Goal: Communication & Community: Answer question/provide support

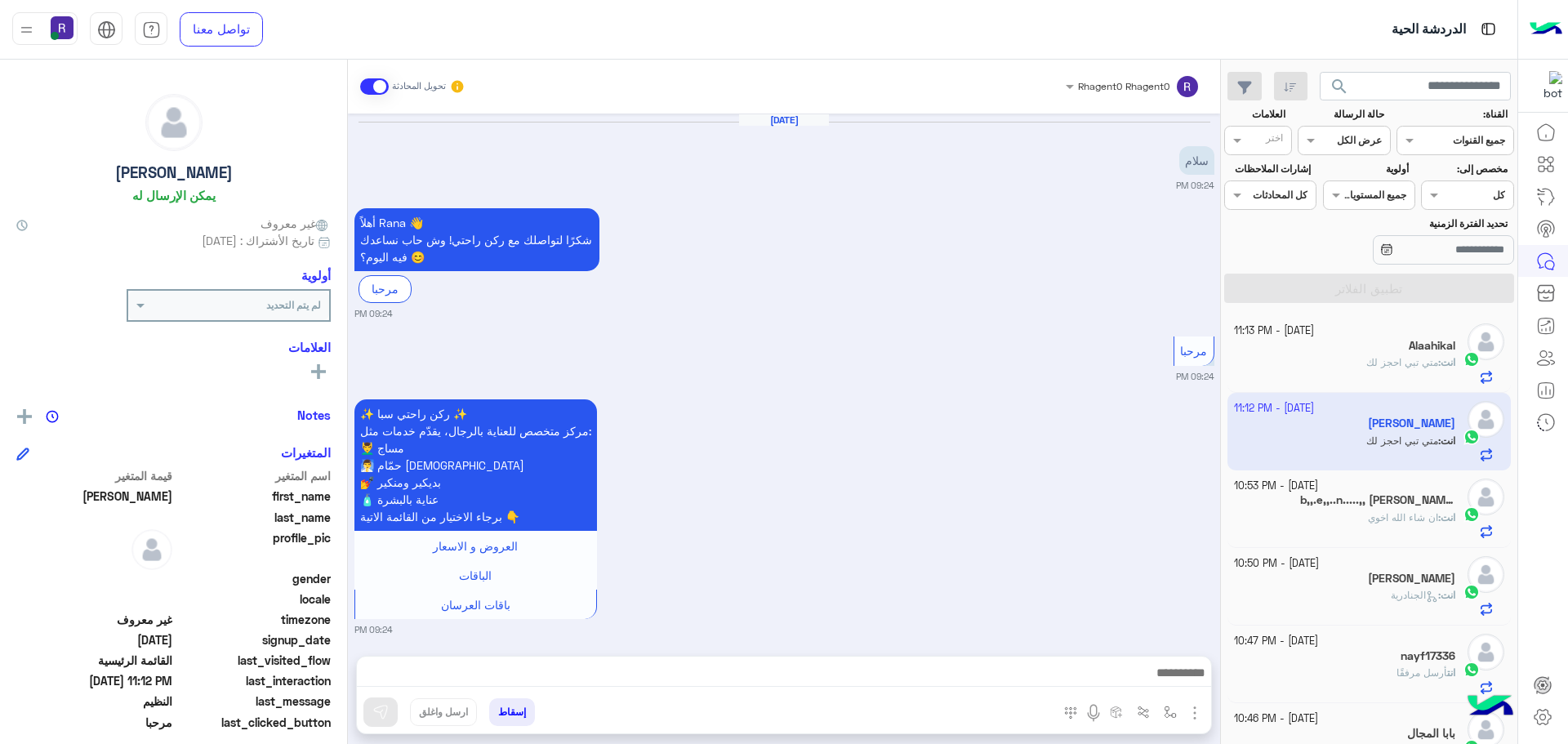
scroll to position [991, 0]
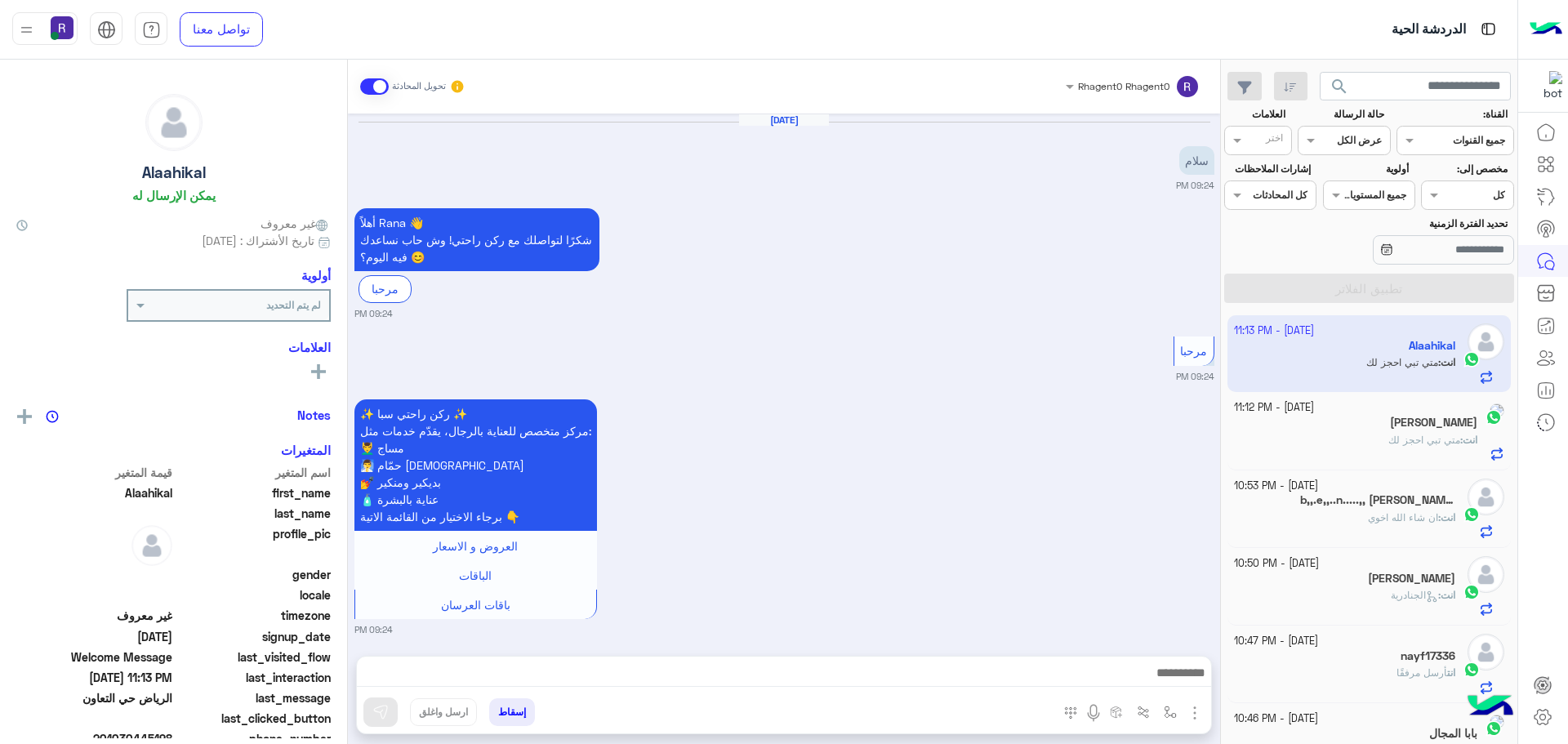
scroll to position [2228, 0]
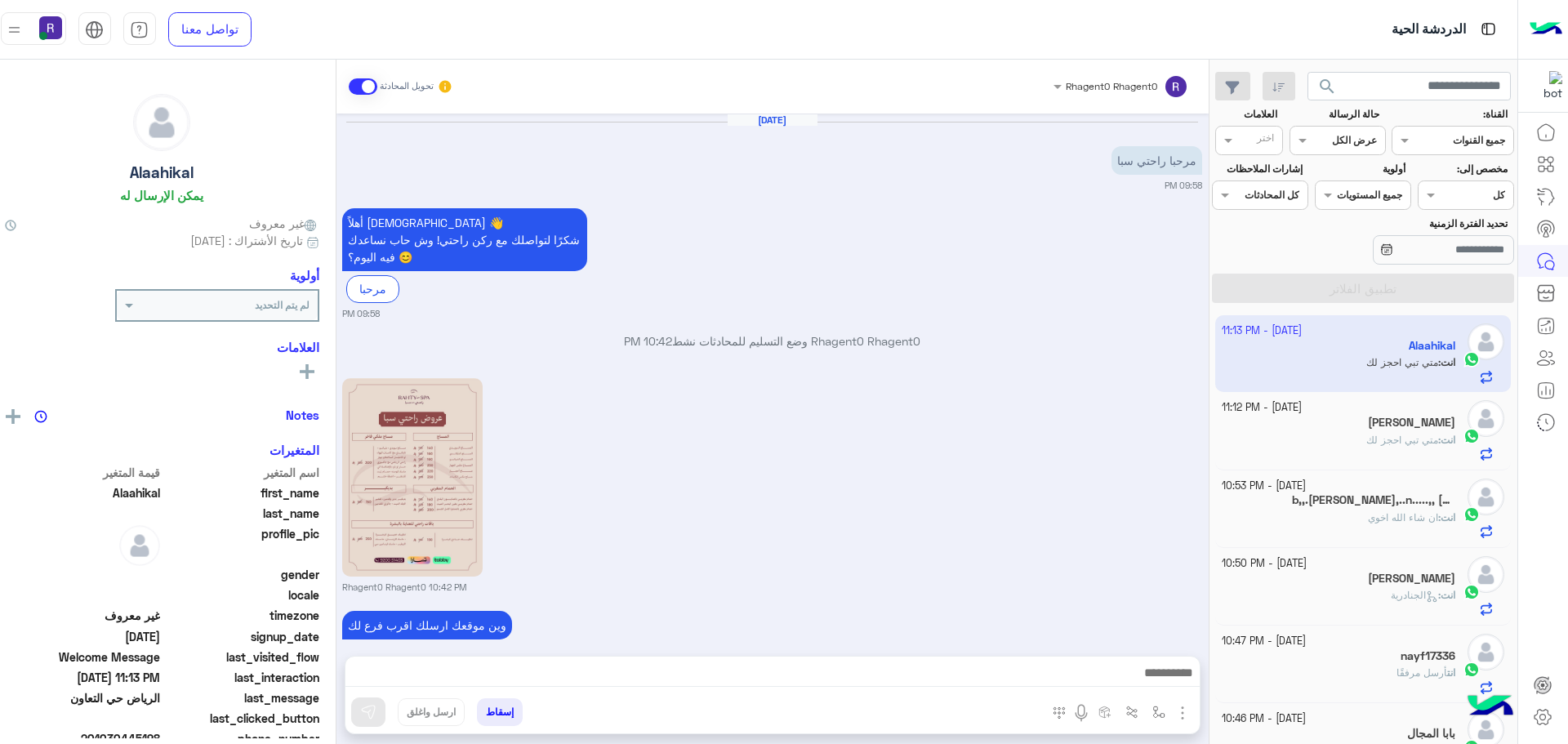
scroll to position [739, 0]
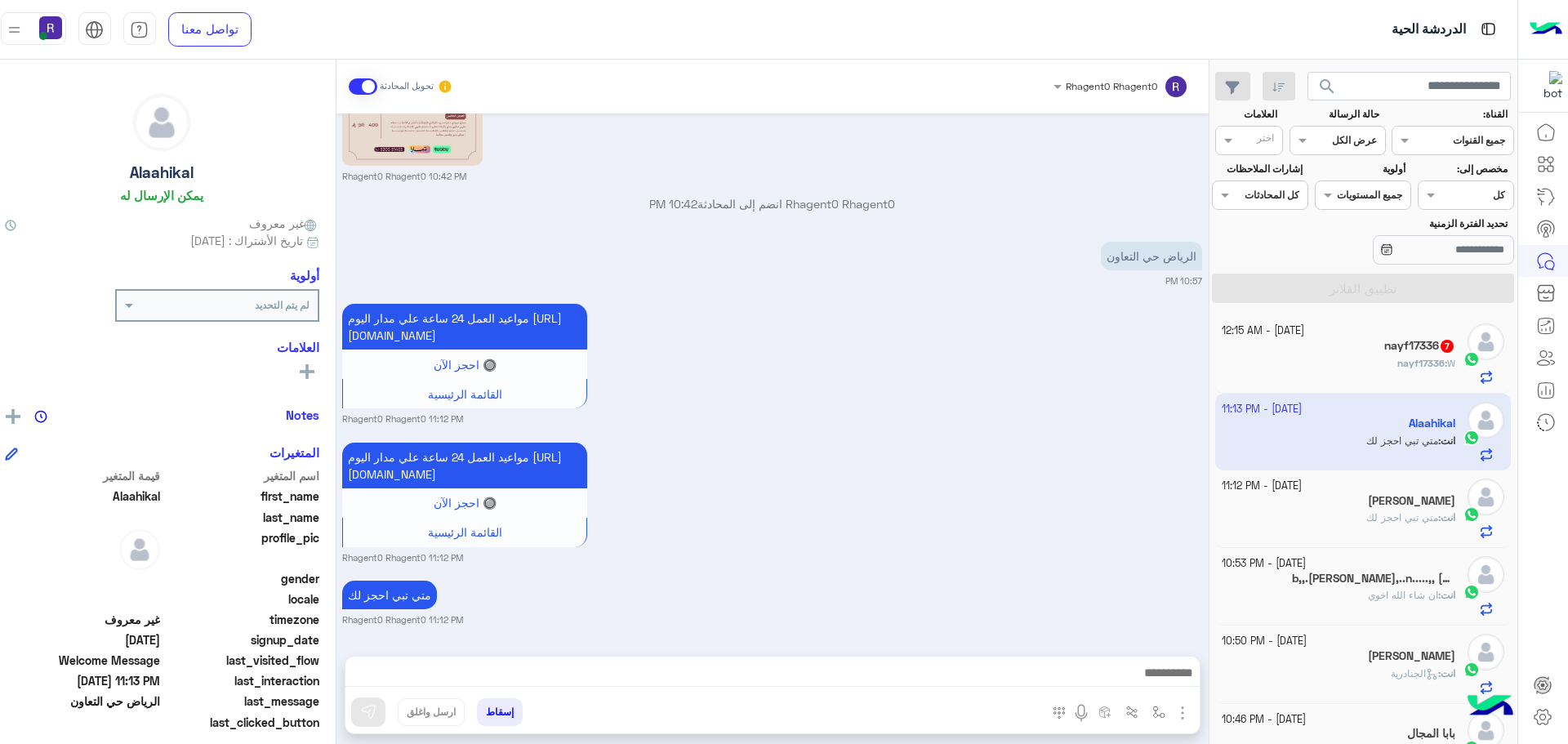
click at [1369, 346] on div "nayf17336 7" at bounding box center [1339, 347] width 234 height 17
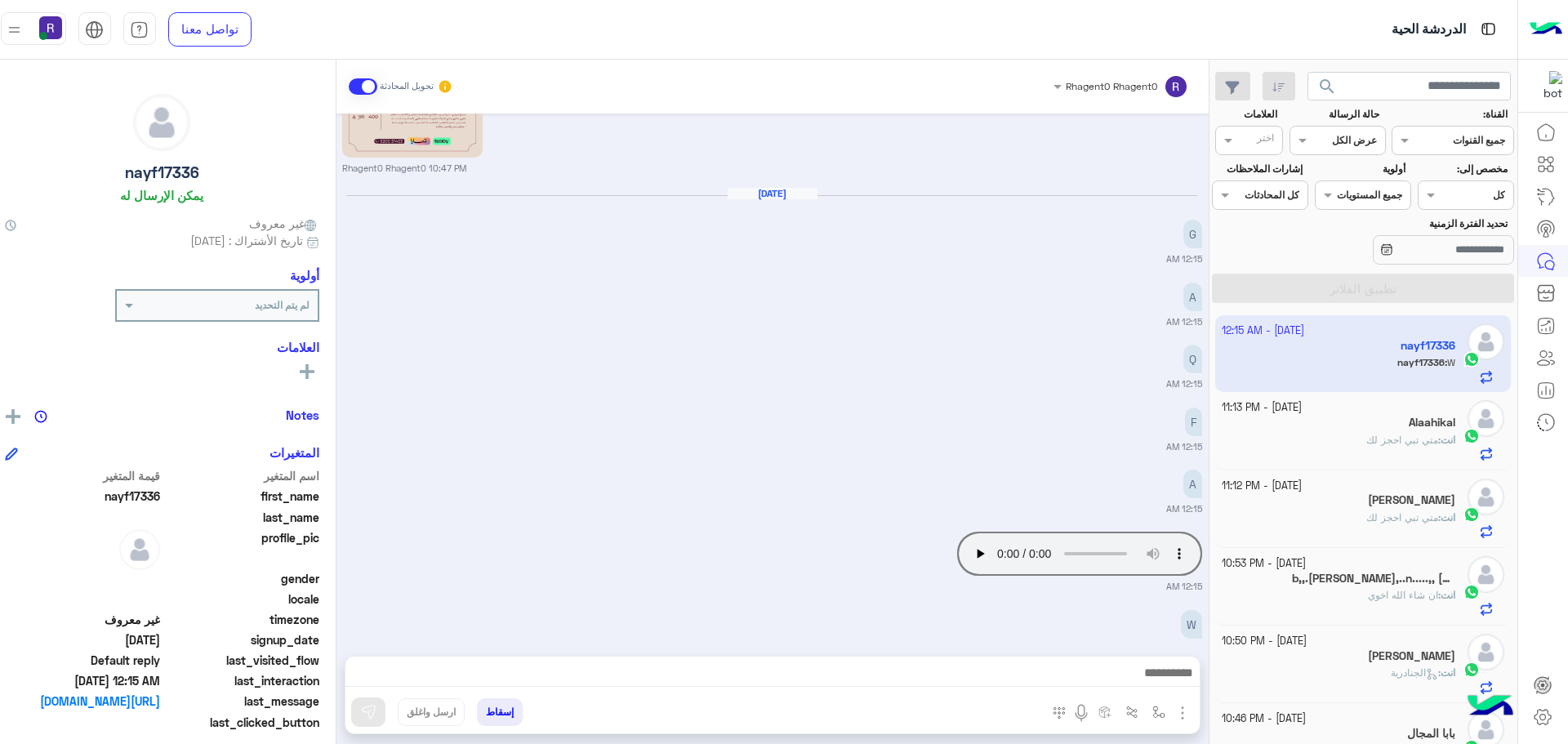
scroll to position [1401, 0]
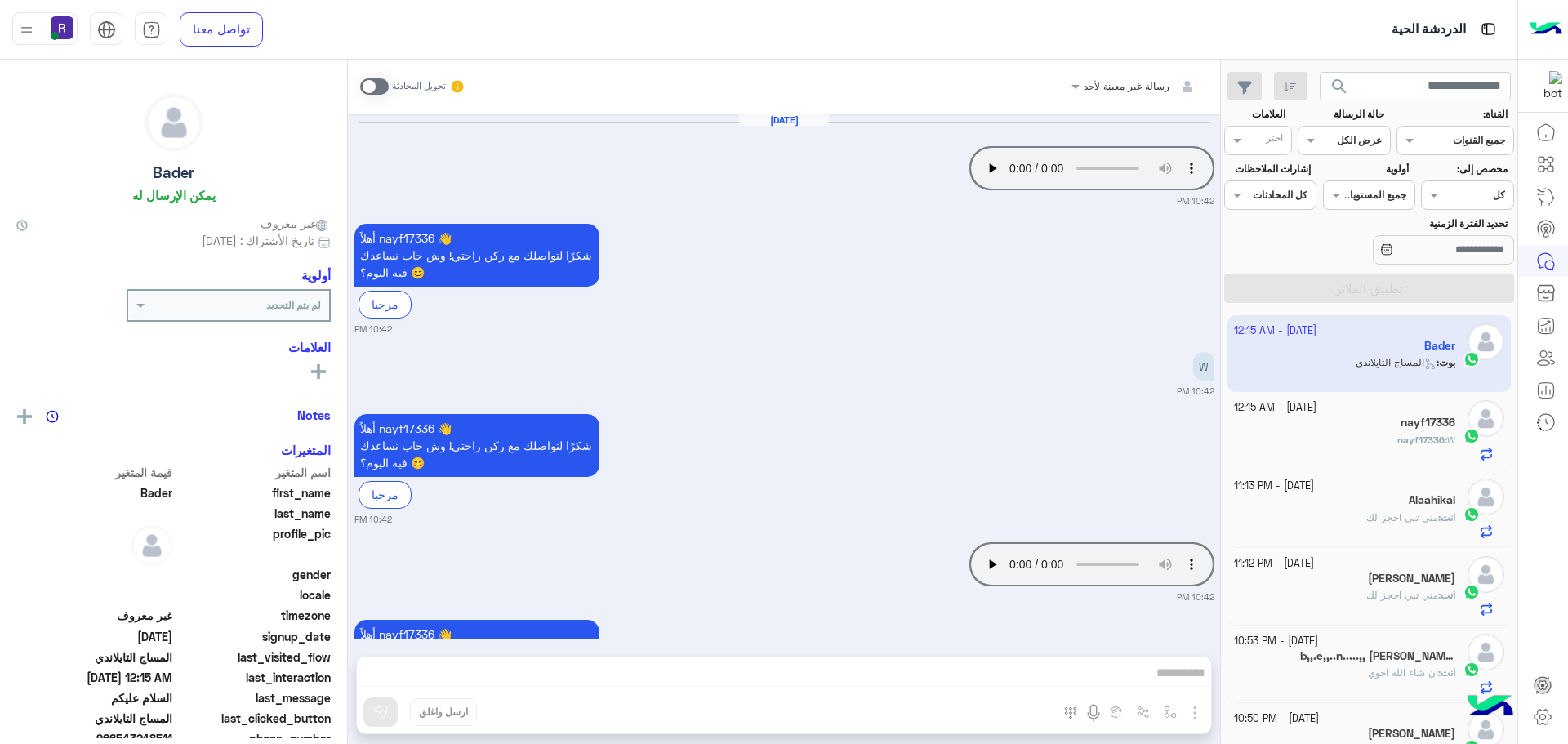
scroll to position [2408, 0]
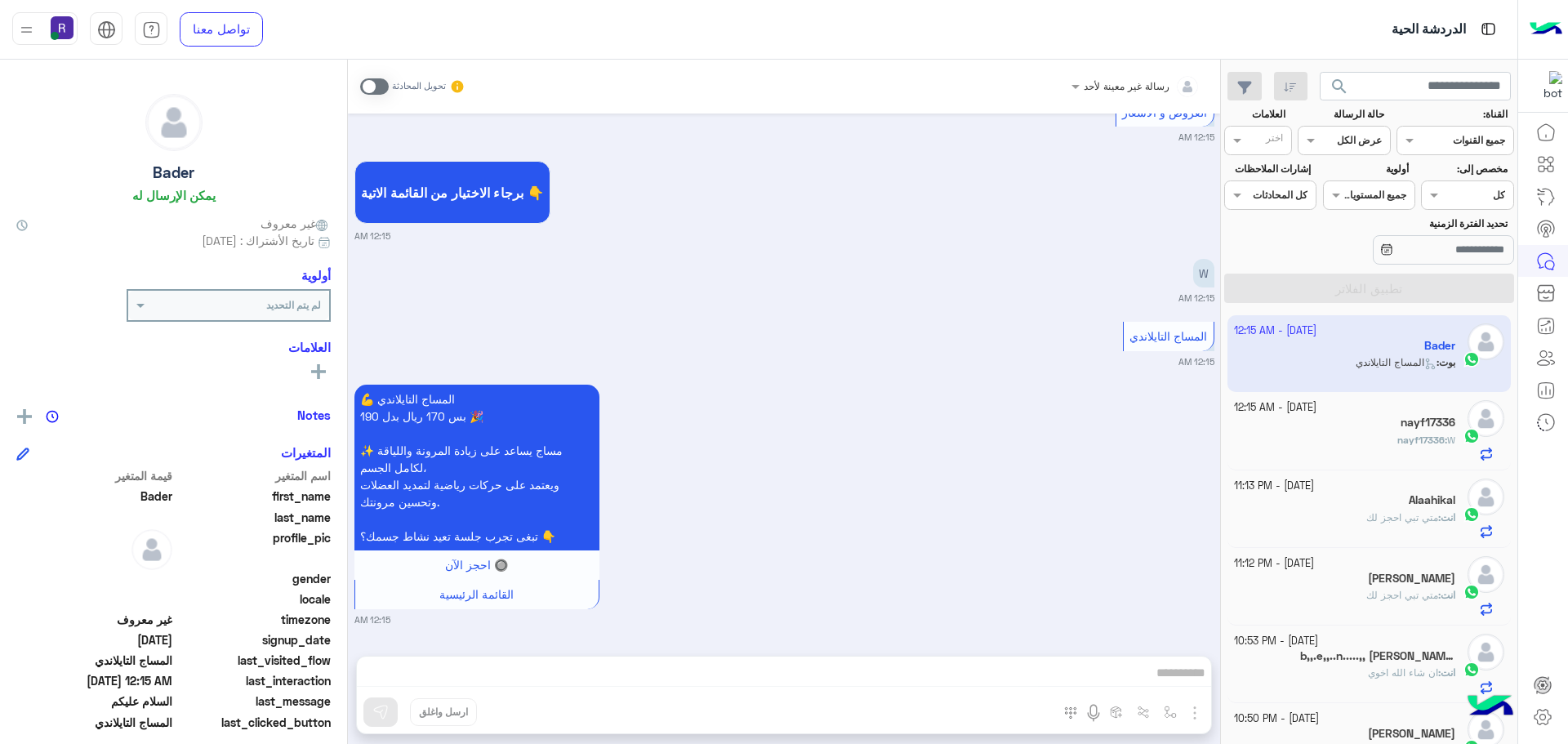
click at [946, 451] on div "💪 المساج التايلاندي بس 170 ريال بدل 190 🎉 ✨ مساج يساعد على زيادة المرونة والليا…" at bounding box center [784, 503] width 860 height 246
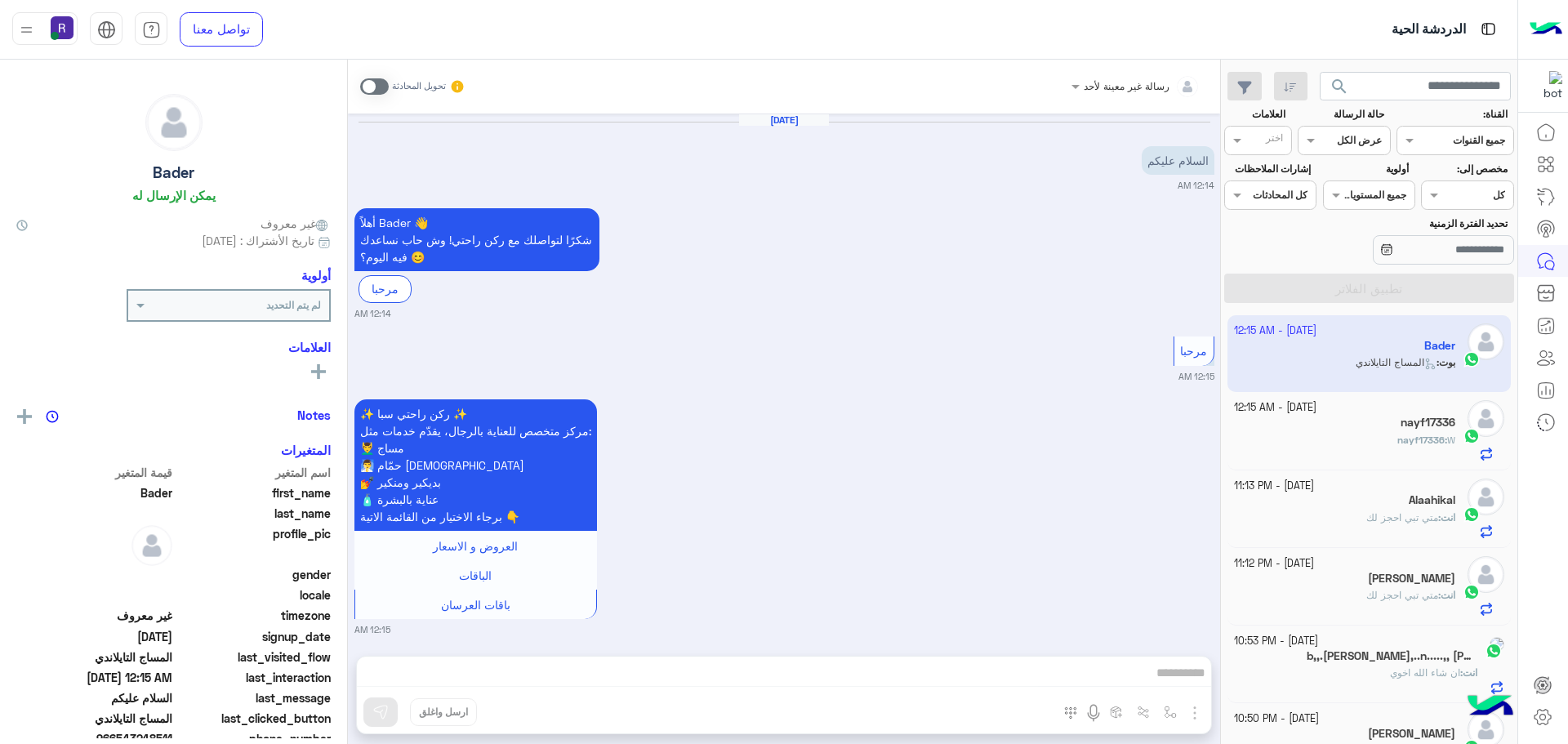
scroll to position [509, 0]
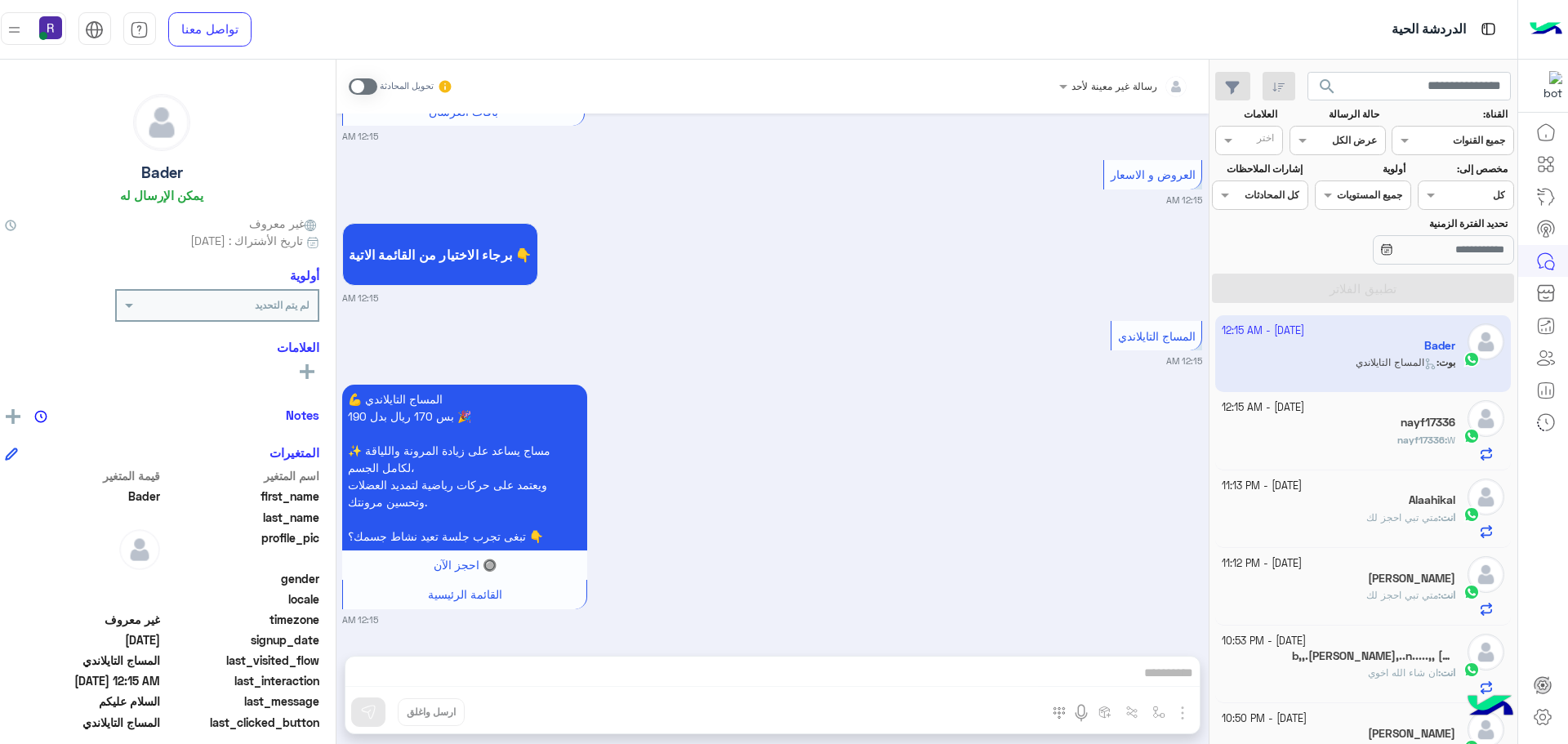
click at [974, 491] on div "💪 المساج التايلاندي بس 170 ريال بدل 190 🎉 ✨ مساج يساعد على زيادة المرونة والليا…" at bounding box center [772, 503] width 860 height 246
click at [1354, 429] on div "nayf17336" at bounding box center [1339, 424] width 234 height 17
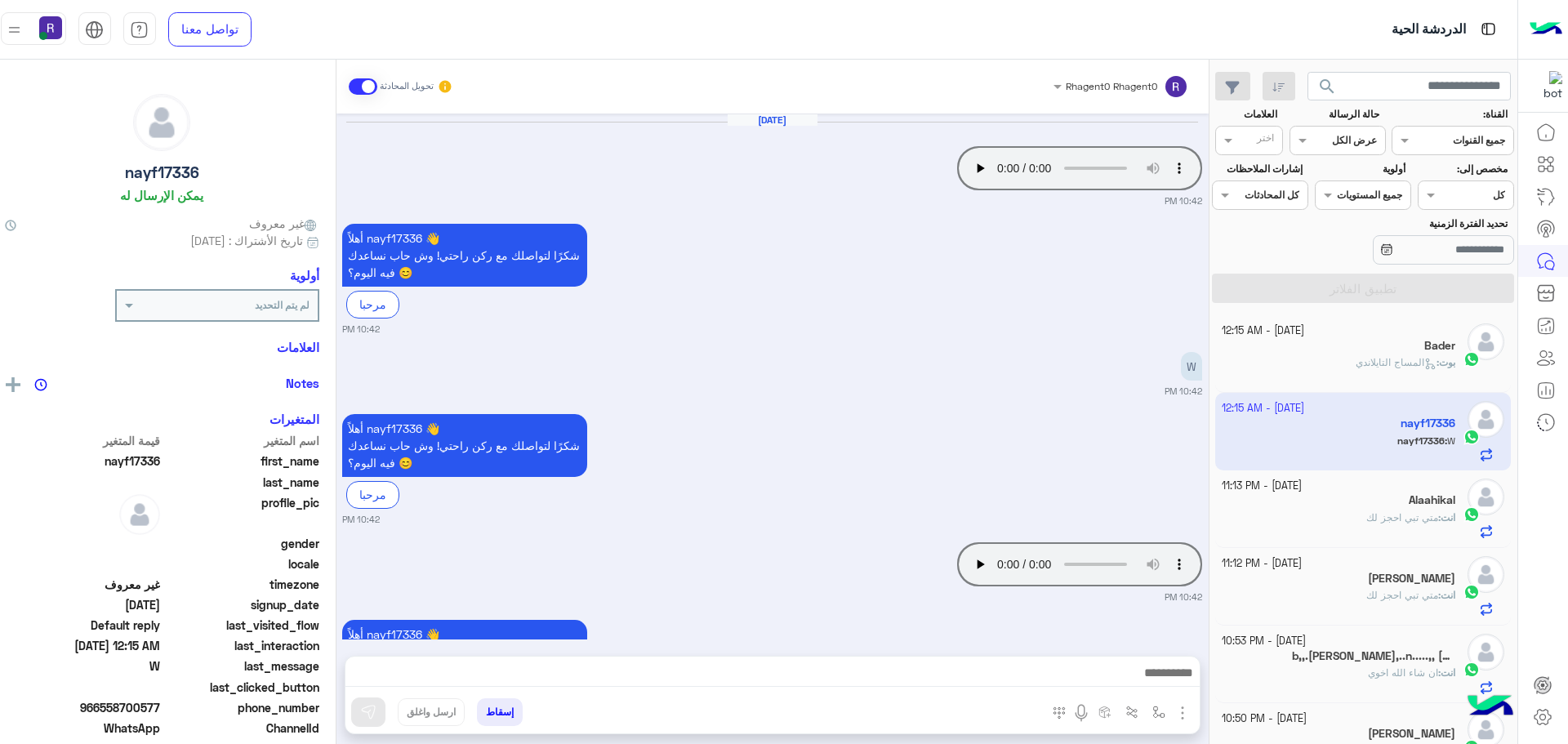
scroll to position [1402, 0]
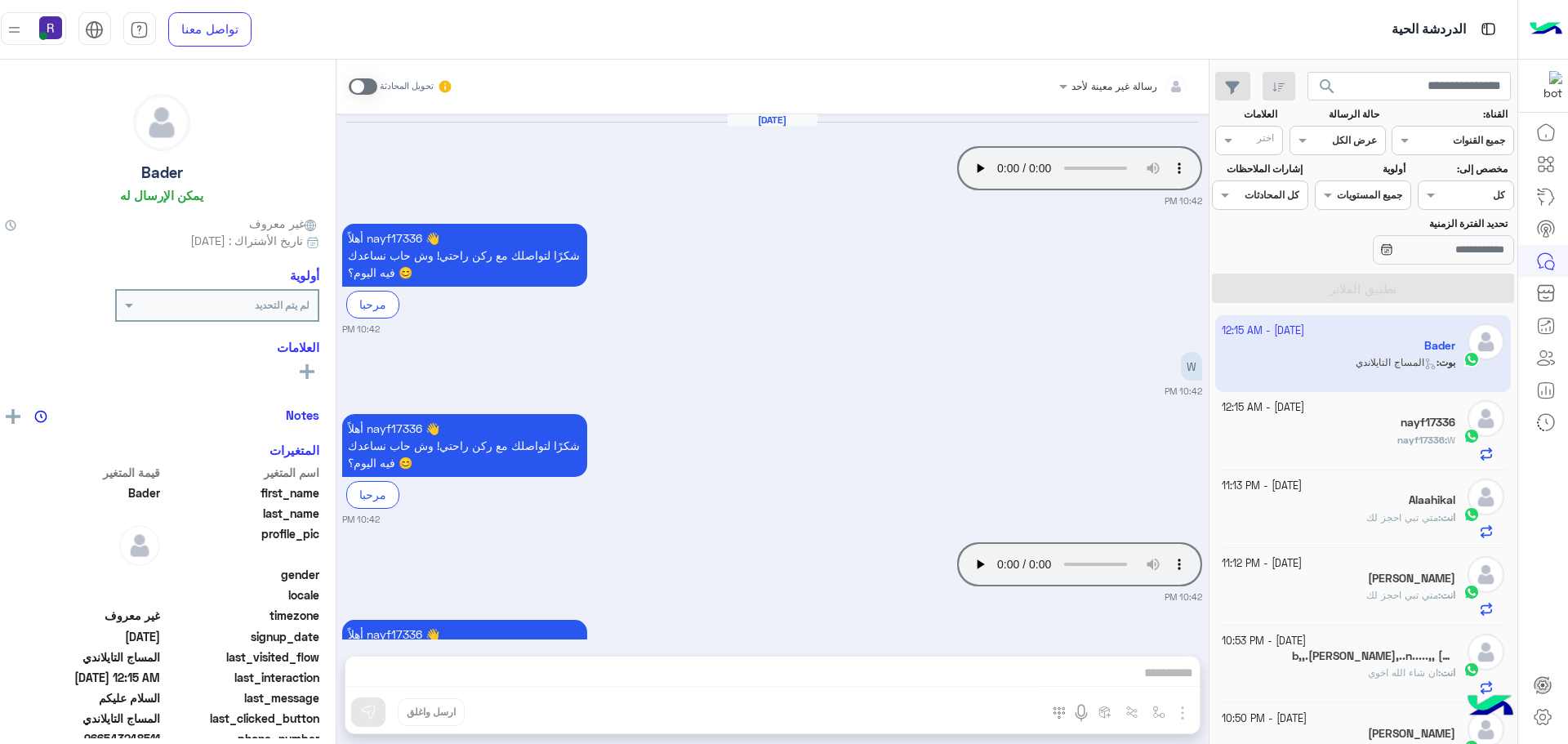
scroll to position [2408, 0]
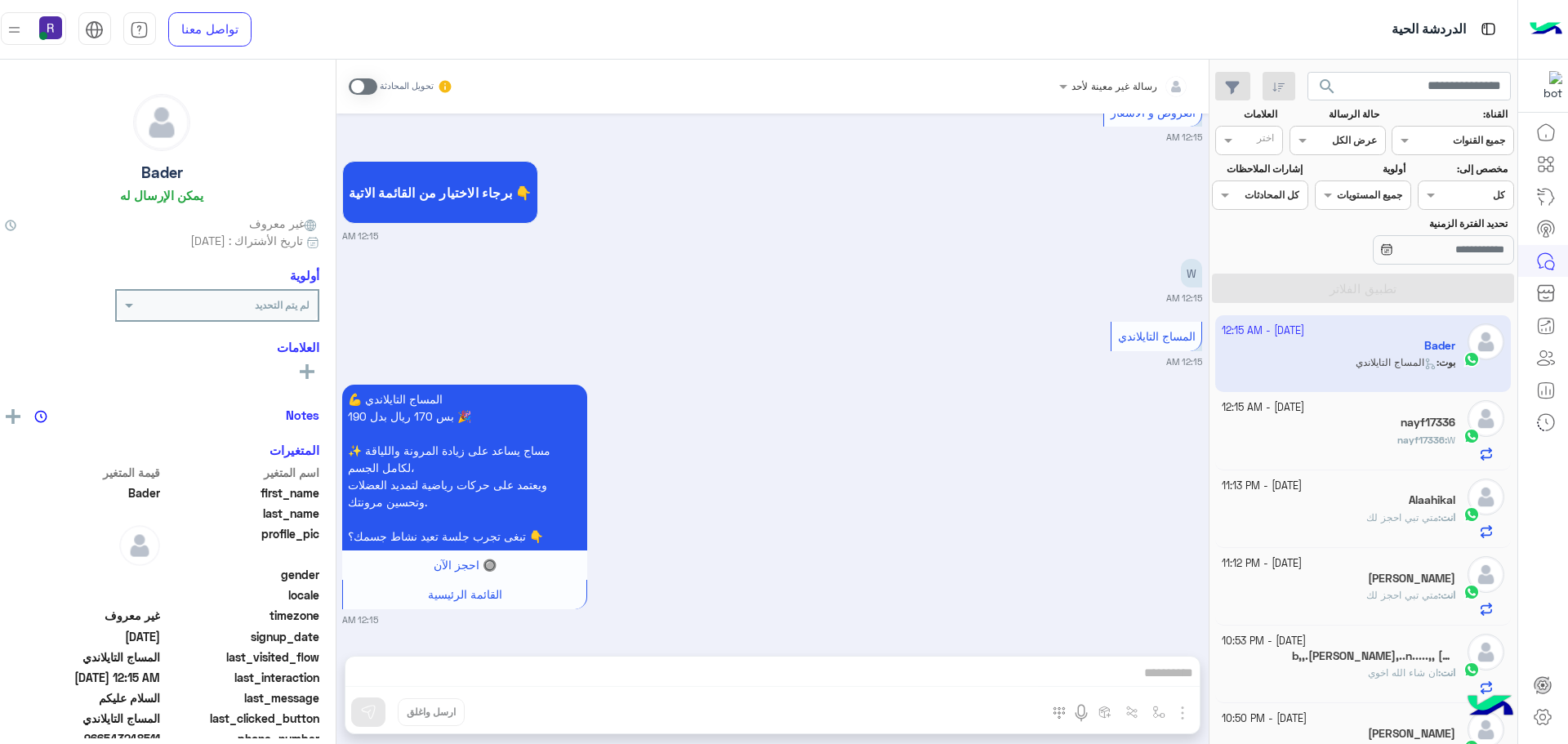
click at [1344, 438] on div "nayf17336 : W" at bounding box center [1339, 447] width 234 height 28
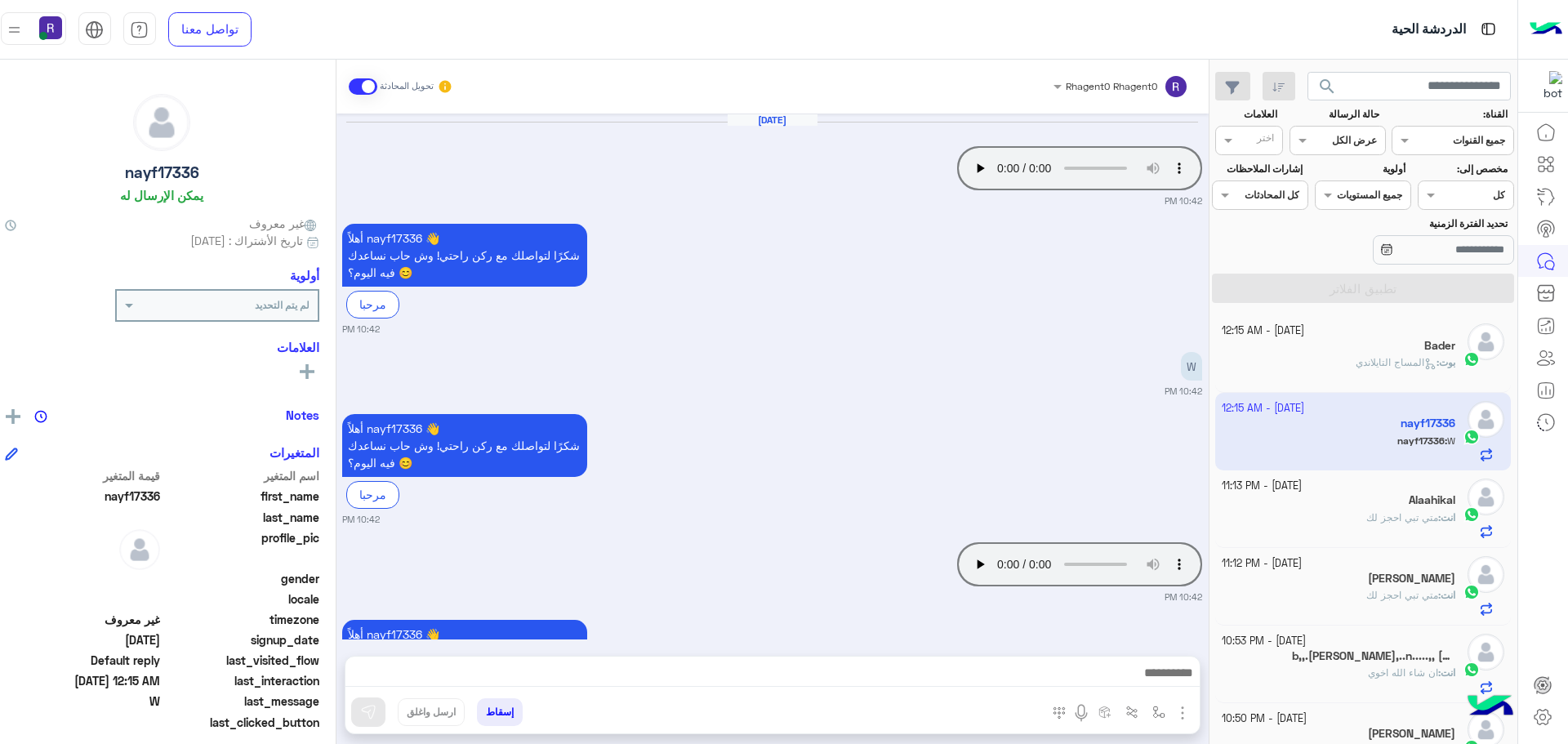
scroll to position [1402, 0]
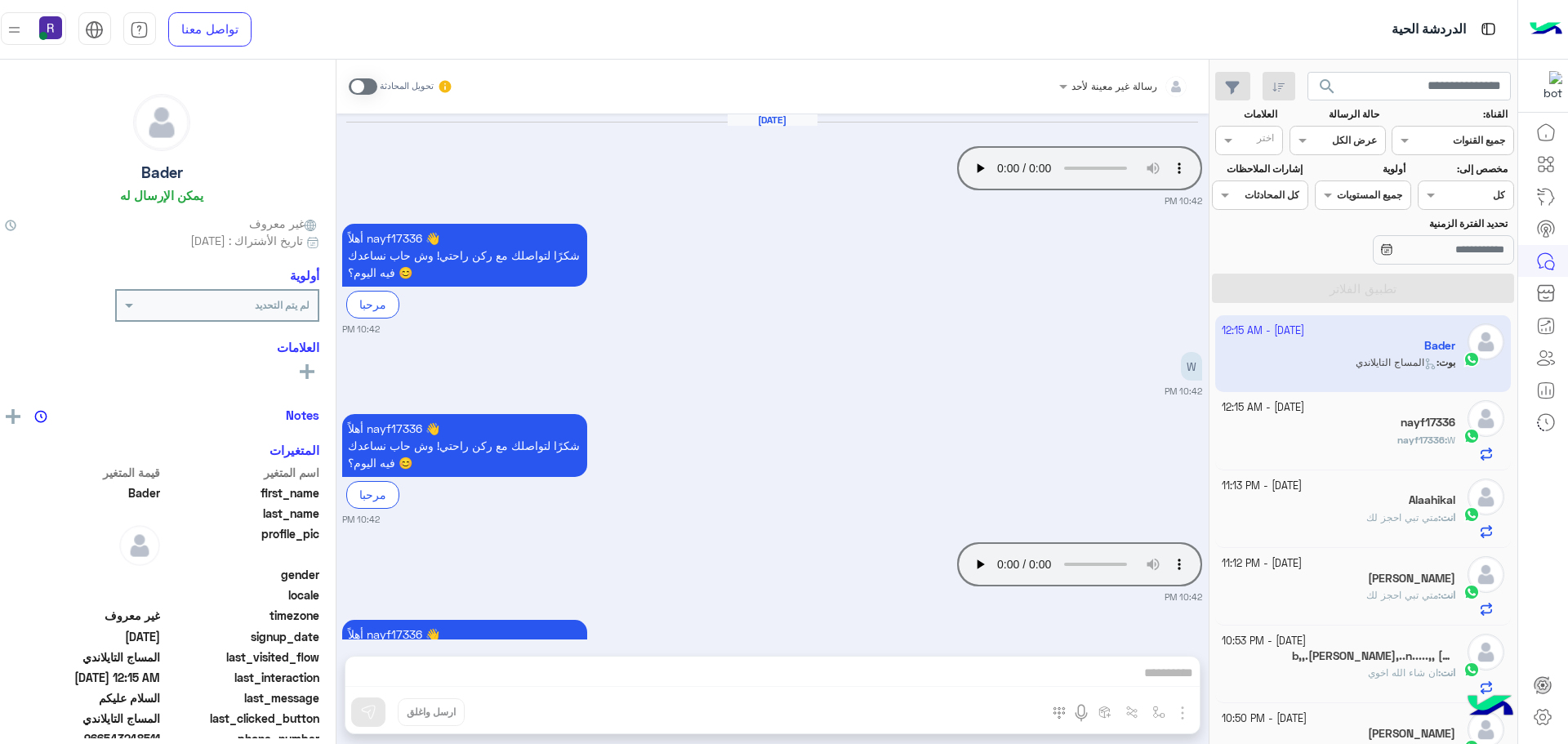
scroll to position [2408, 0]
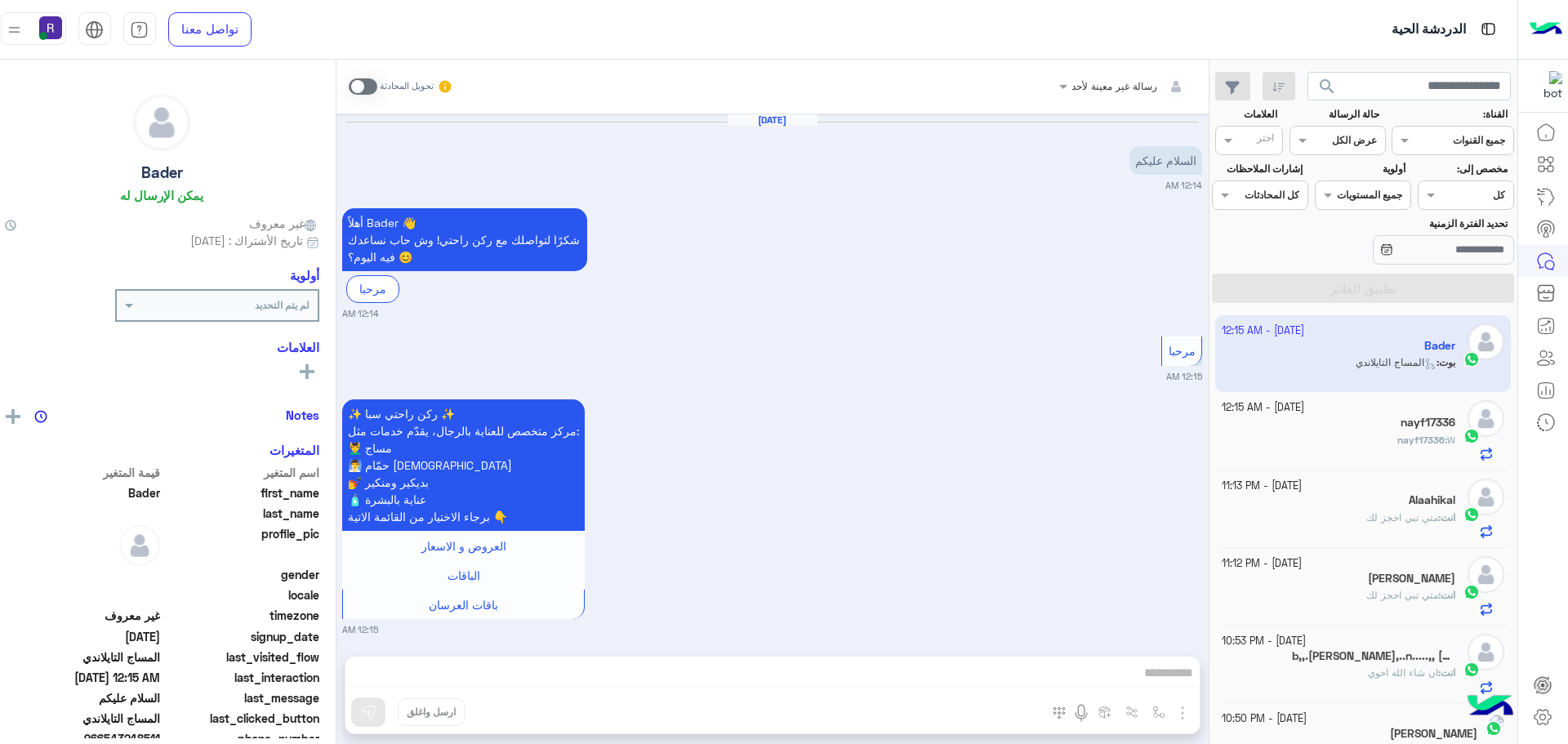
scroll to position [509, 0]
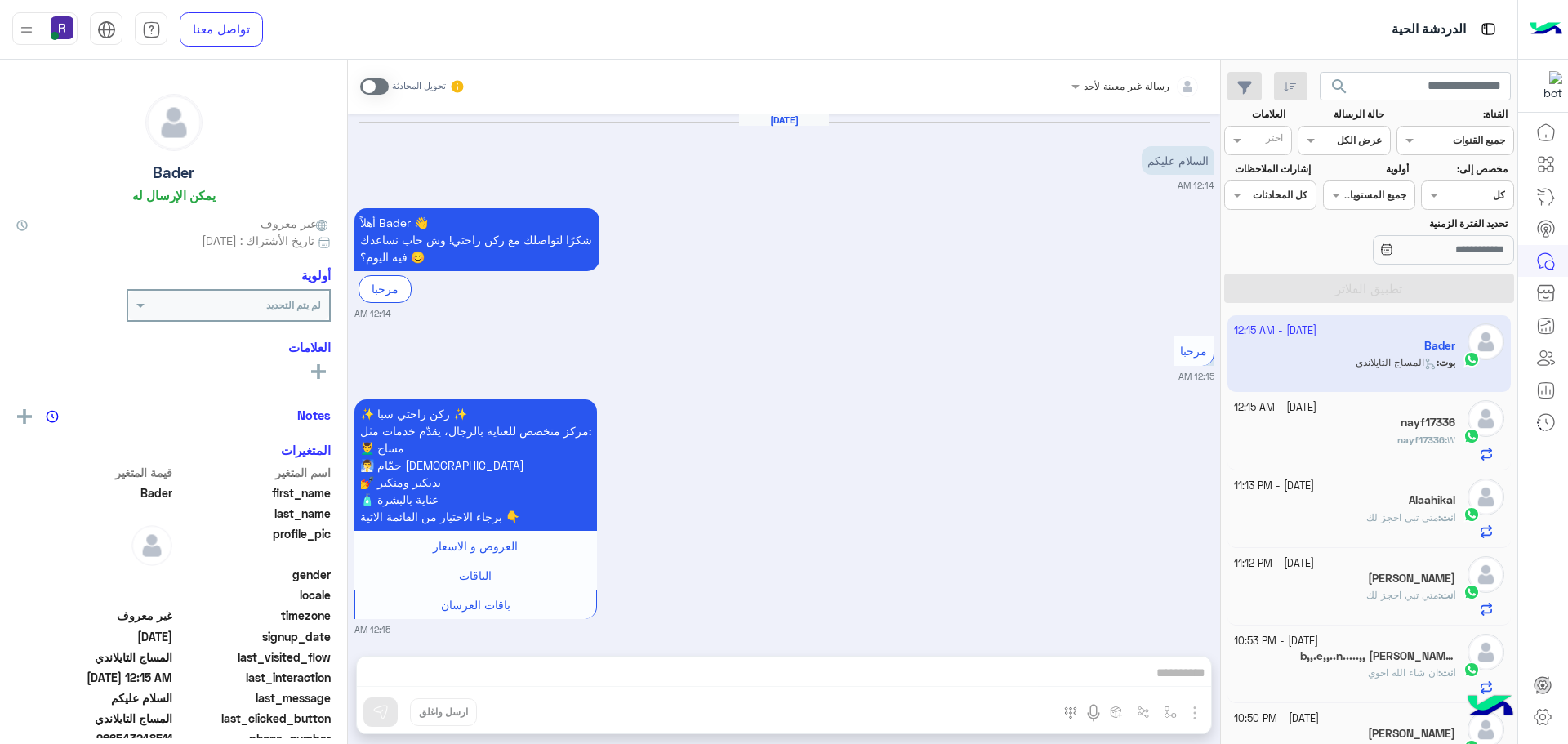
scroll to position [509, 0]
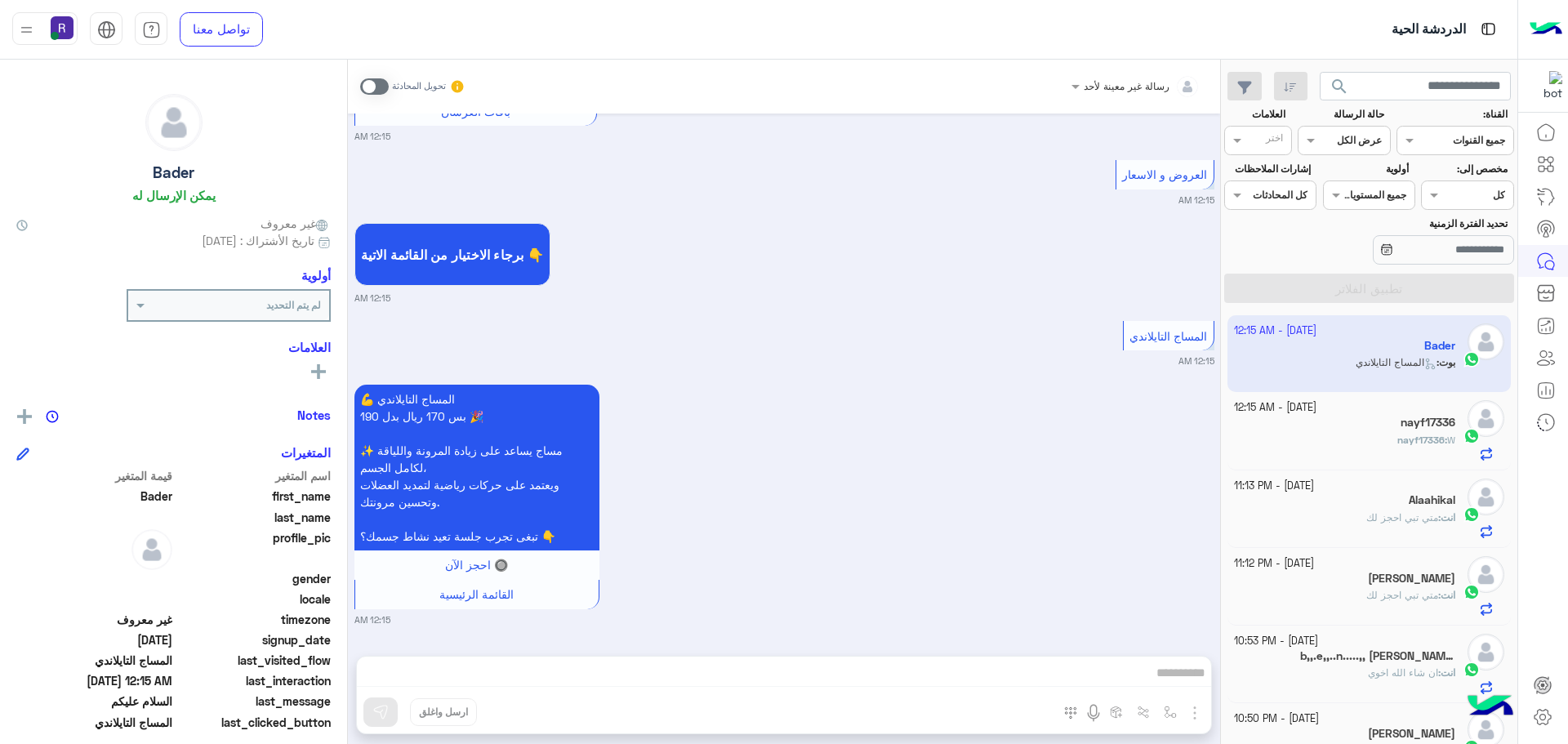
click at [385, 84] on span at bounding box center [374, 87] width 28 height 16
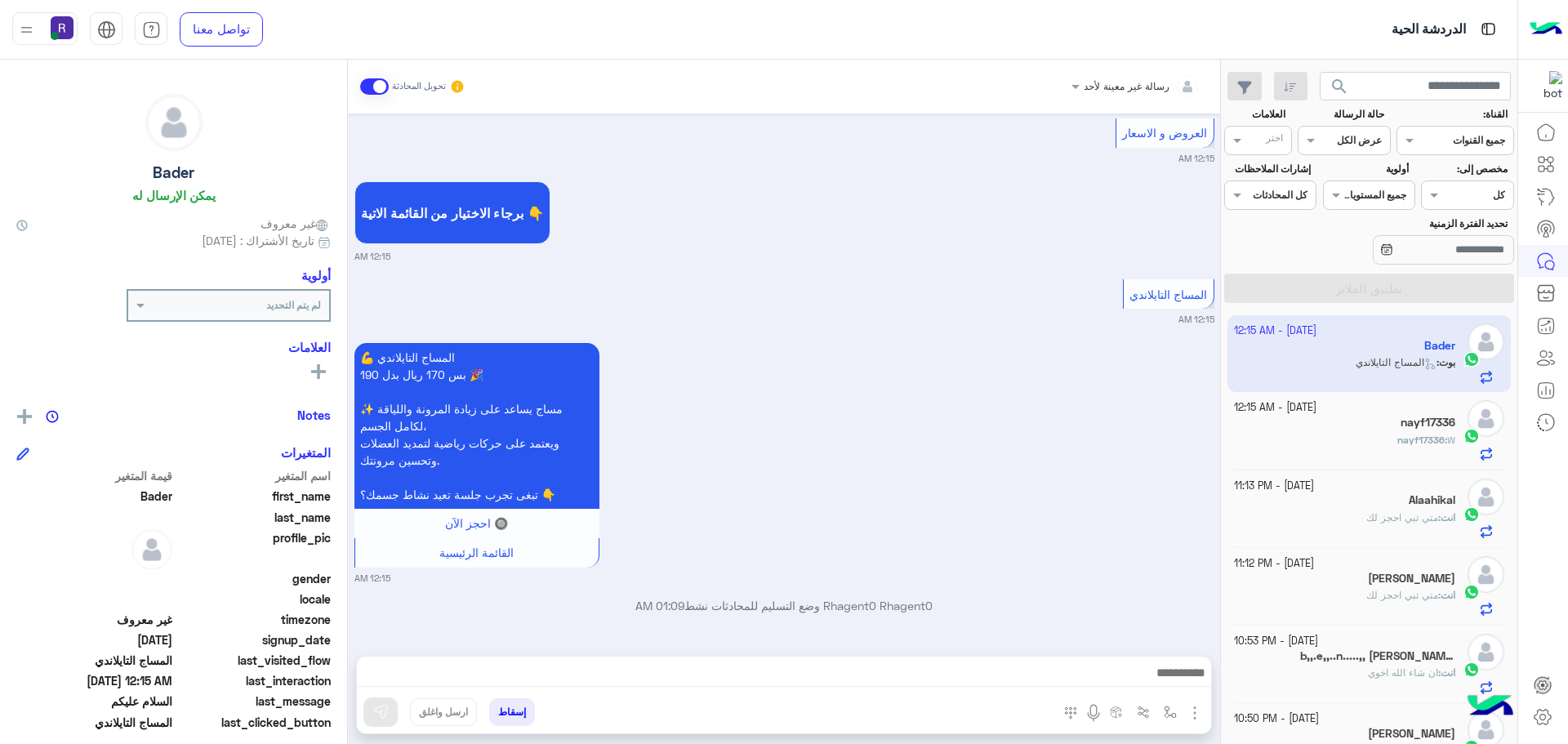
click at [1195, 717] on img "button" at bounding box center [1194, 712] width 19 height 19
click at [1182, 682] on button "الصور" at bounding box center [1170, 677] width 69 height 33
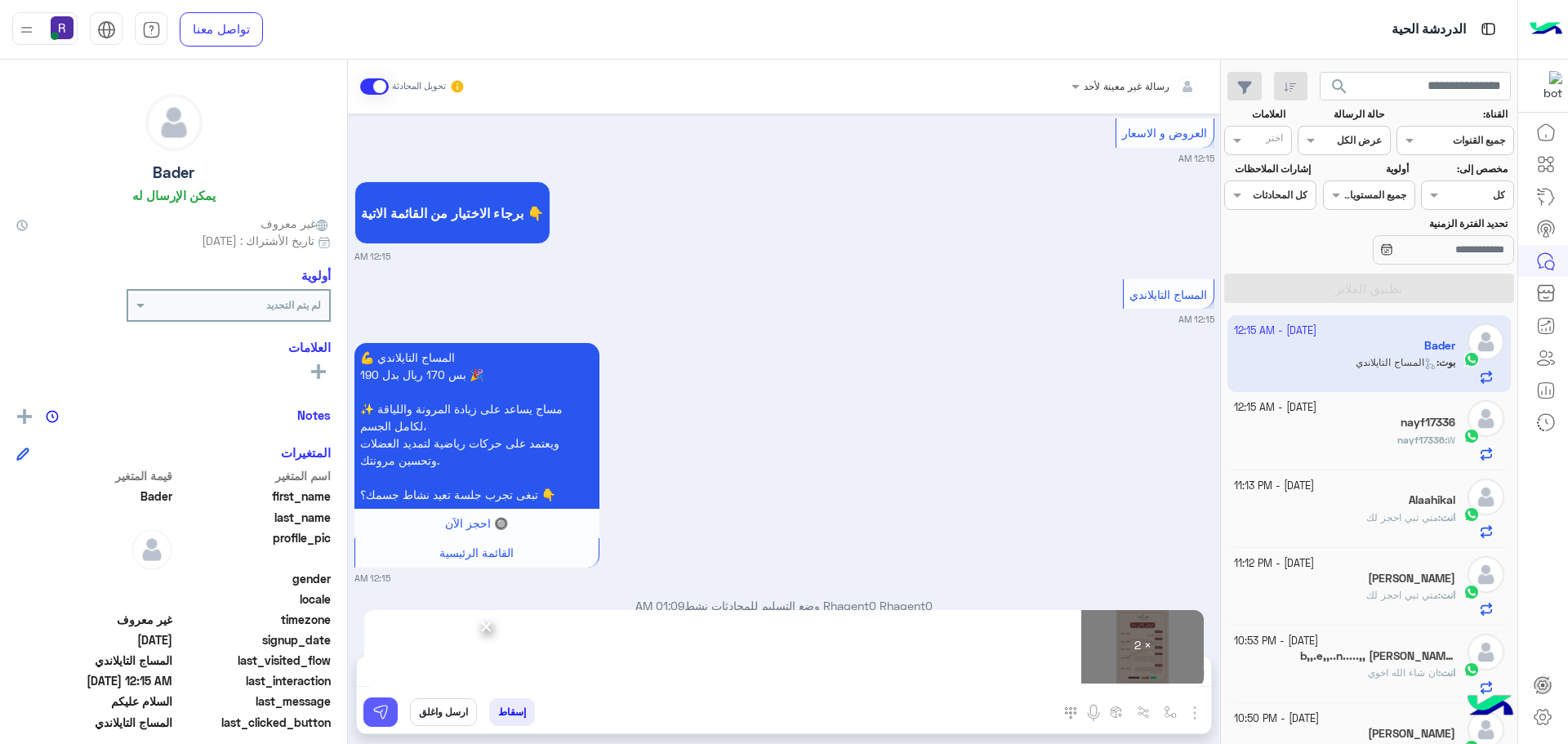
click at [389, 715] on button at bounding box center [380, 712] width 35 height 29
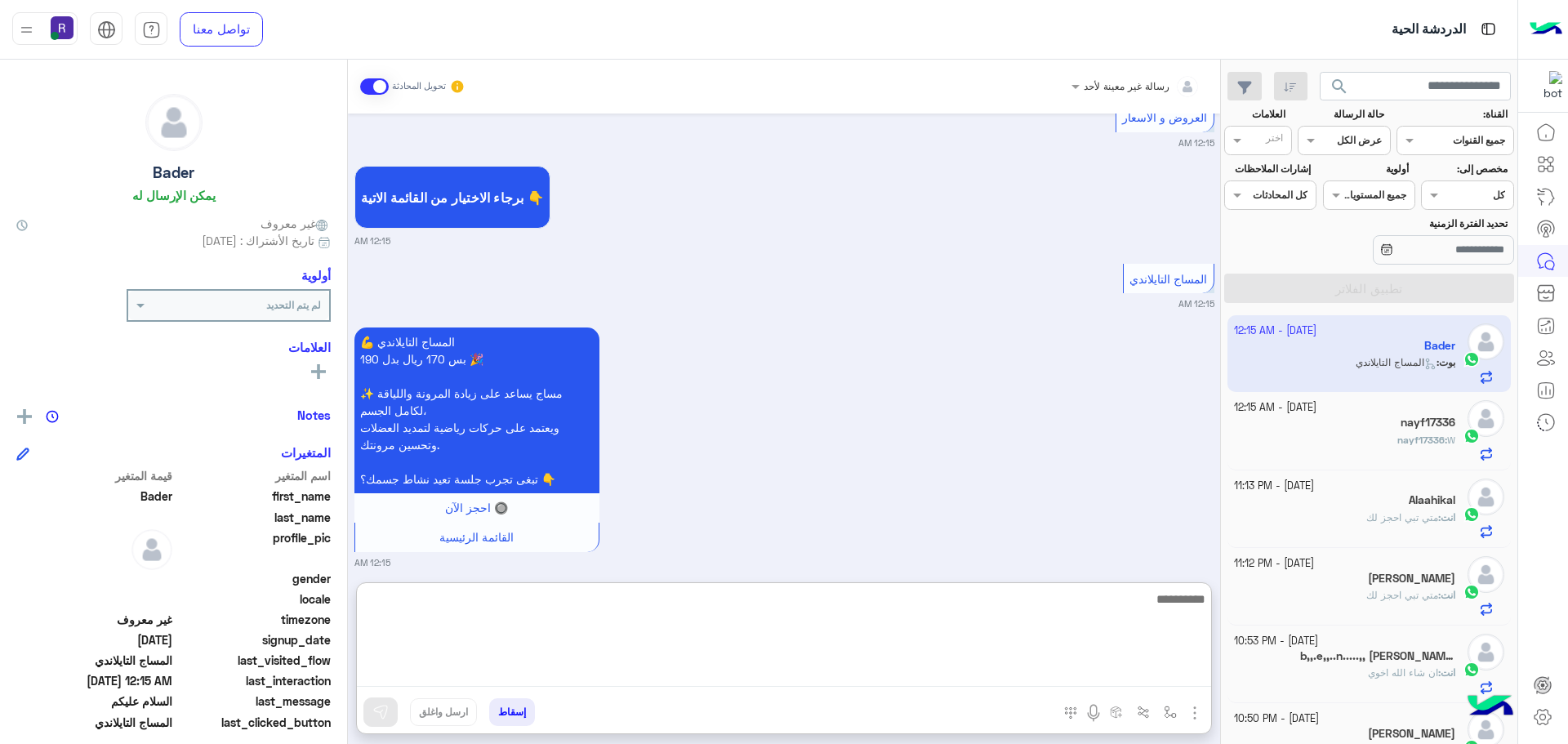
paste textarea "**********"
type textarea "**********"
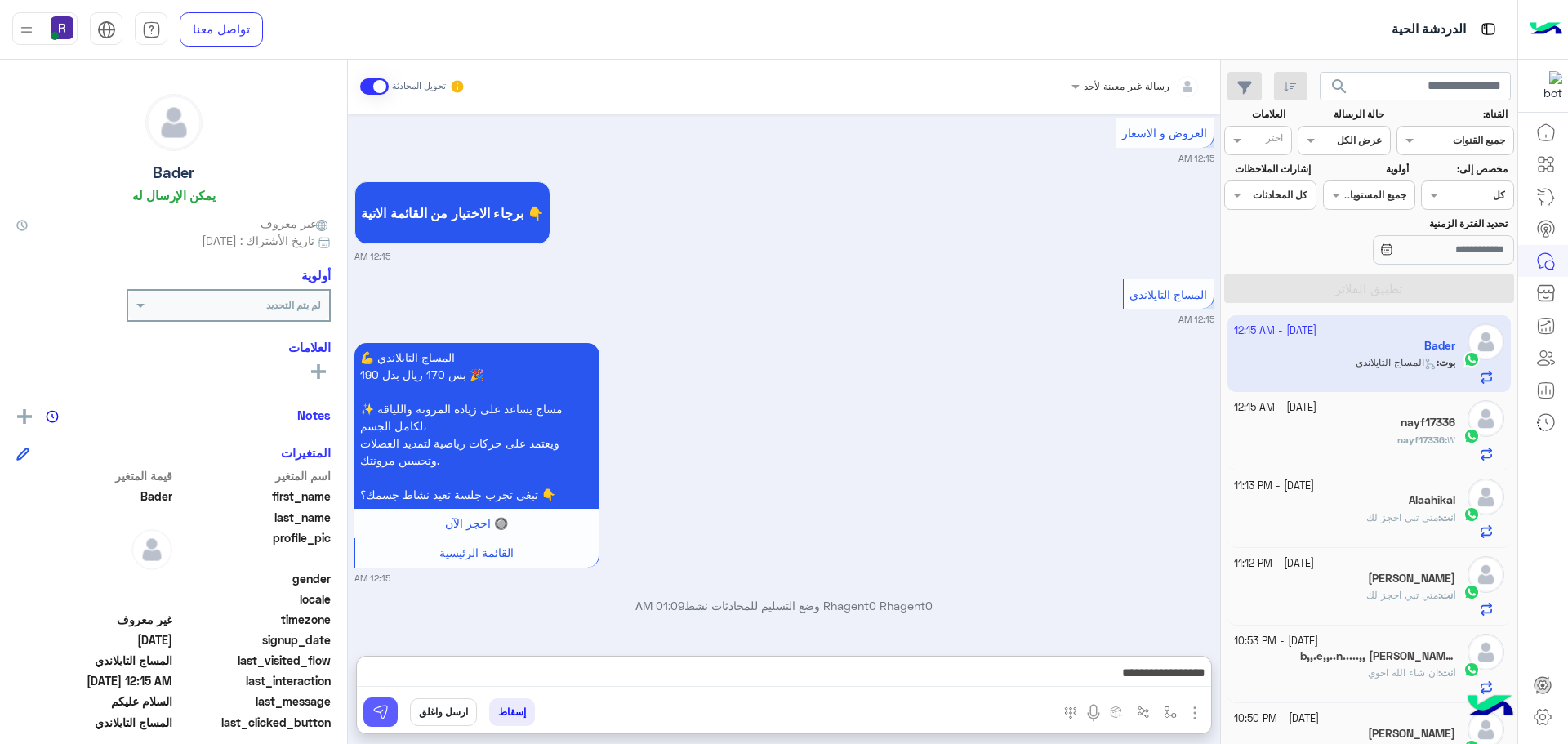
click at [388, 708] on img at bounding box center [380, 712] width 16 height 16
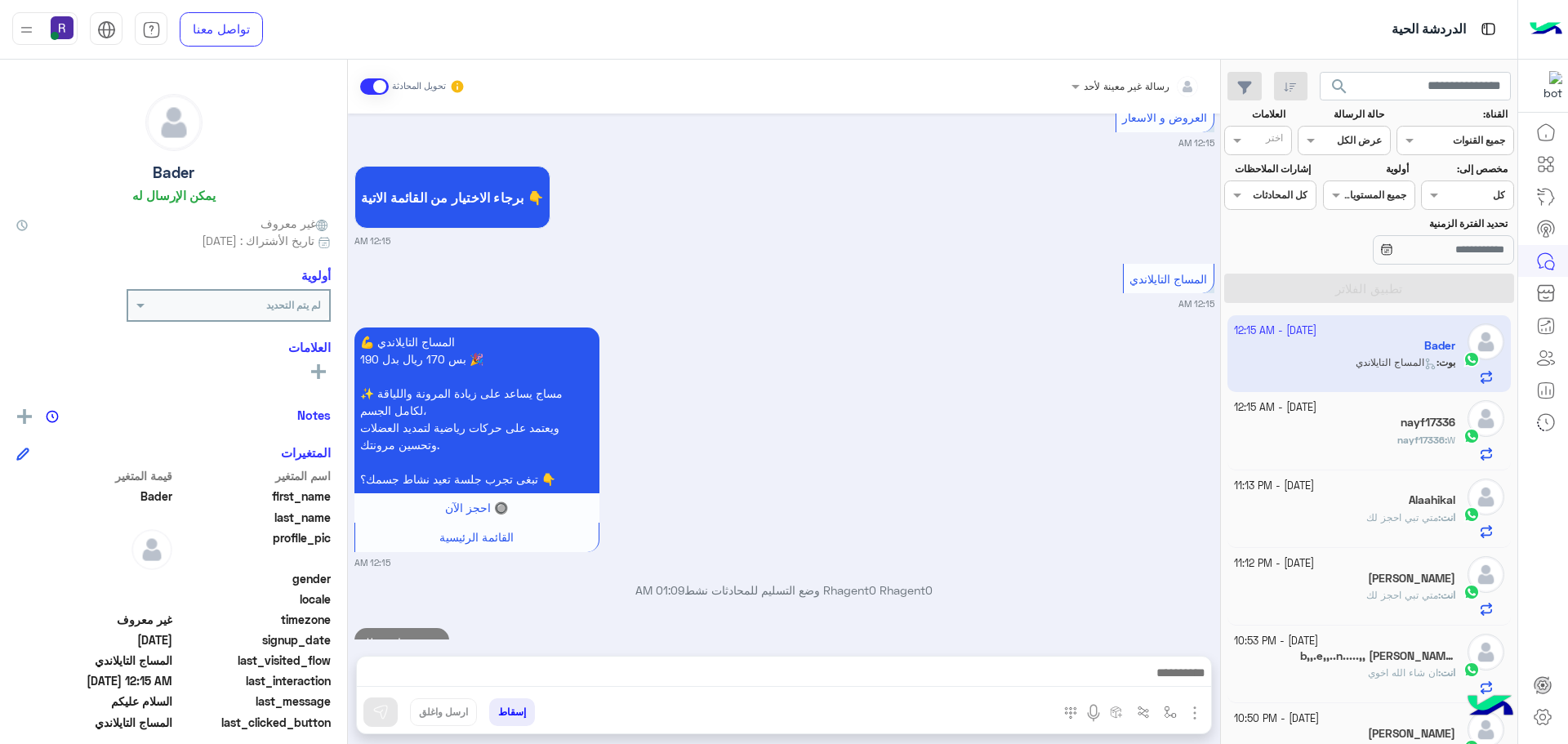
scroll to position [886, 0]
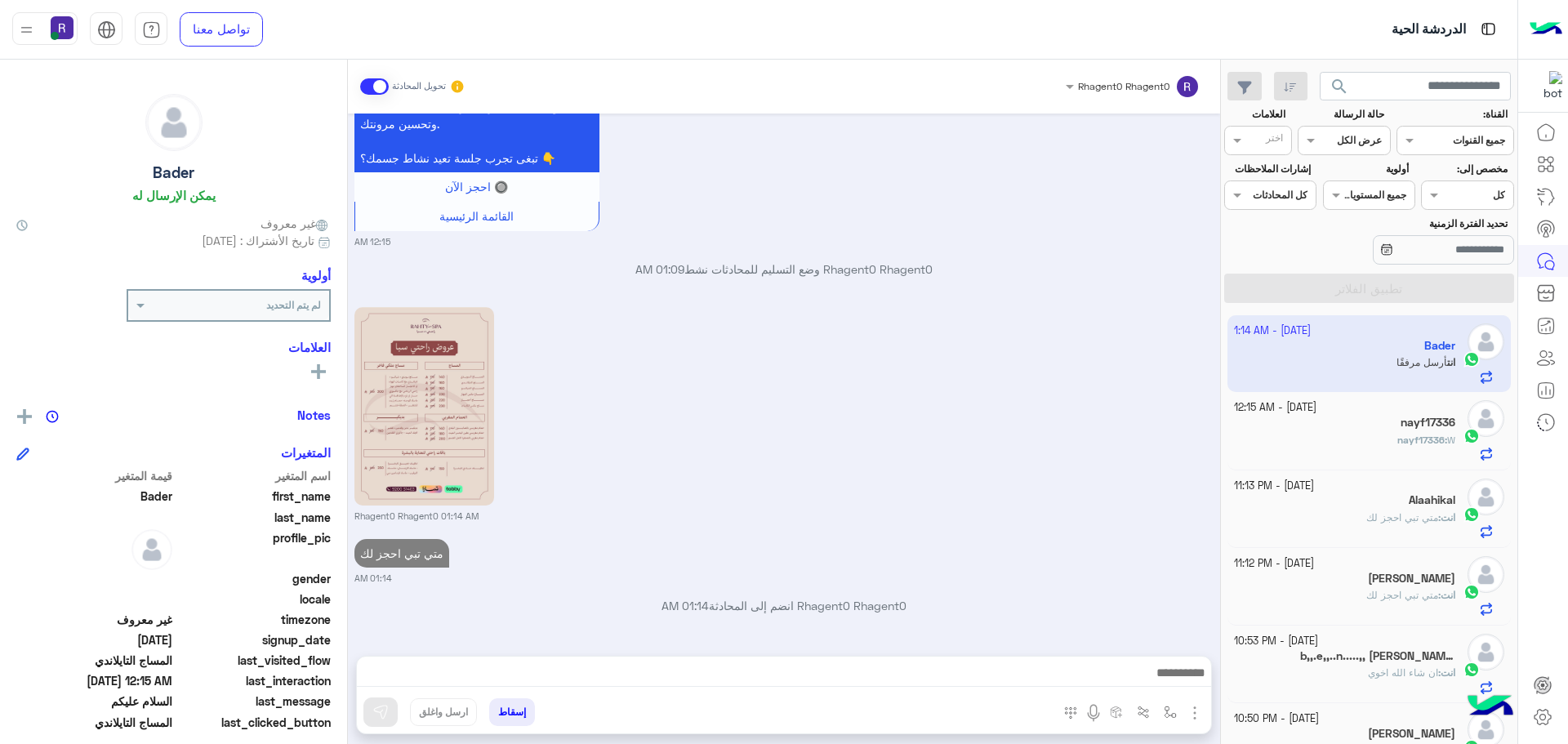
click at [1436, 442] on span "nayf17336" at bounding box center [1421, 439] width 47 height 12
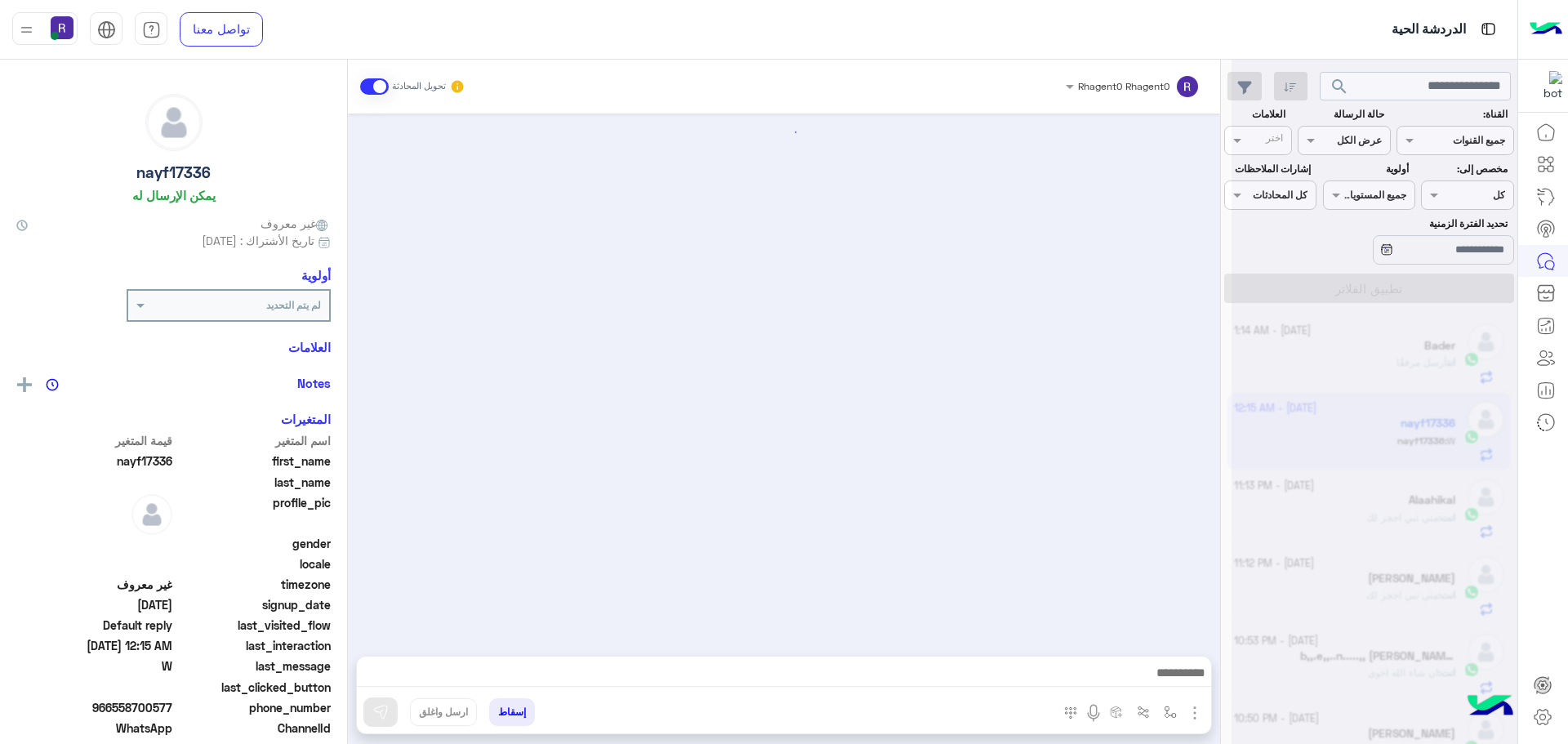
scroll to position [1402, 0]
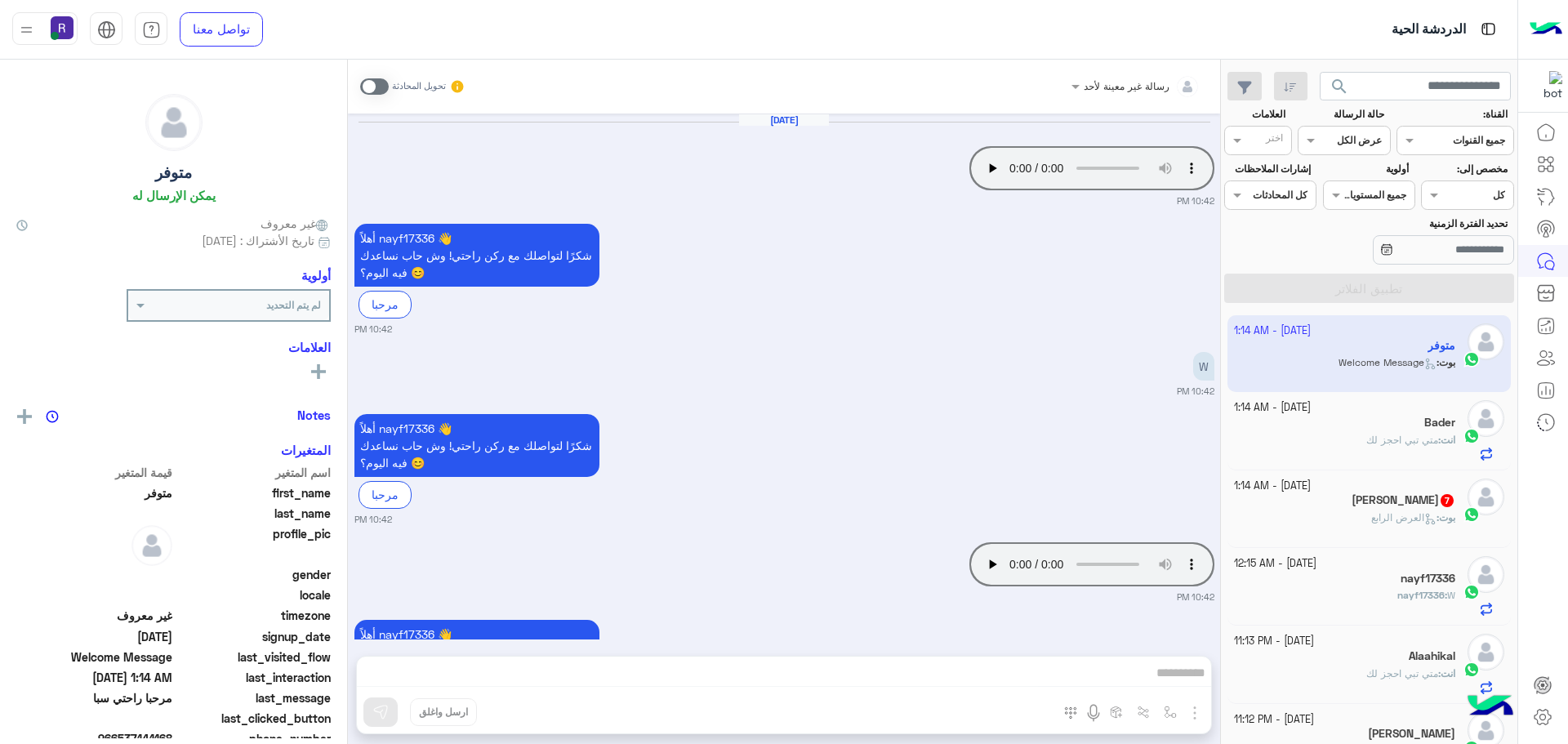
scroll to position [1593, 0]
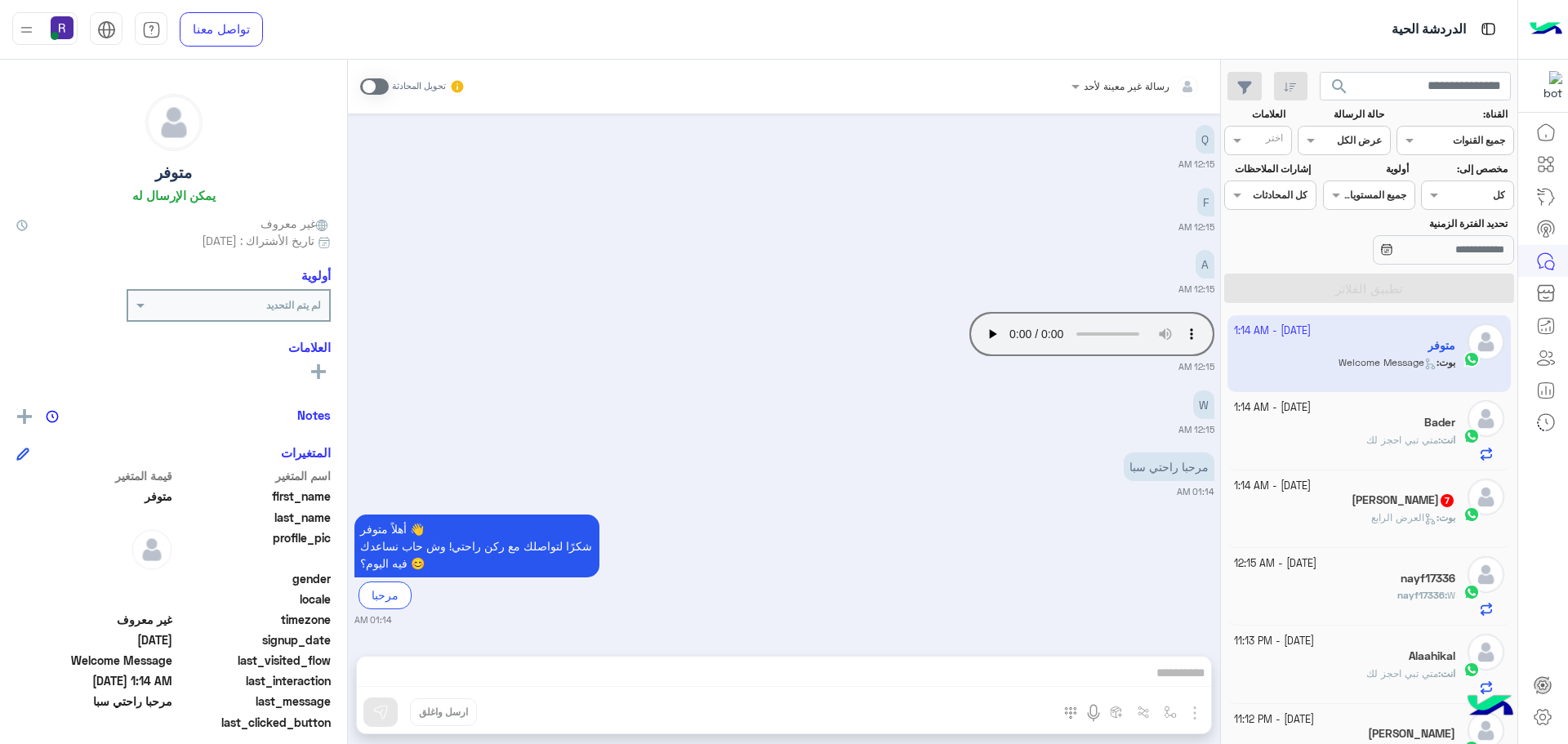
click at [1378, 516] on span "العرض الرابع" at bounding box center [1404, 517] width 66 height 12
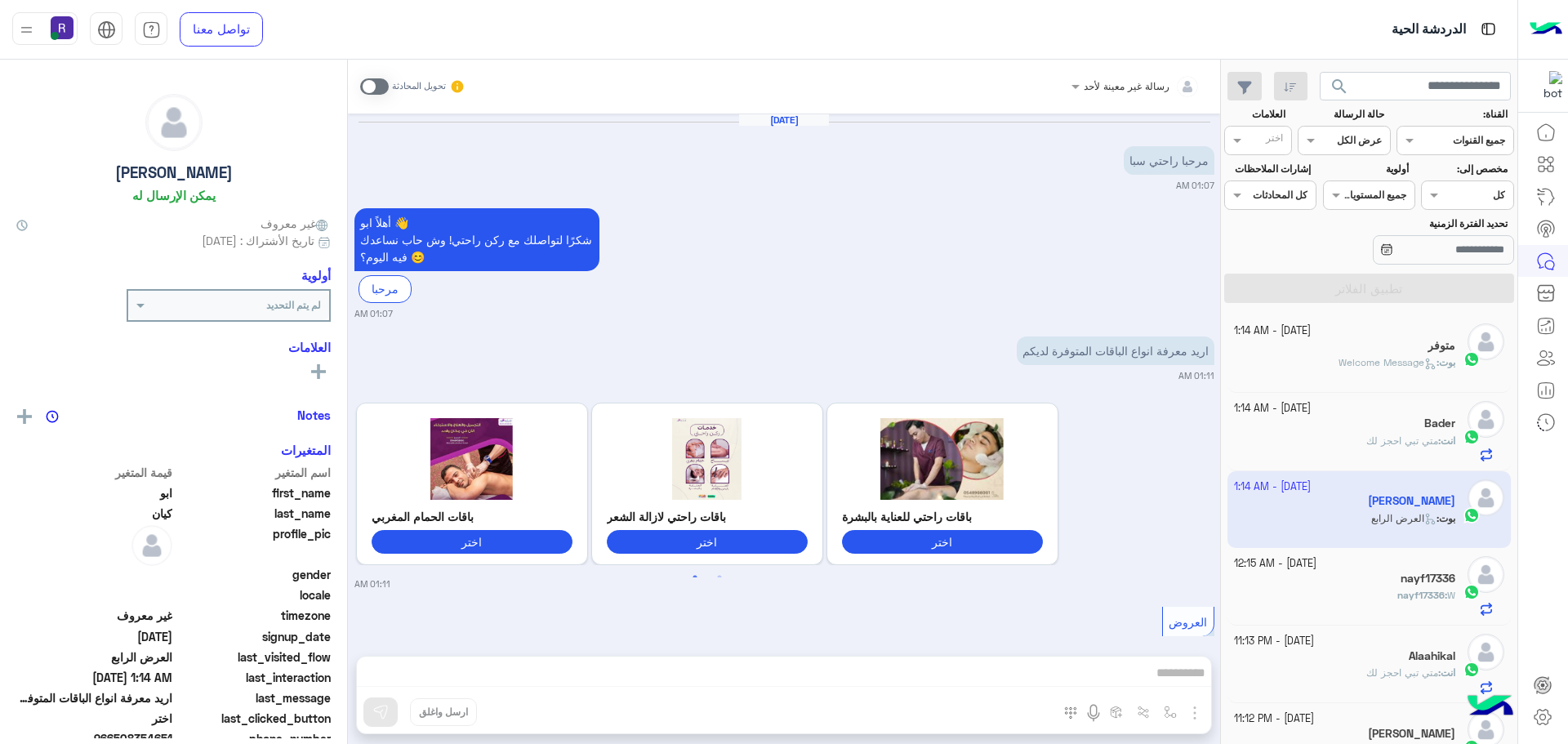
scroll to position [1971, 0]
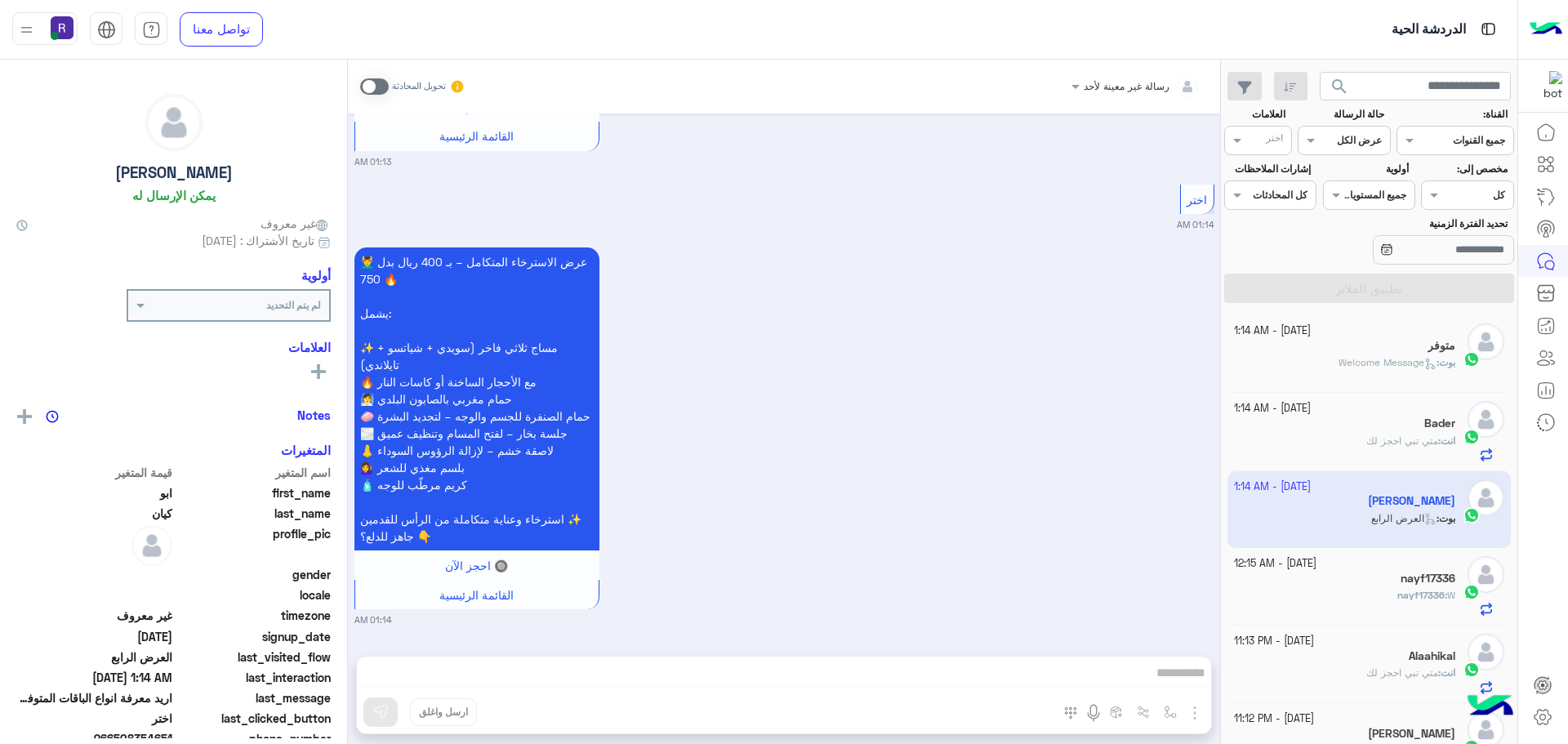
click at [378, 88] on span at bounding box center [374, 87] width 28 height 16
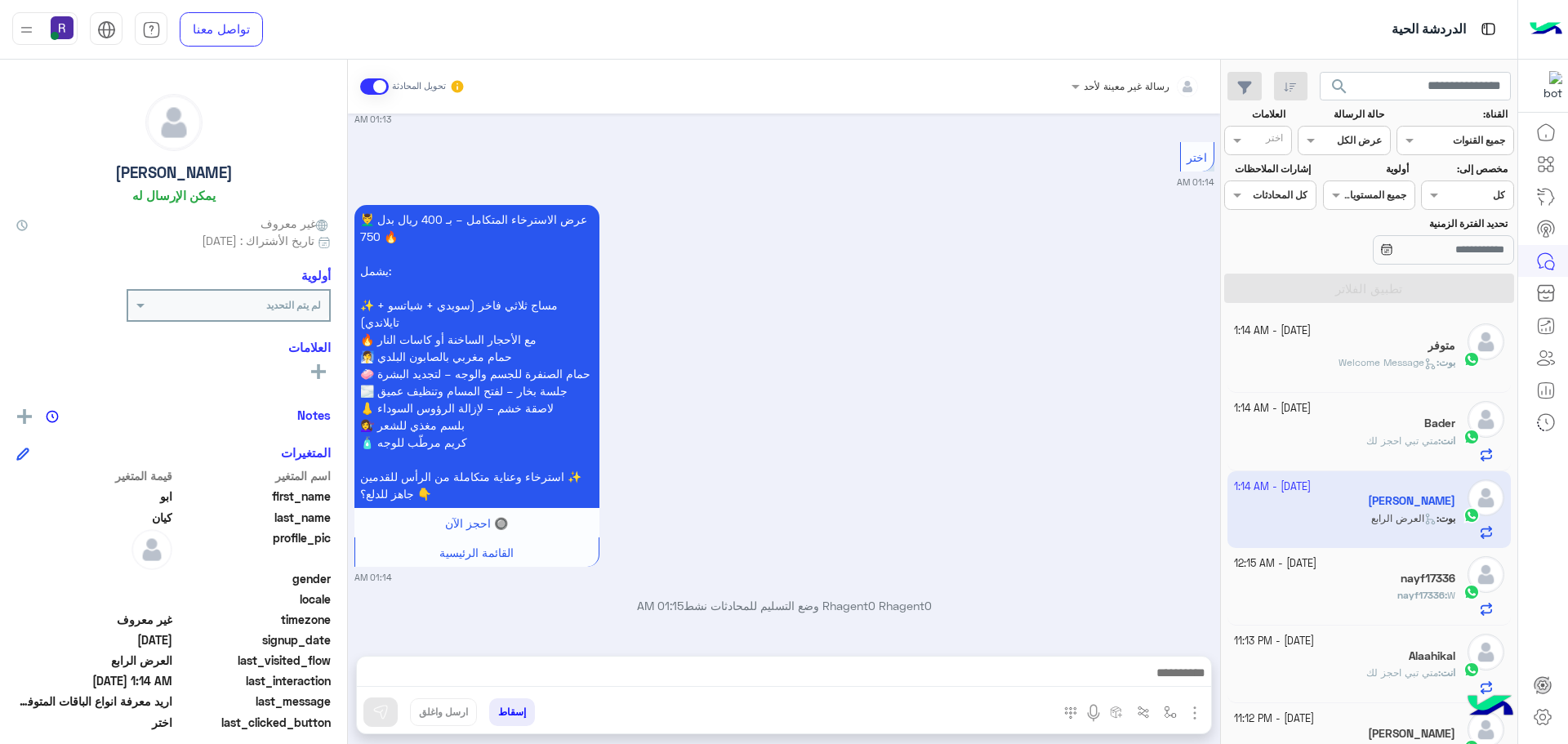
click at [1198, 716] on img "button" at bounding box center [1194, 712] width 19 height 19
click at [1191, 685] on img at bounding box center [1190, 677] width 13 height 19
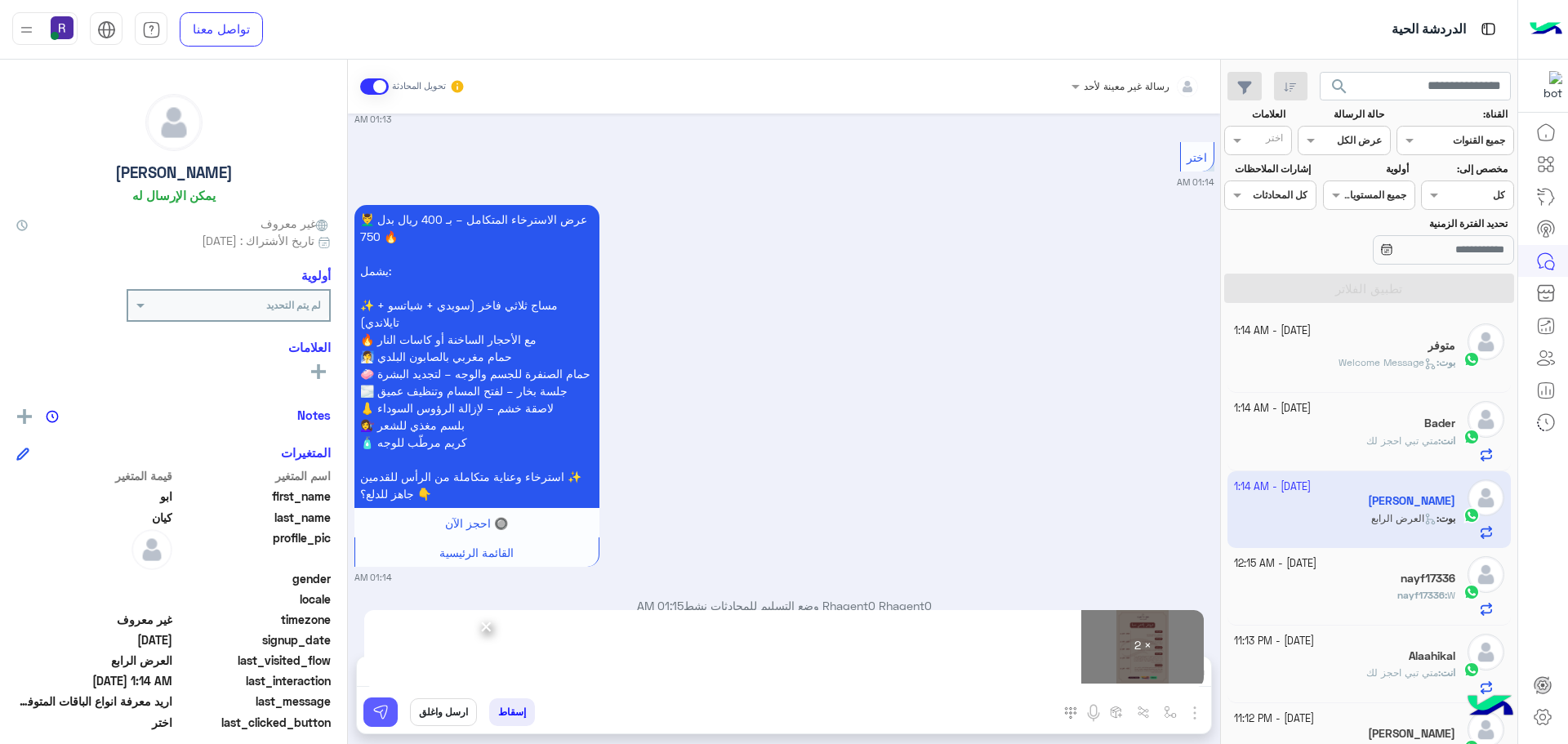
click at [379, 713] on img at bounding box center [380, 712] width 16 height 16
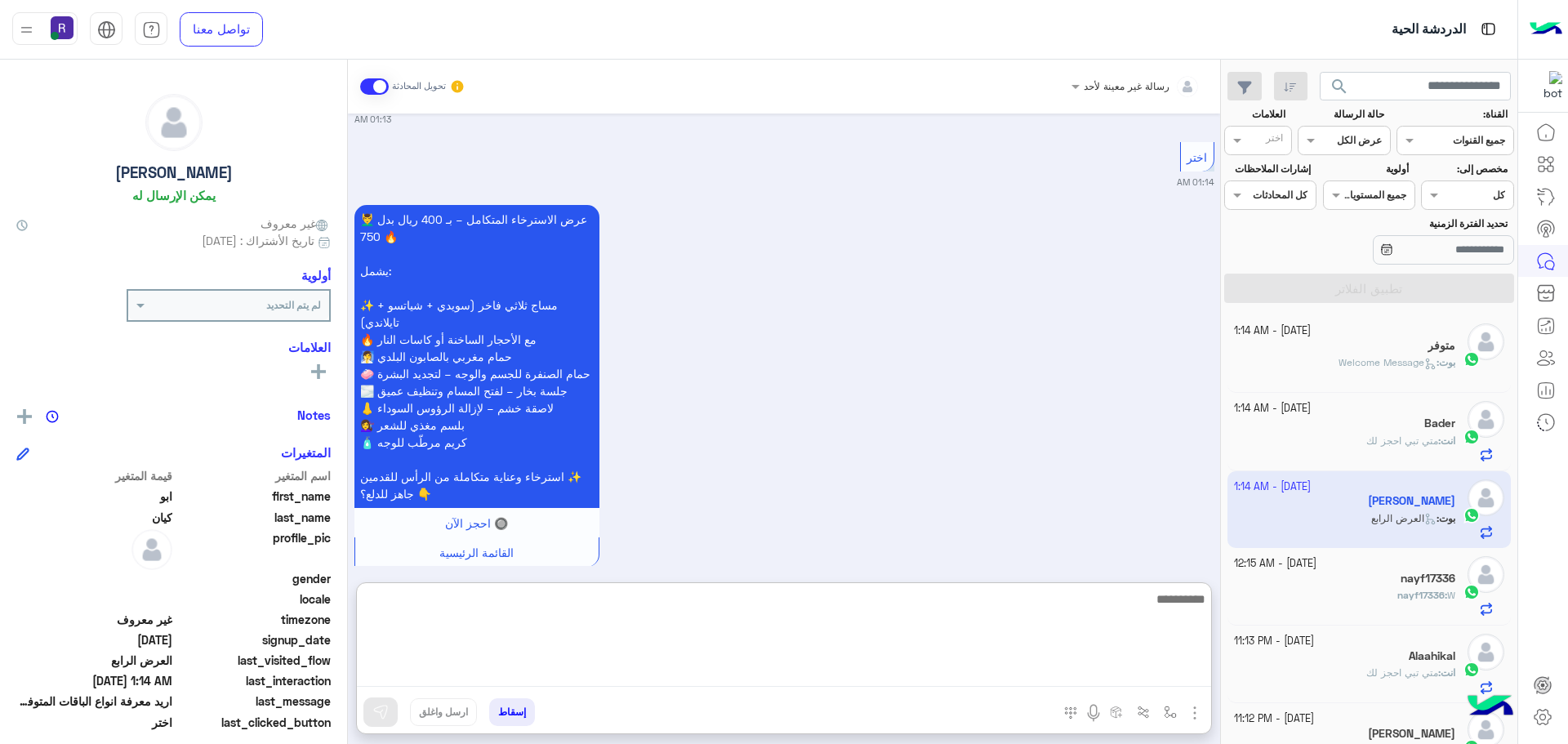
paste textarea "**********"
type textarea "**********"
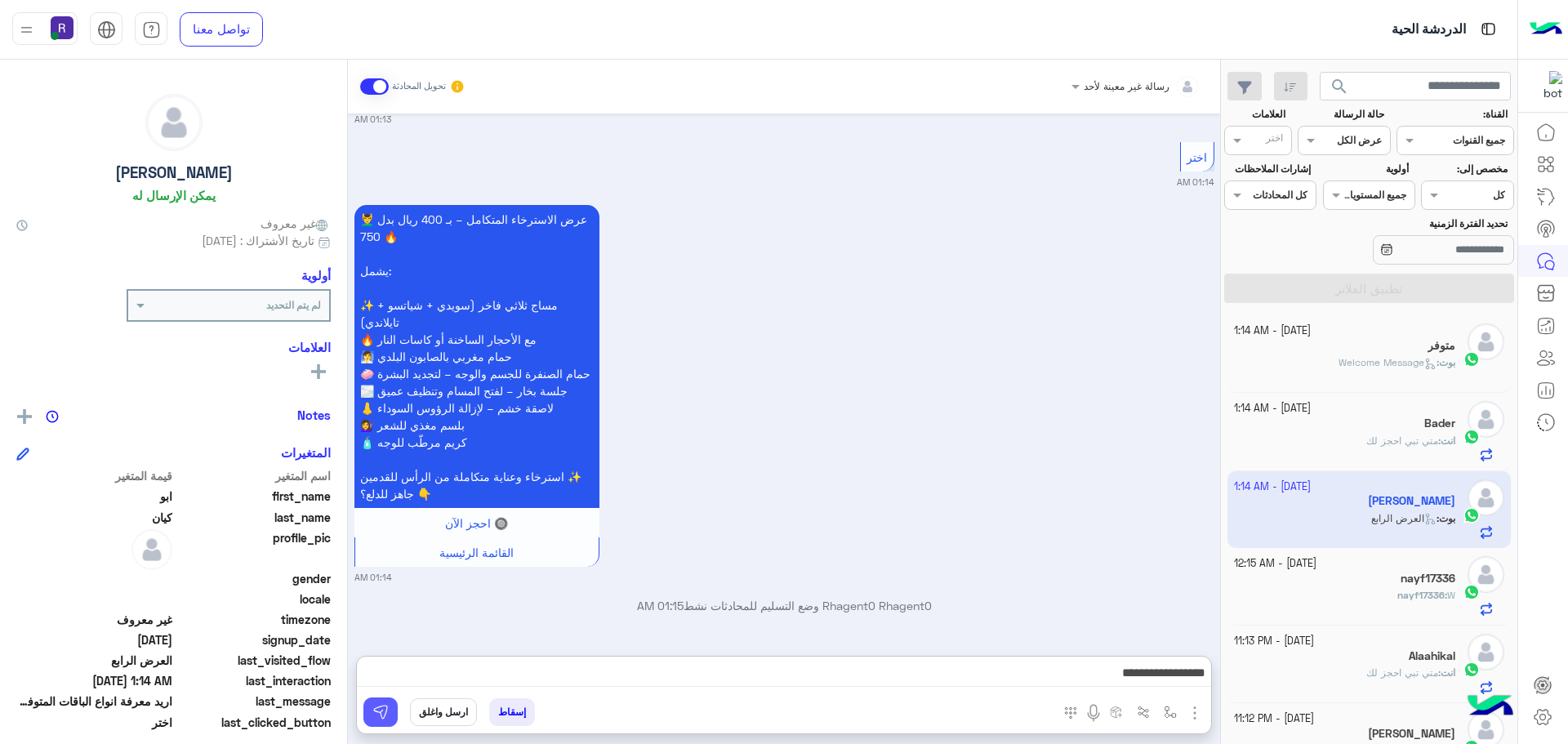
click at [387, 716] on img at bounding box center [380, 712] width 16 height 16
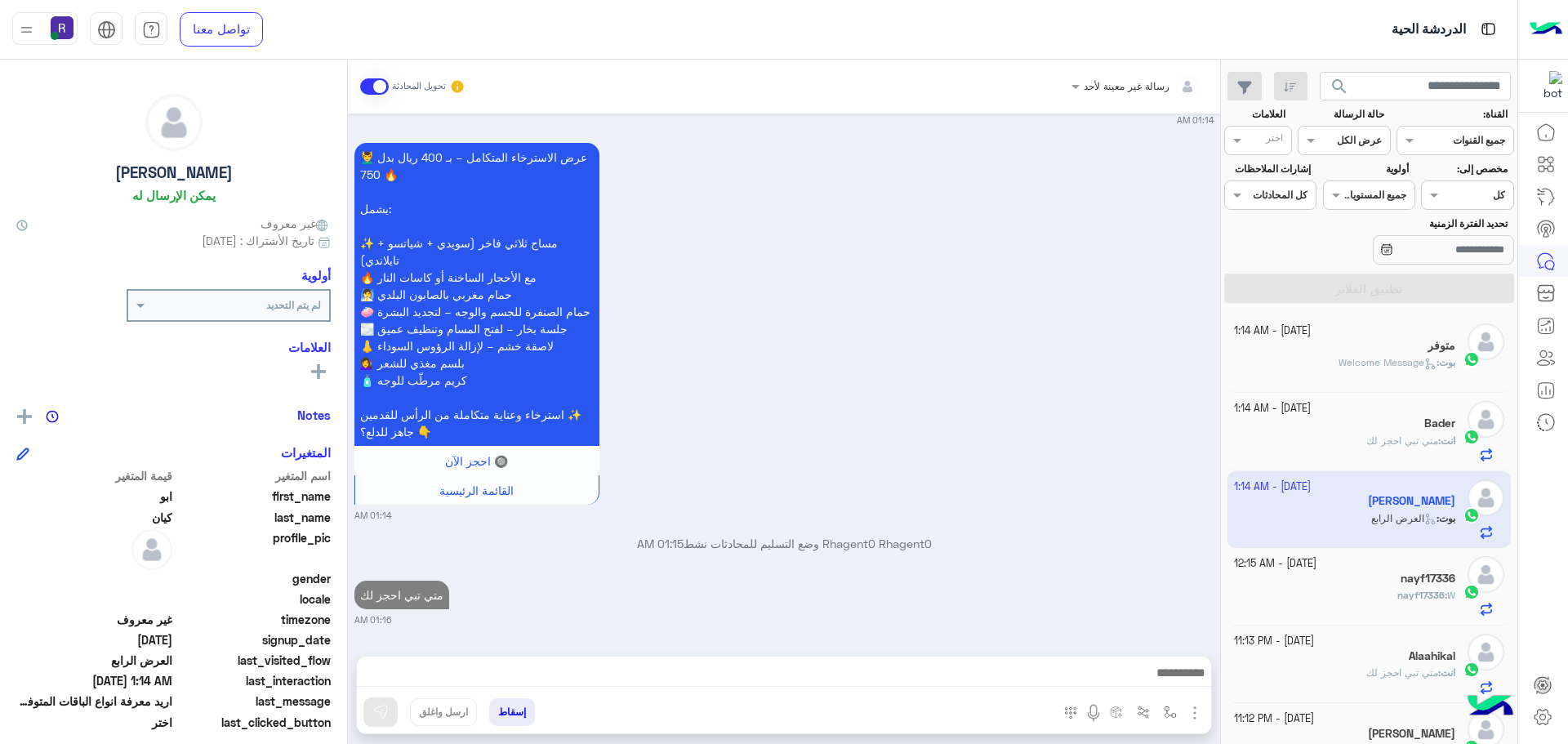
scroll to position [2076, 0]
click at [1370, 656] on div "Alaahikal" at bounding box center [1345, 657] width 223 height 17
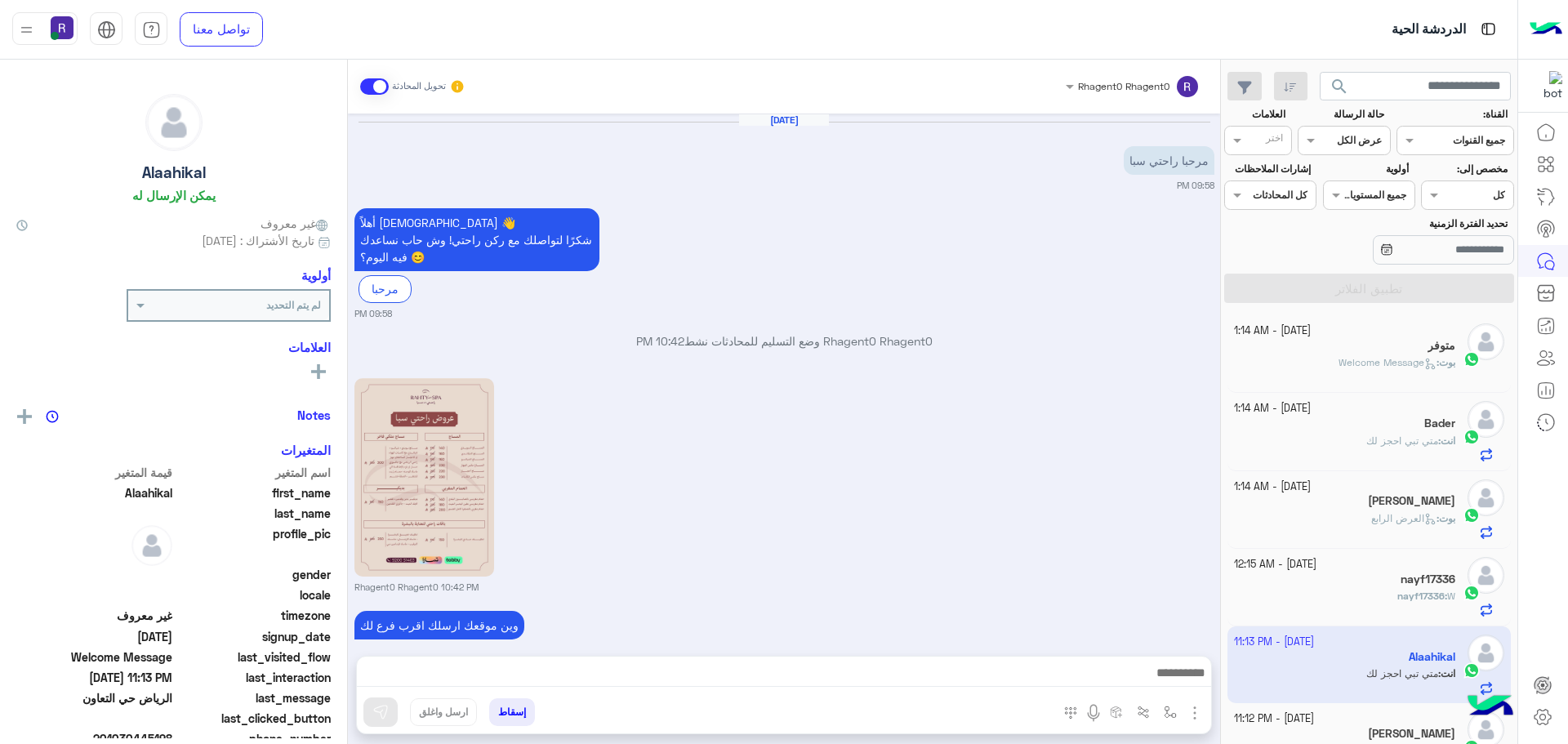
scroll to position [739, 0]
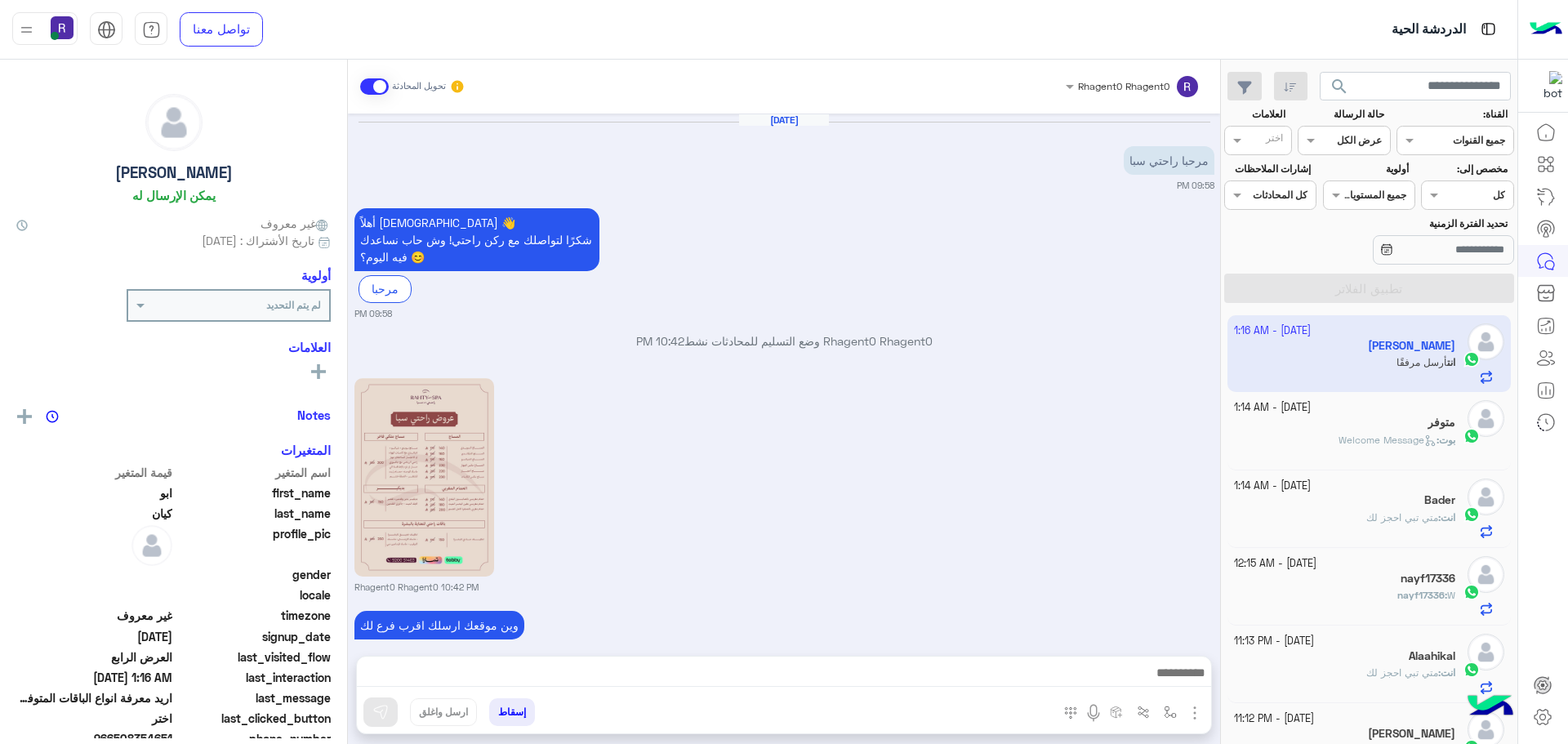
scroll to position [3848, 0]
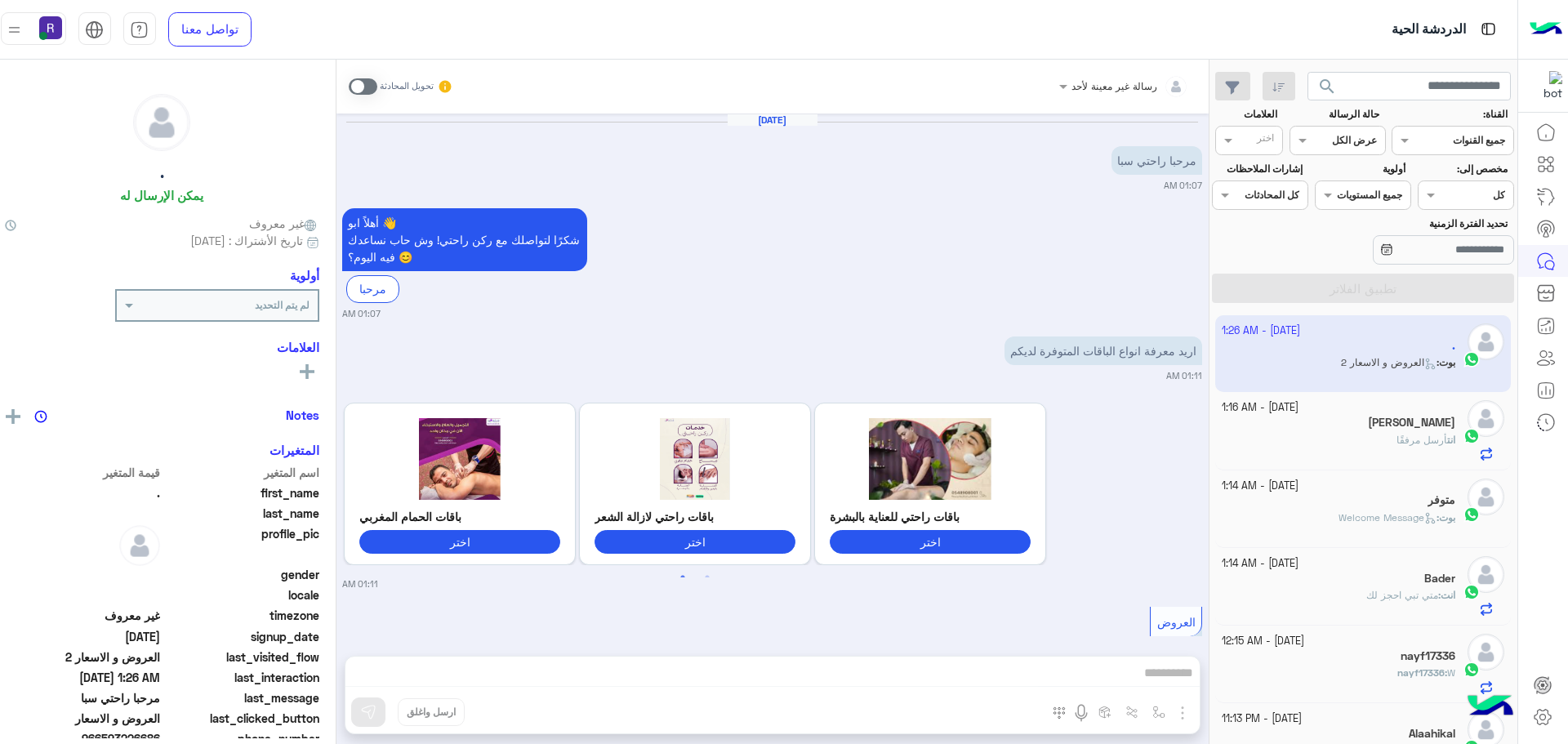
scroll to position [3267, 0]
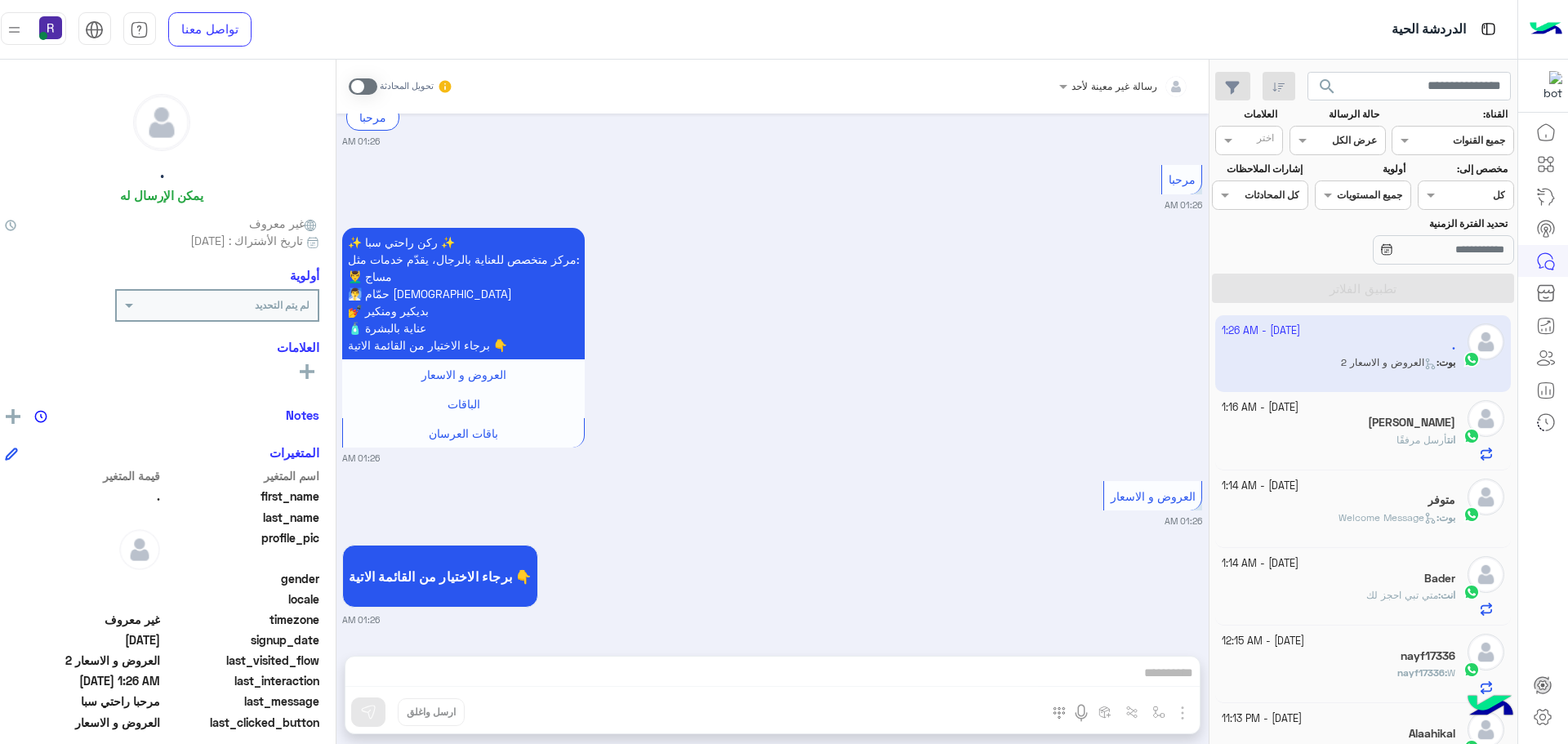
click at [378, 87] on span at bounding box center [362, 87] width 28 height 16
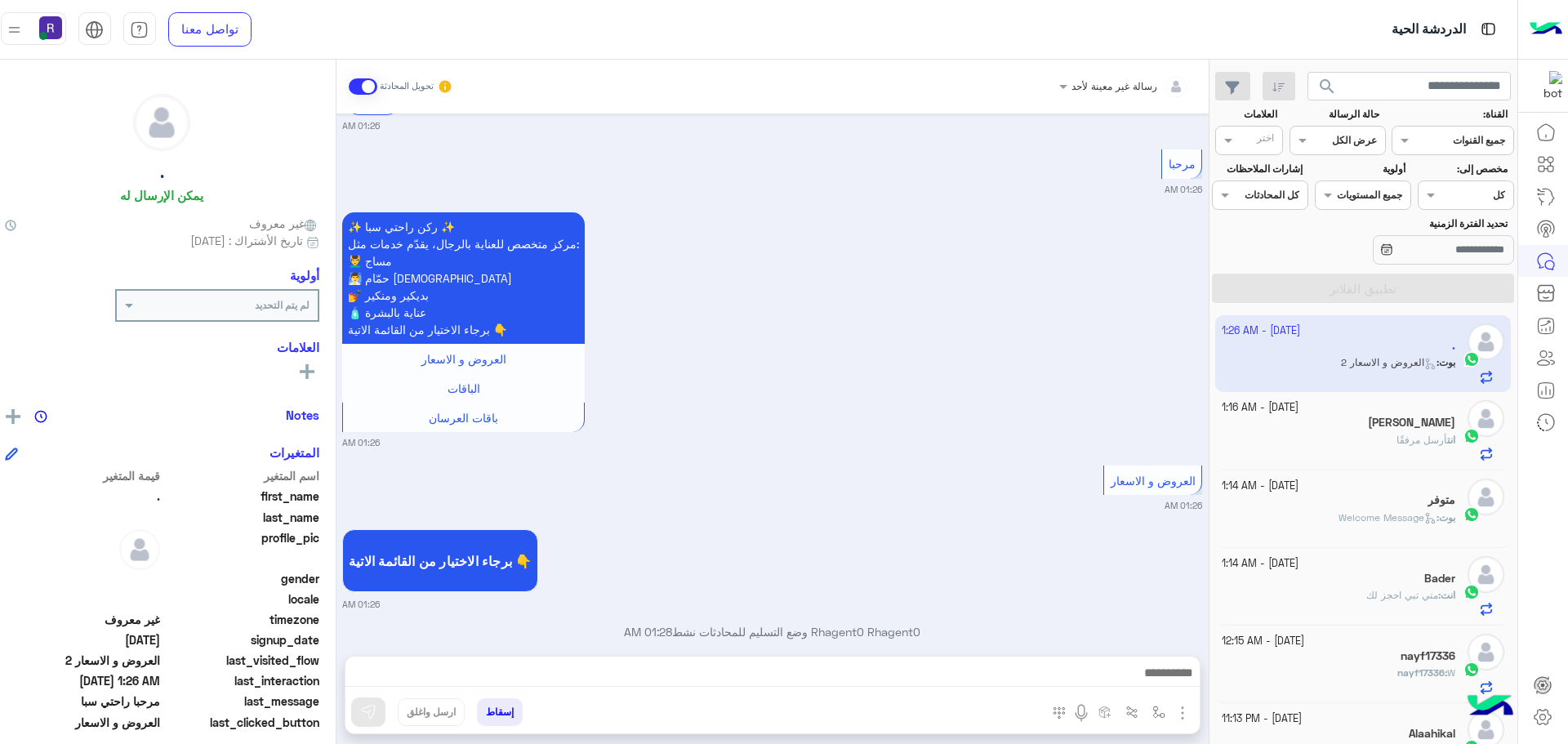
scroll to position [3308, 0]
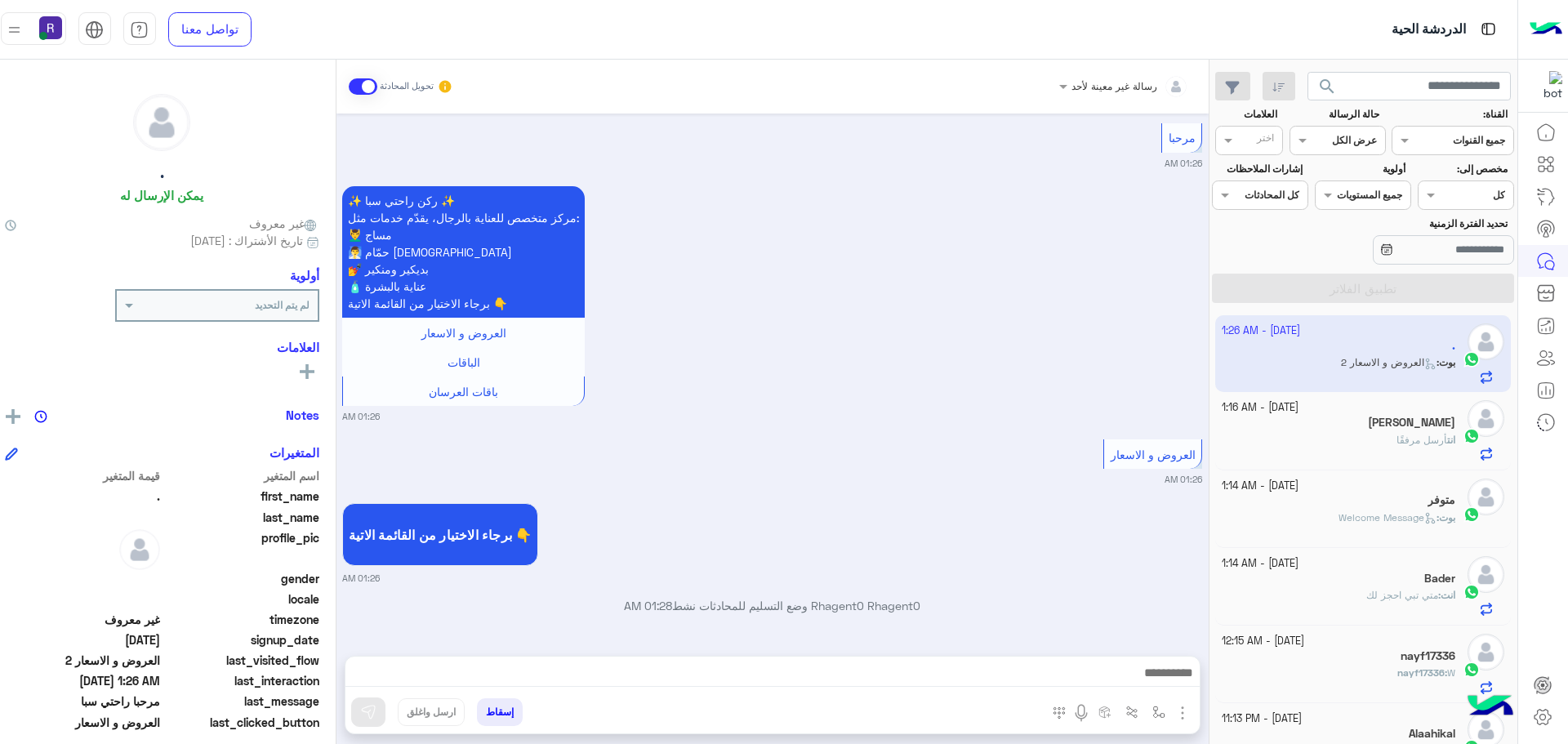
click at [1189, 708] on img "button" at bounding box center [1182, 712] width 19 height 19
click at [1167, 683] on span "الصور" at bounding box center [1151, 677] width 30 height 19
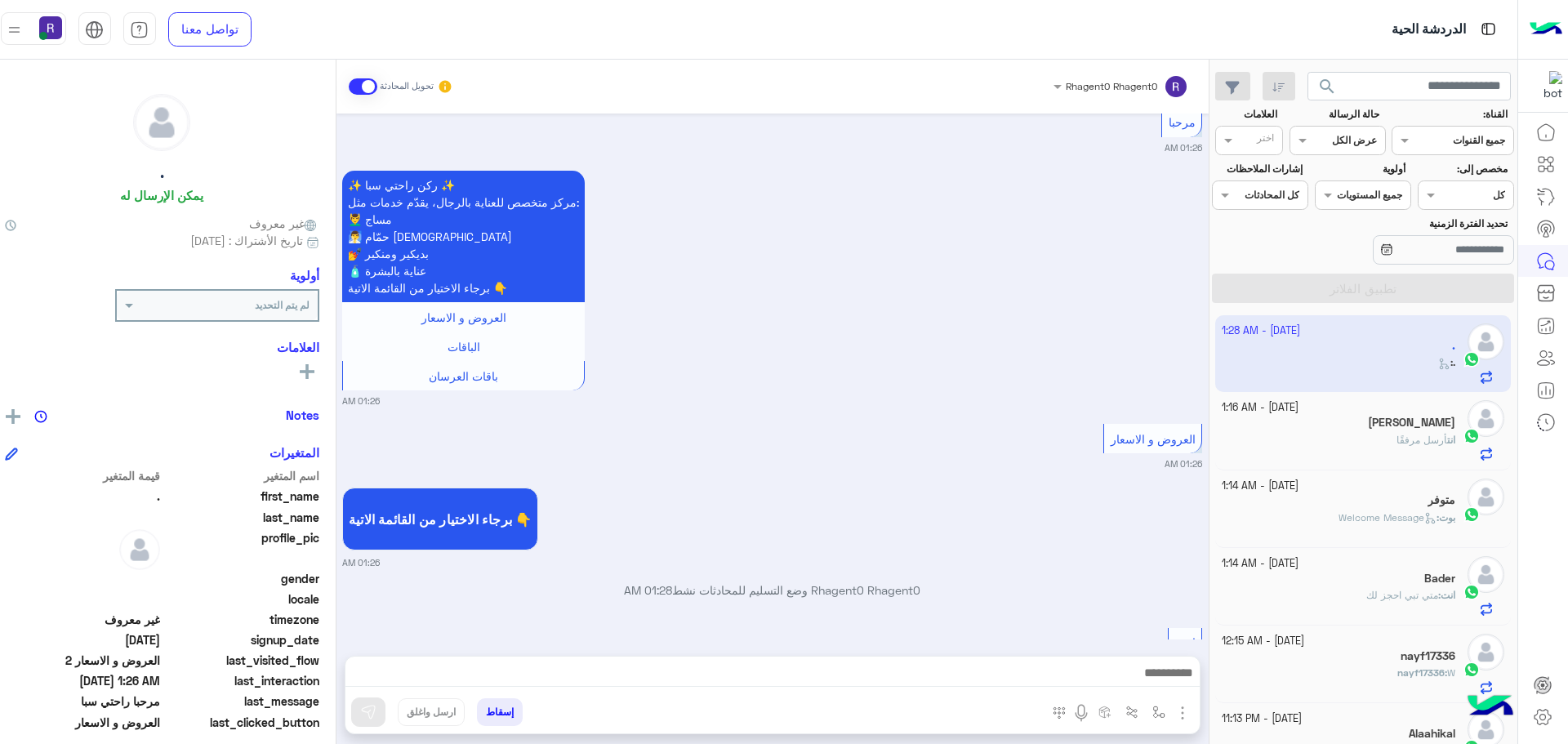
scroll to position [3371, 0]
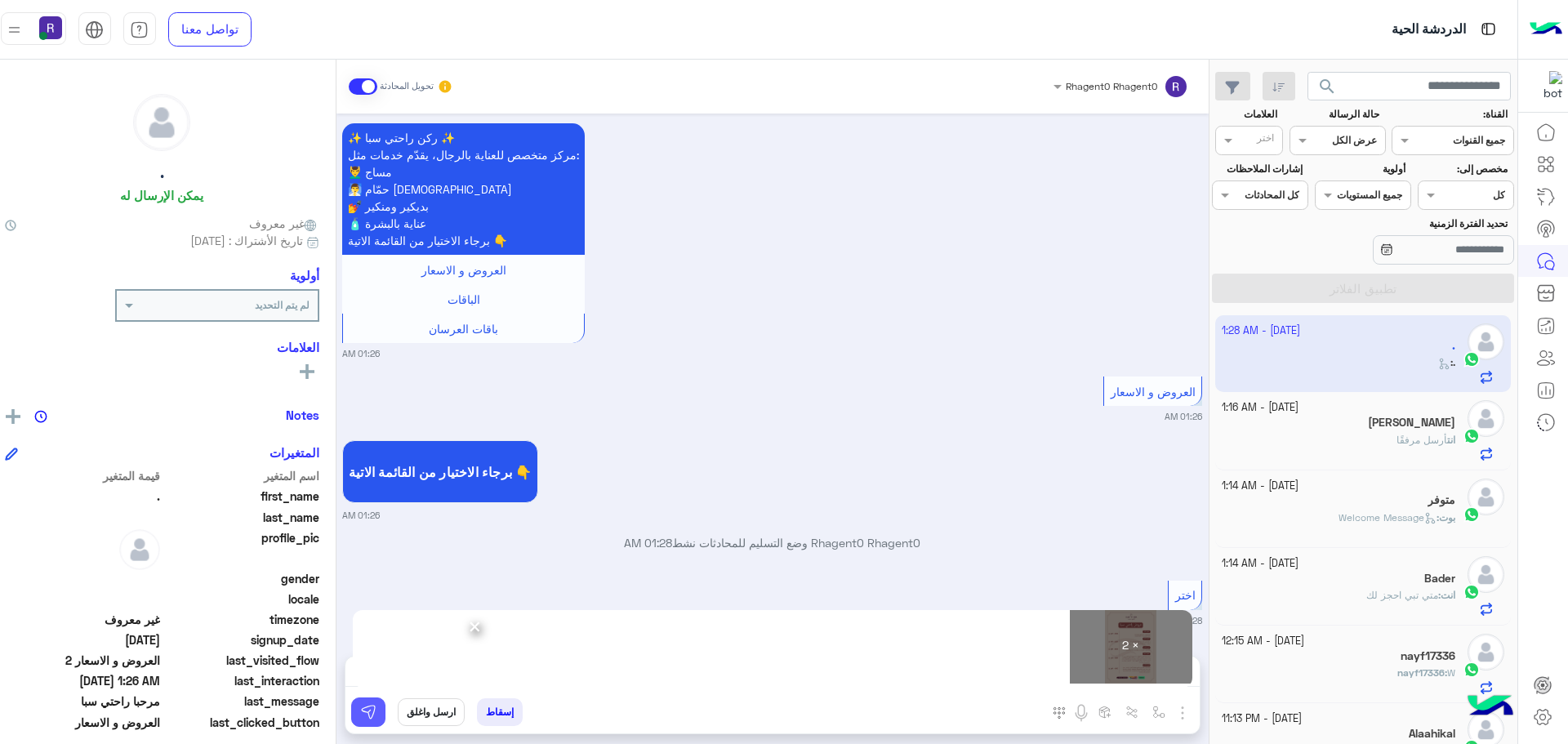
click at [377, 712] on img at bounding box center [369, 712] width 16 height 16
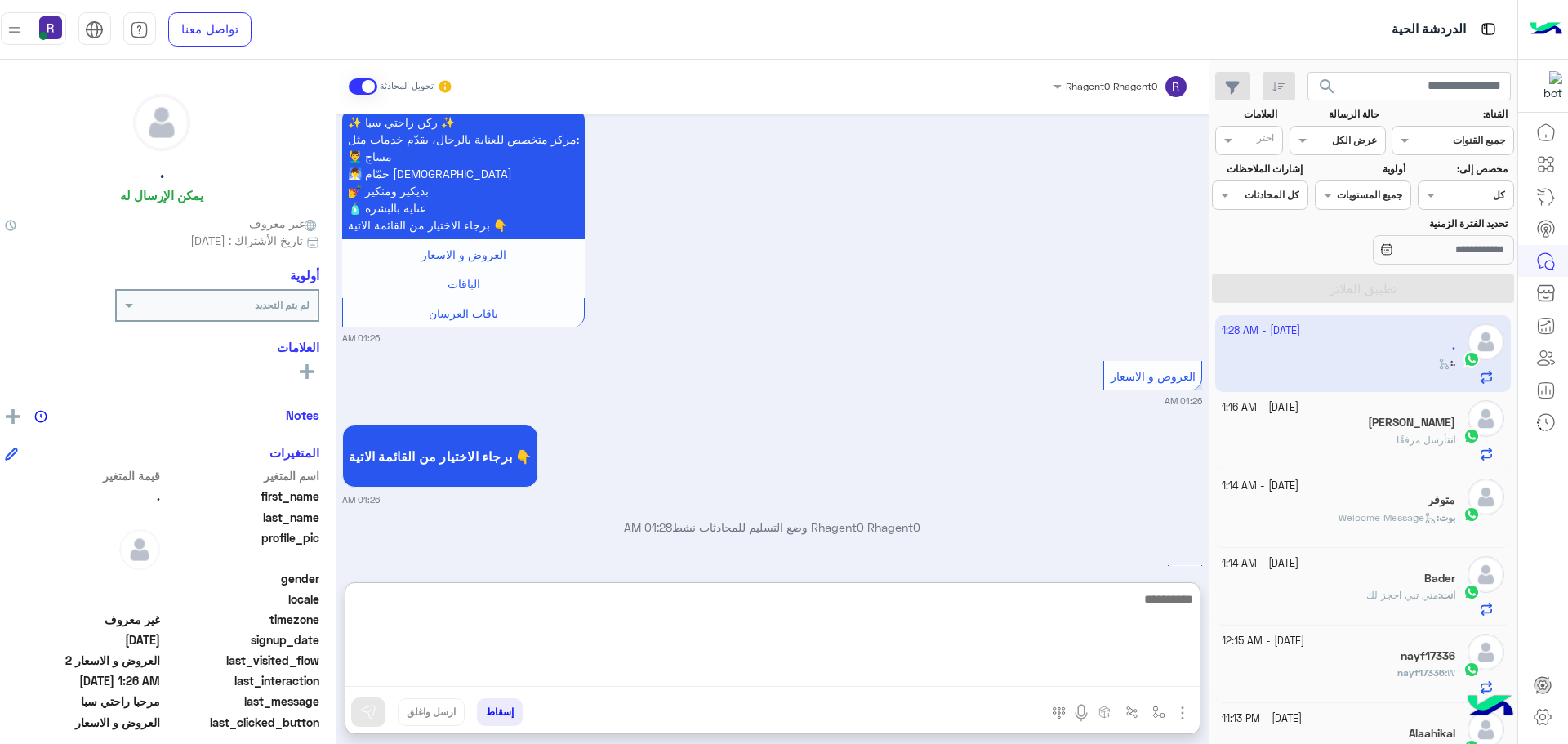
paste textarea "**********"
type textarea "**********"
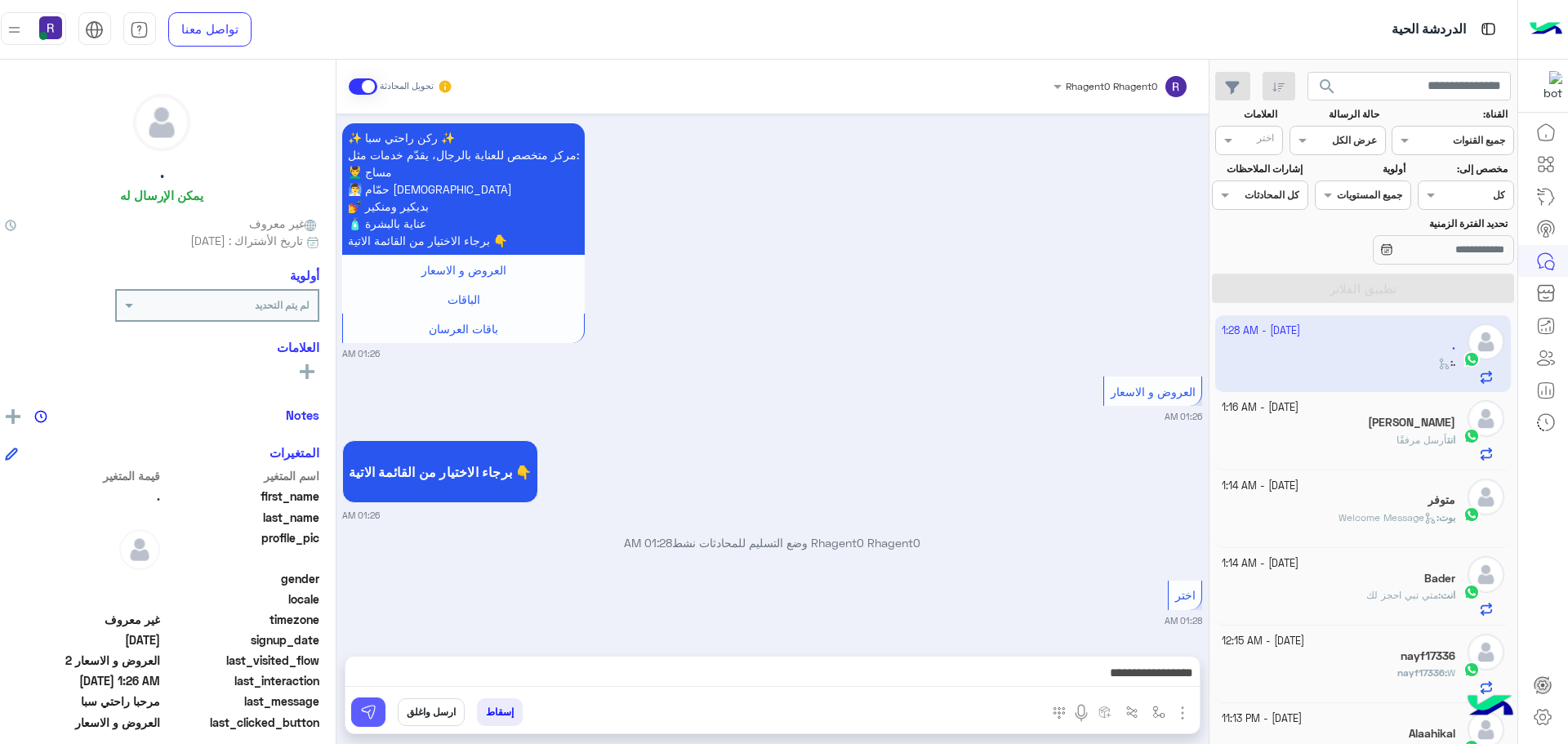
click at [377, 711] on img at bounding box center [369, 712] width 16 height 16
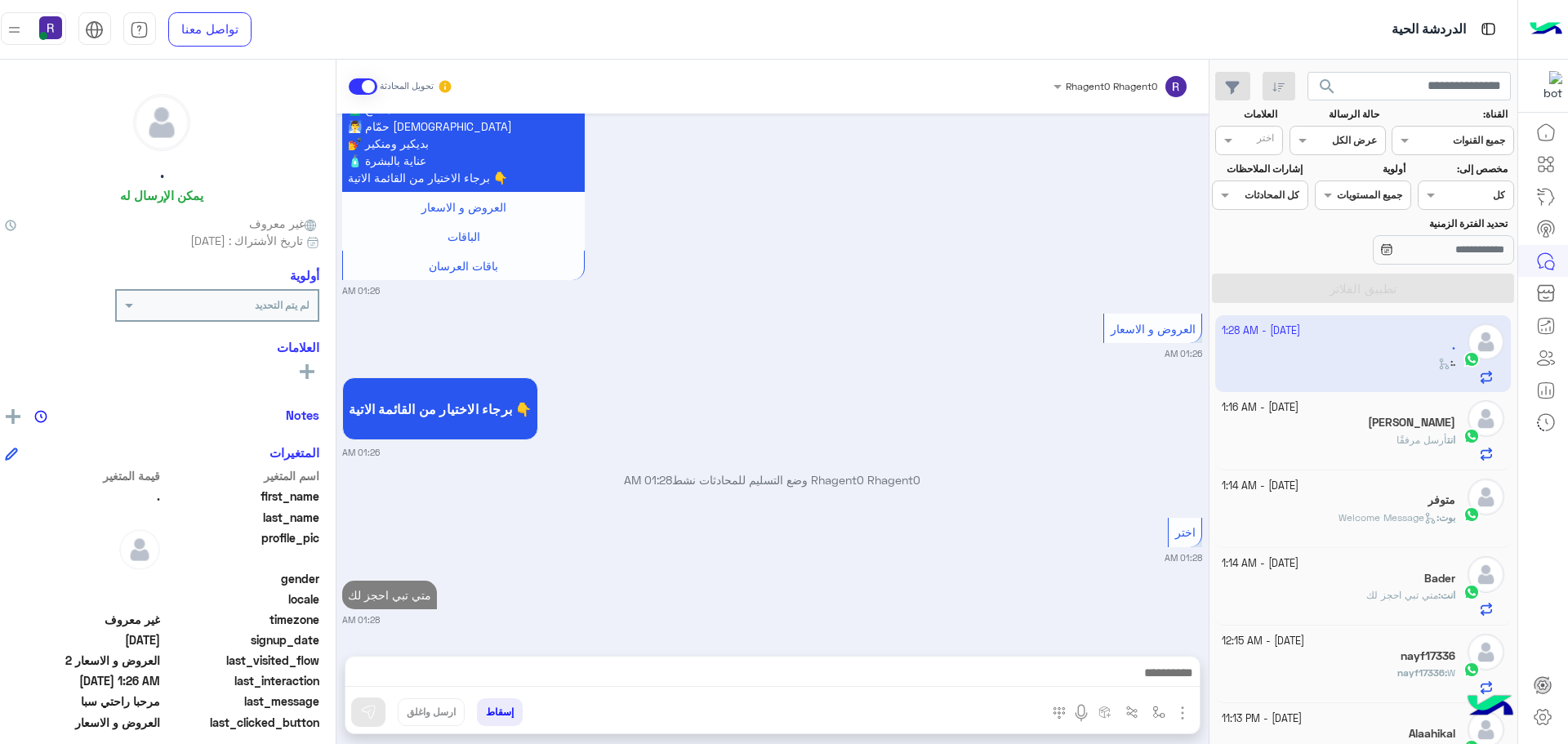
click at [1328, 515] on div "بوت : Welcome Message" at bounding box center [1339, 524] width 234 height 28
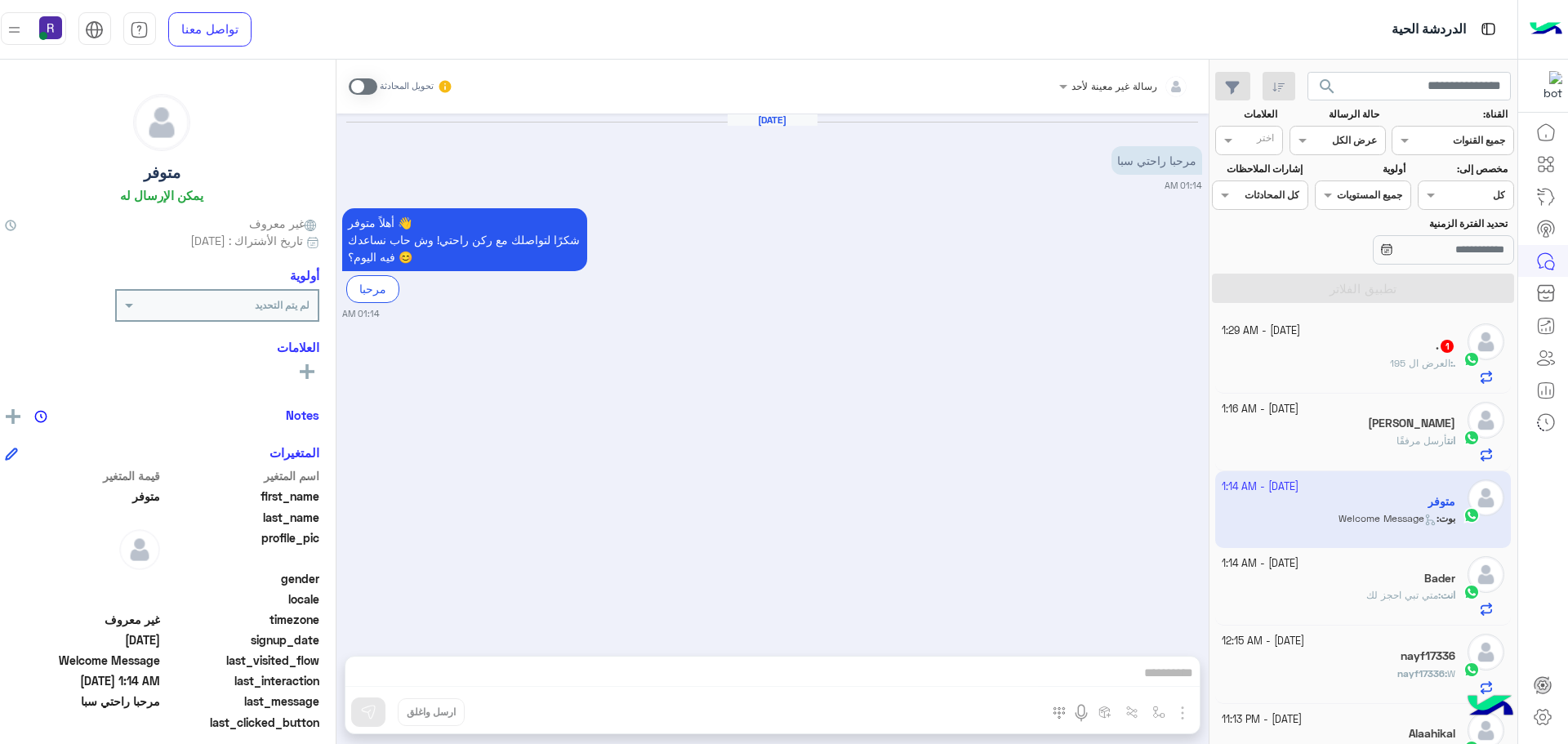
click at [1362, 370] on div ". : العرض ال 195" at bounding box center [1339, 369] width 234 height 28
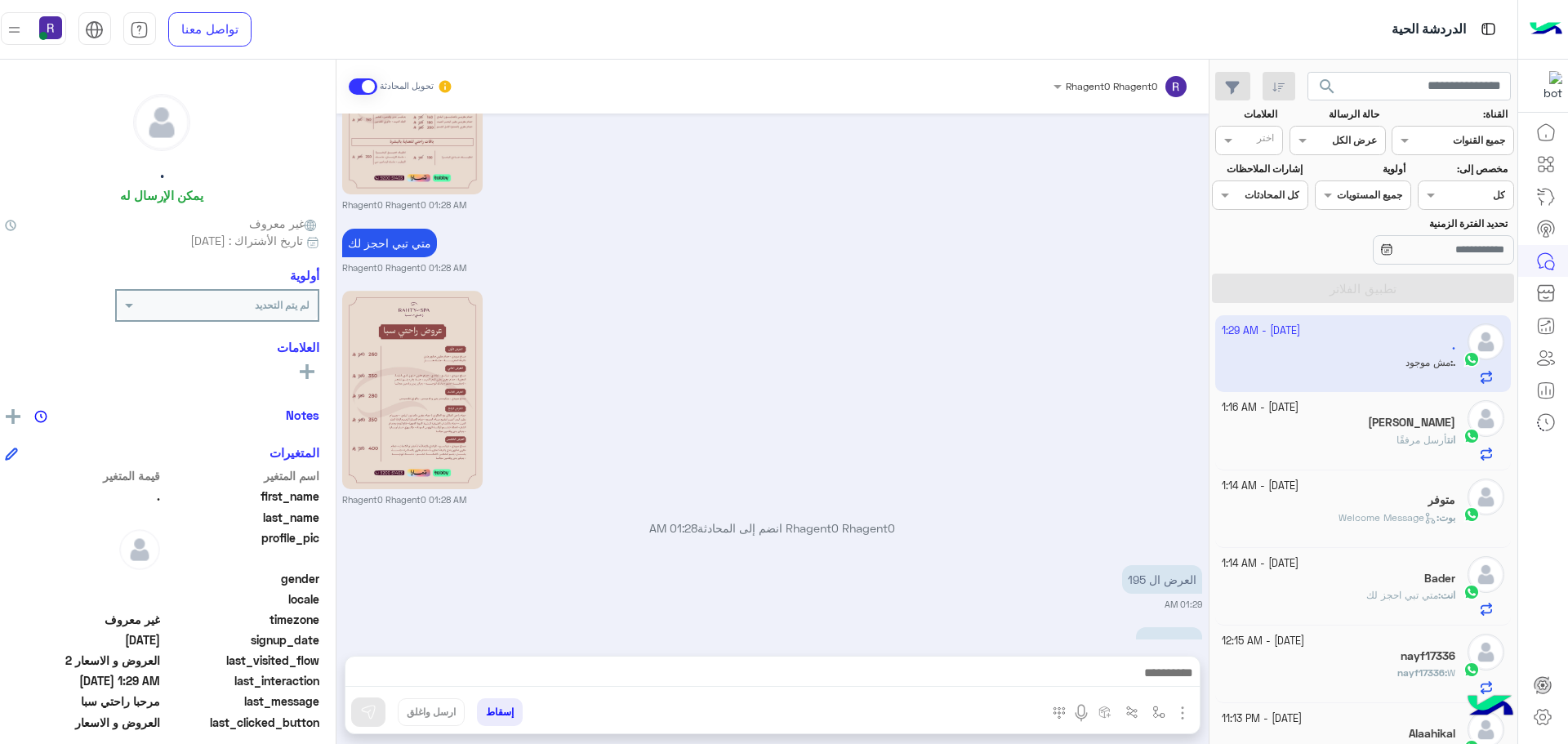
scroll to position [2283, 0]
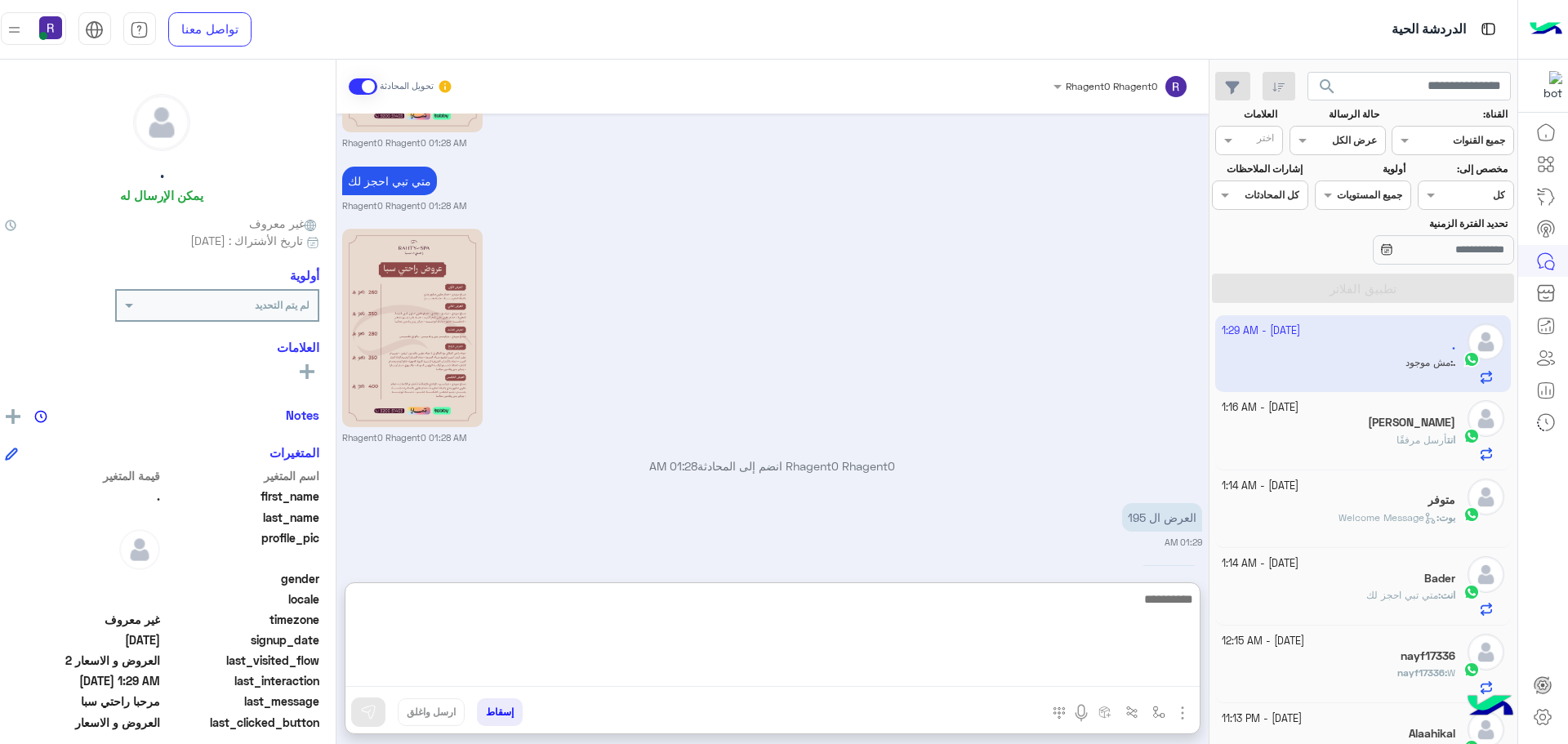
click at [652, 676] on textarea at bounding box center [773, 637] width 855 height 98
type textarea "**"
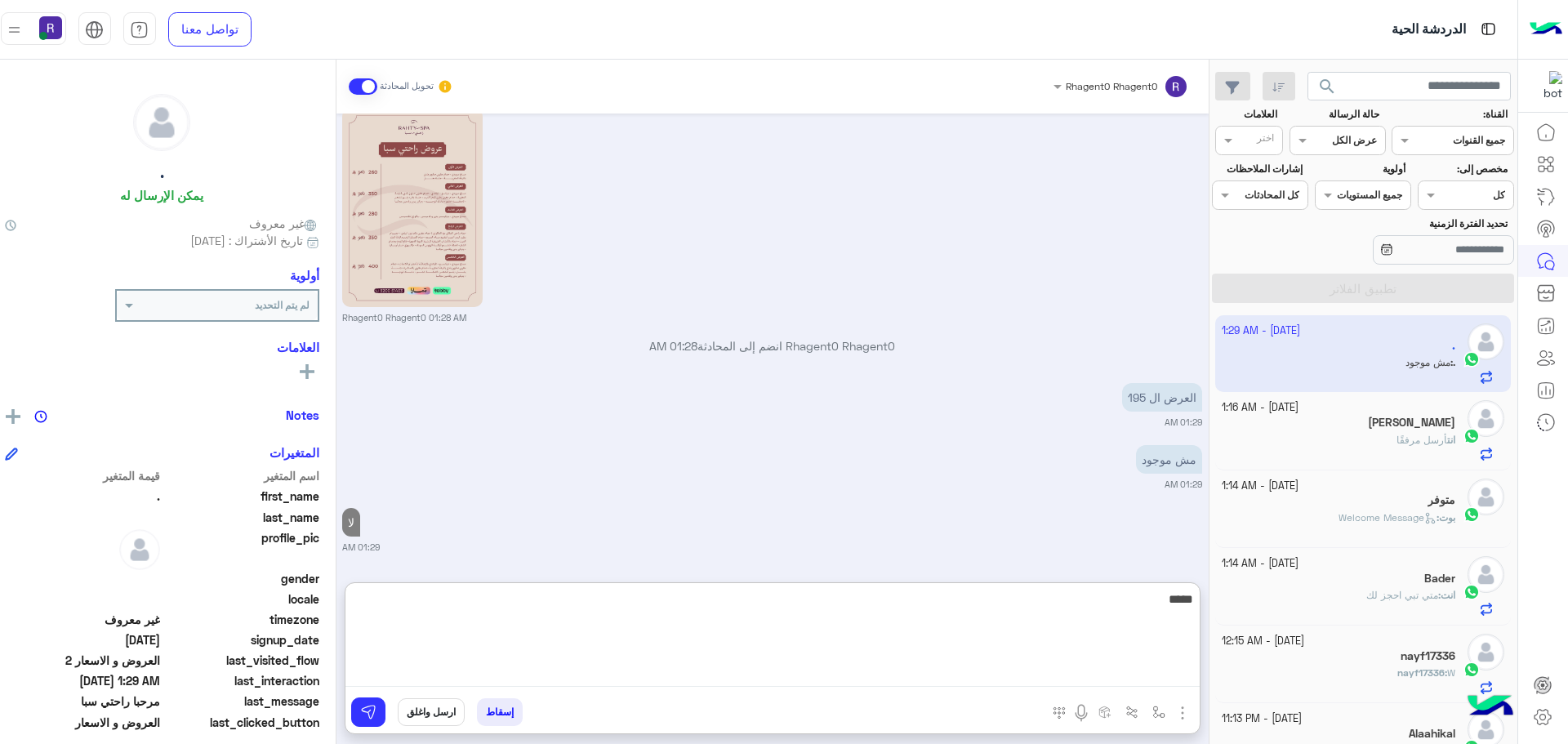
type textarea "*****"
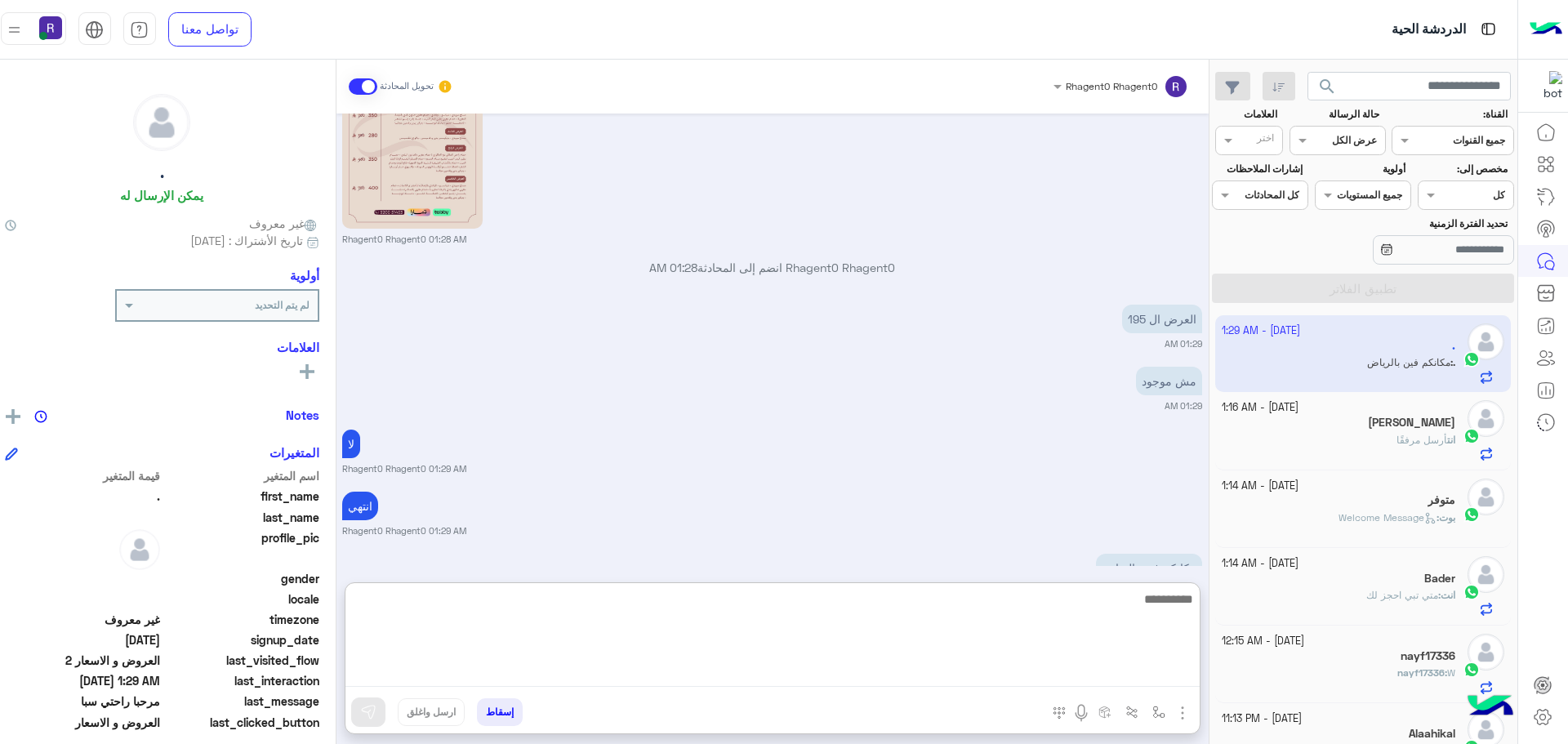
scroll to position [2543, 0]
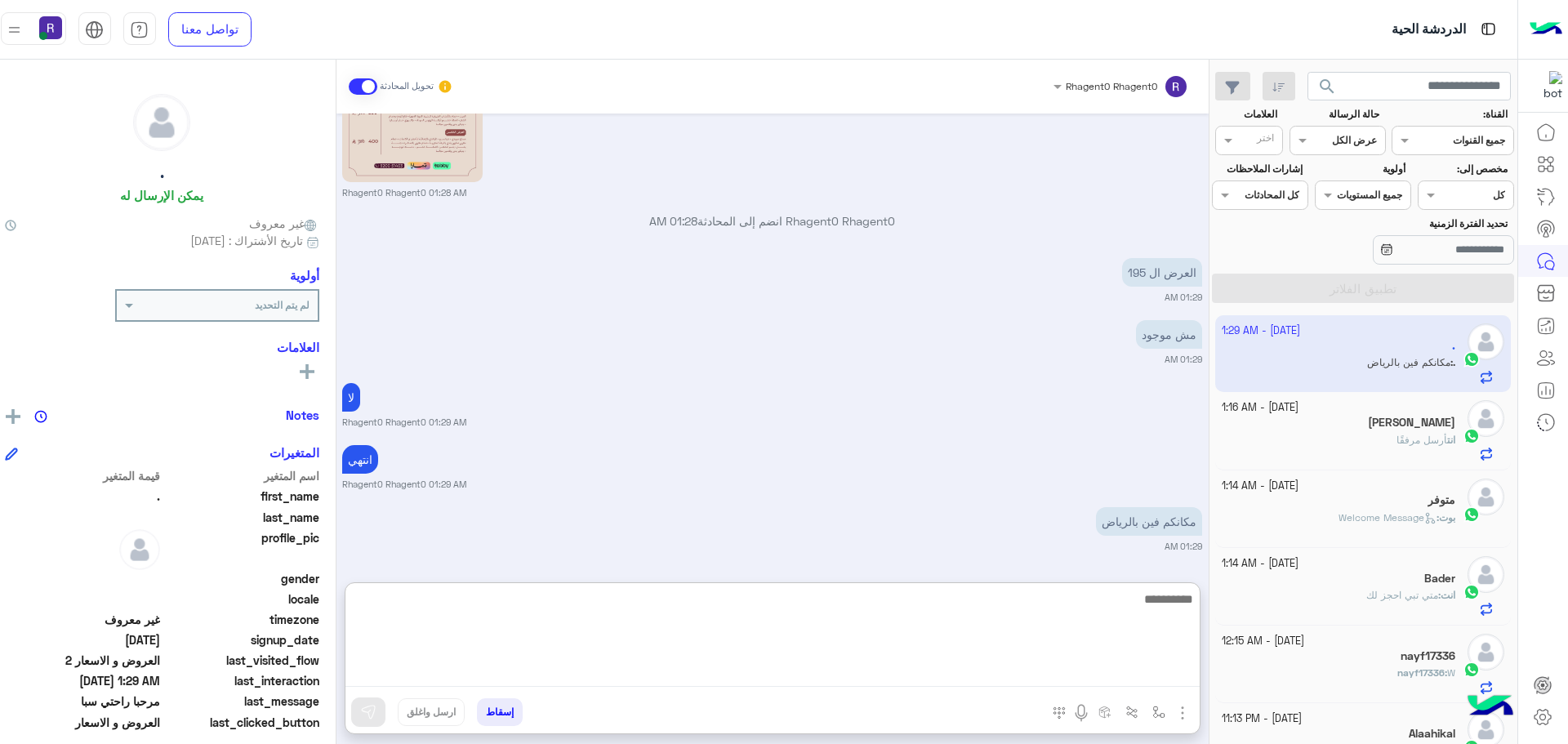
paste textarea "**********"
type textarea "*"
click at [856, 669] on textarea at bounding box center [773, 637] width 855 height 98
type textarea "**********"
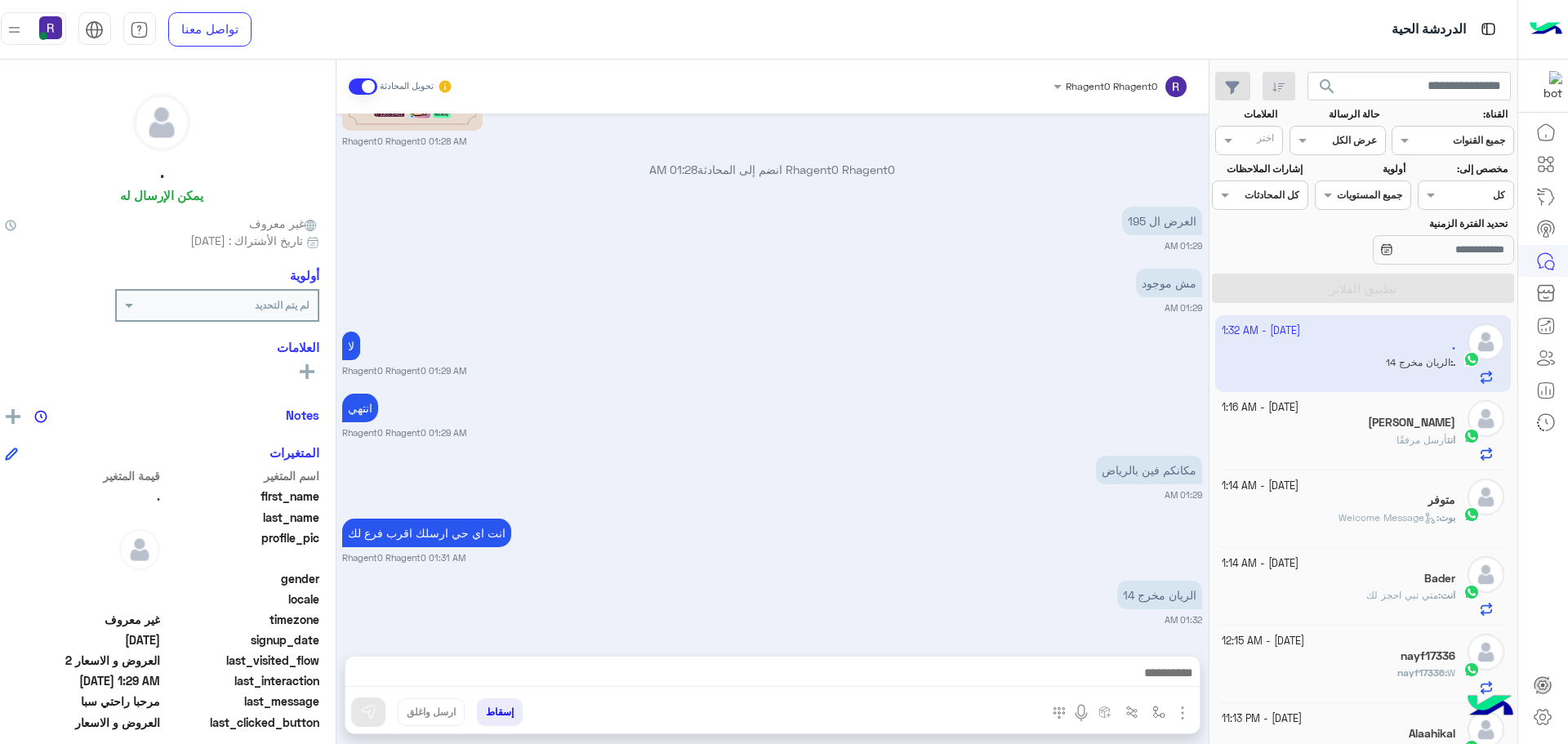
scroll to position [2595, 0]
click at [893, 536] on div "انت اي حي ارسلك اقرب فرع لك Rhagent0 Rhagent0 01:31 AM" at bounding box center [772, 539] width 860 height 50
click at [1166, 713] on img "button" at bounding box center [1158, 712] width 13 height 13
click at [1148, 681] on div "أدخل اسم مجموعة الرسائل" at bounding box center [1106, 676] width 112 height 15
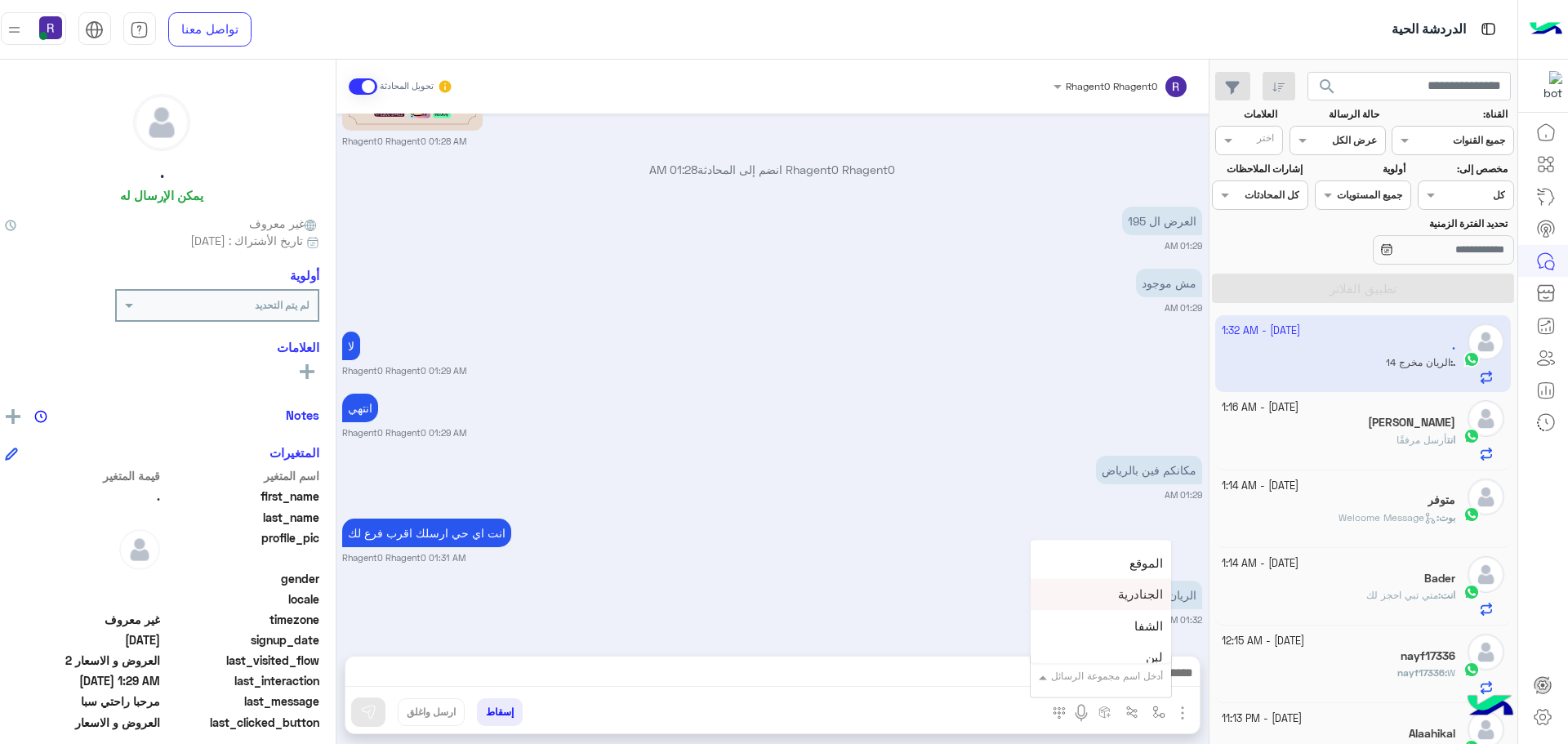
click at [1119, 602] on div "الجنادرية" at bounding box center [1101, 594] width 140 height 32
type textarea "*********"
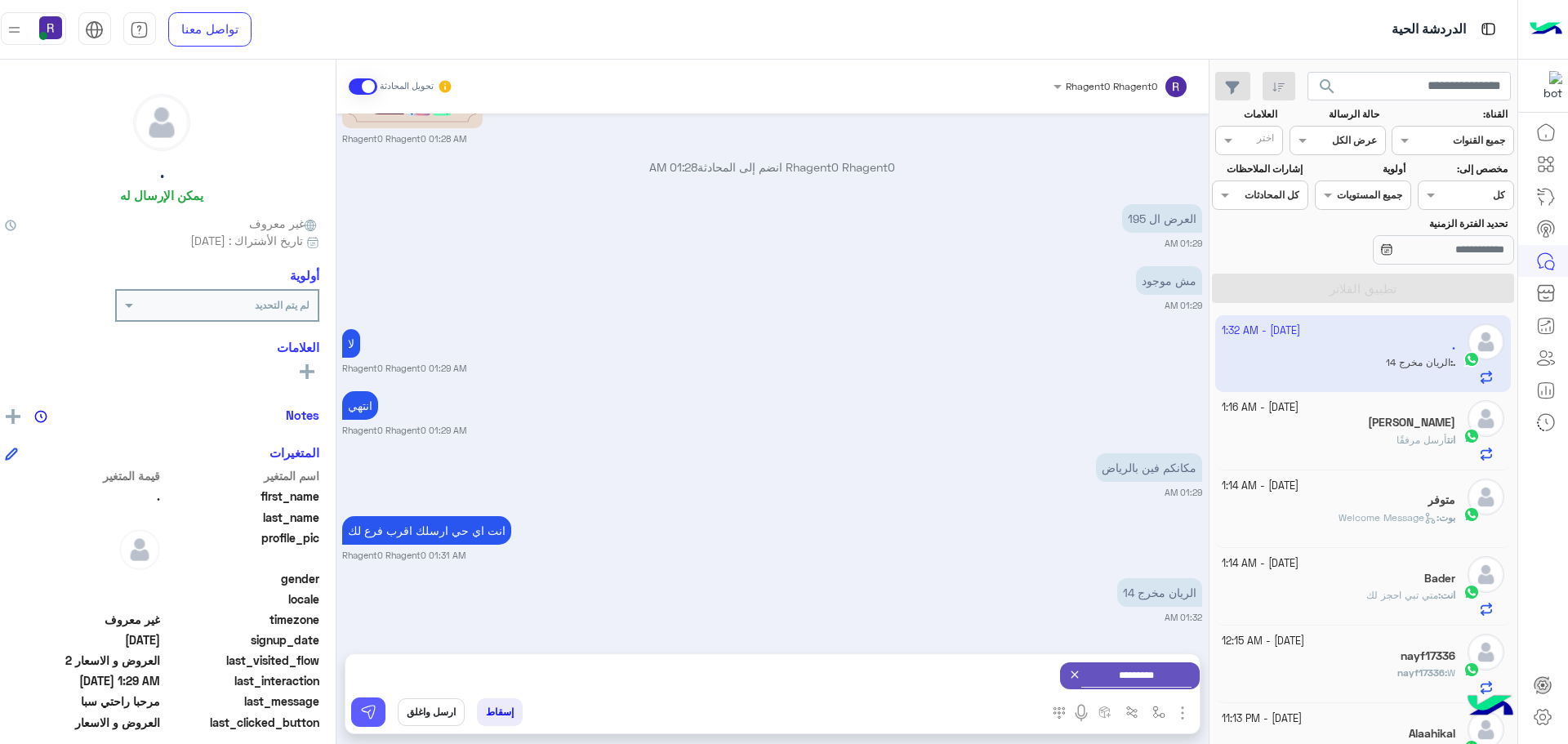
click at [377, 707] on img at bounding box center [369, 712] width 16 height 16
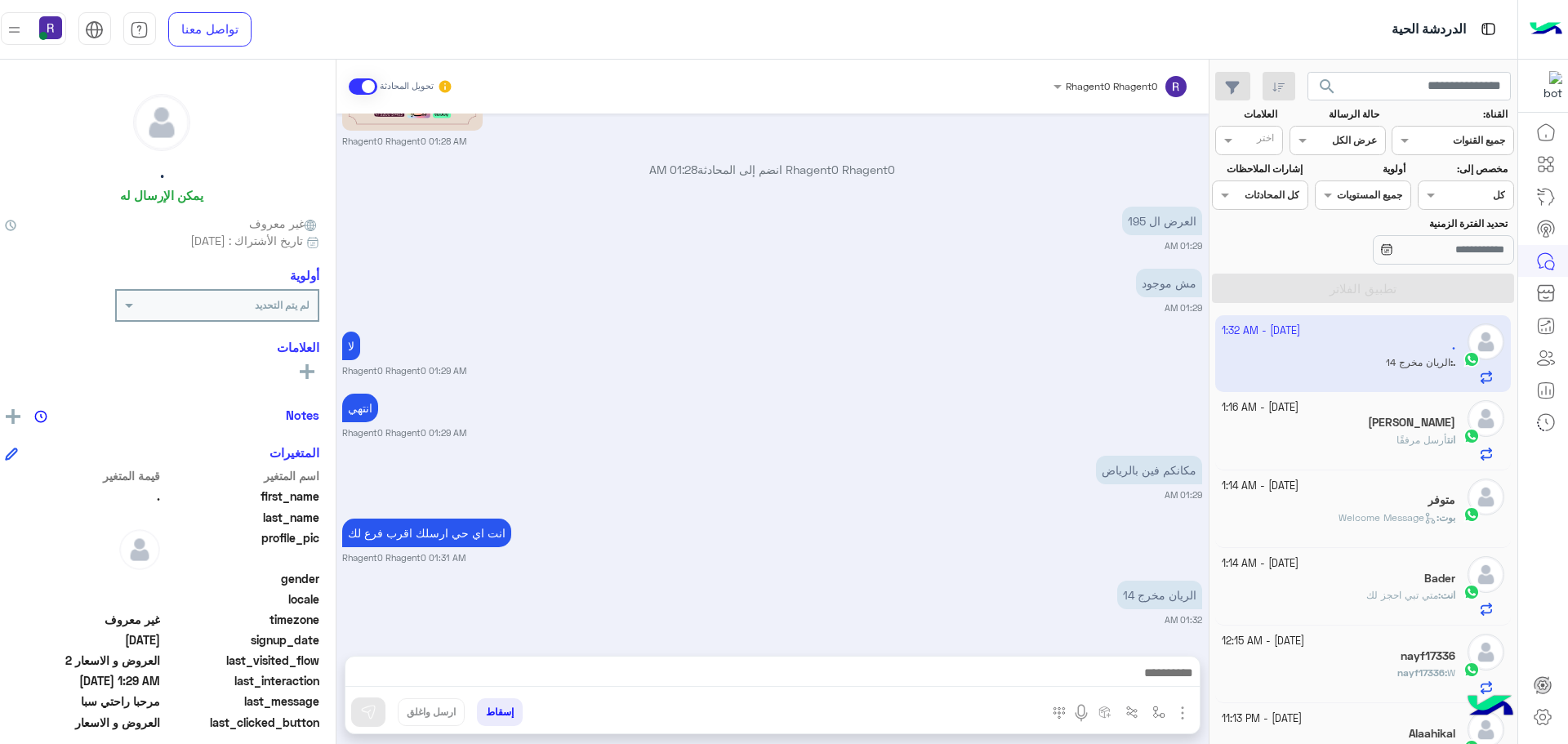
scroll to position [2595, 0]
click at [1439, 447] on p "انت أرسل مرفقًا" at bounding box center [1426, 440] width 58 height 15
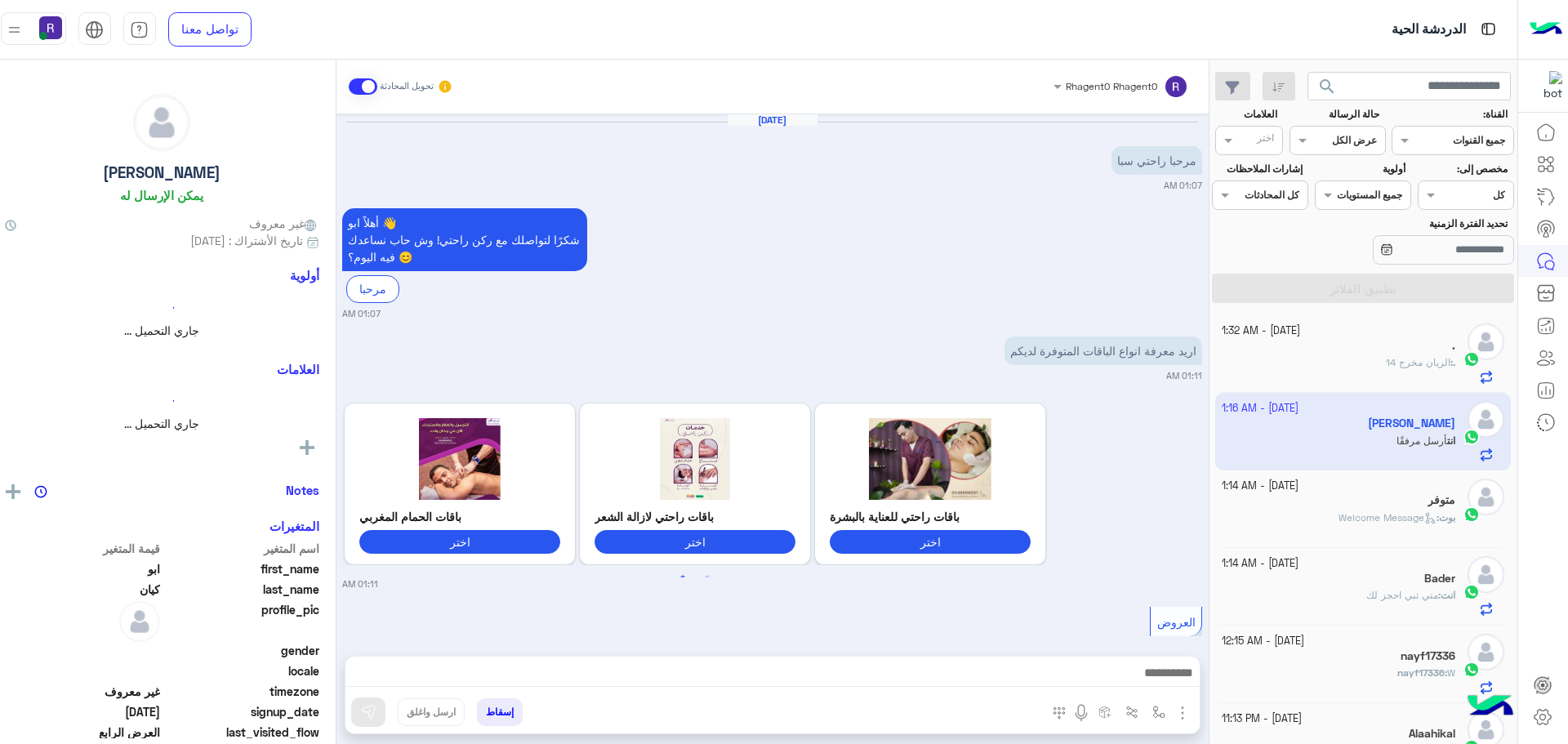
scroll to position [2582, 0]
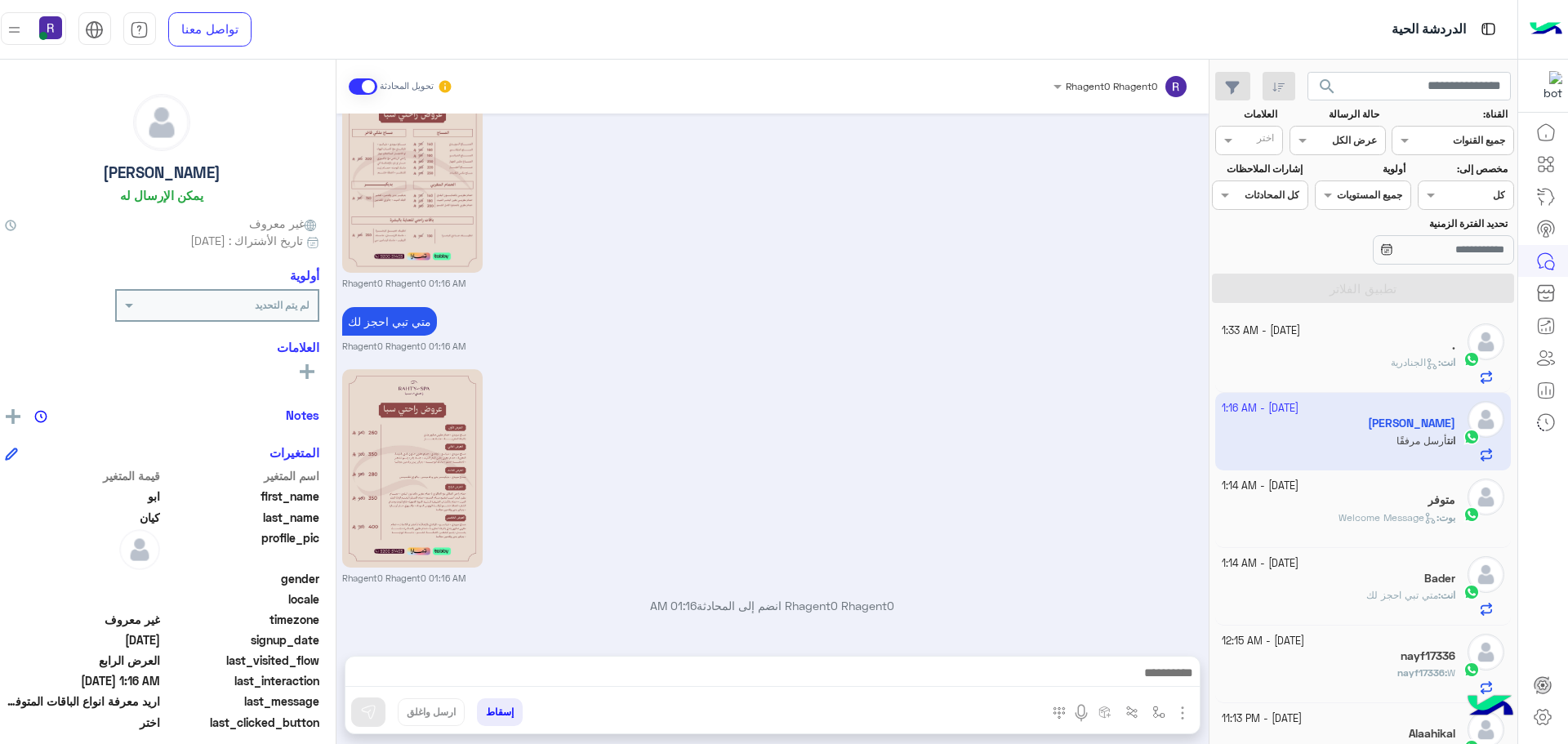
click at [1355, 376] on div "انت : الجنادرية" at bounding box center [1339, 369] width 234 height 28
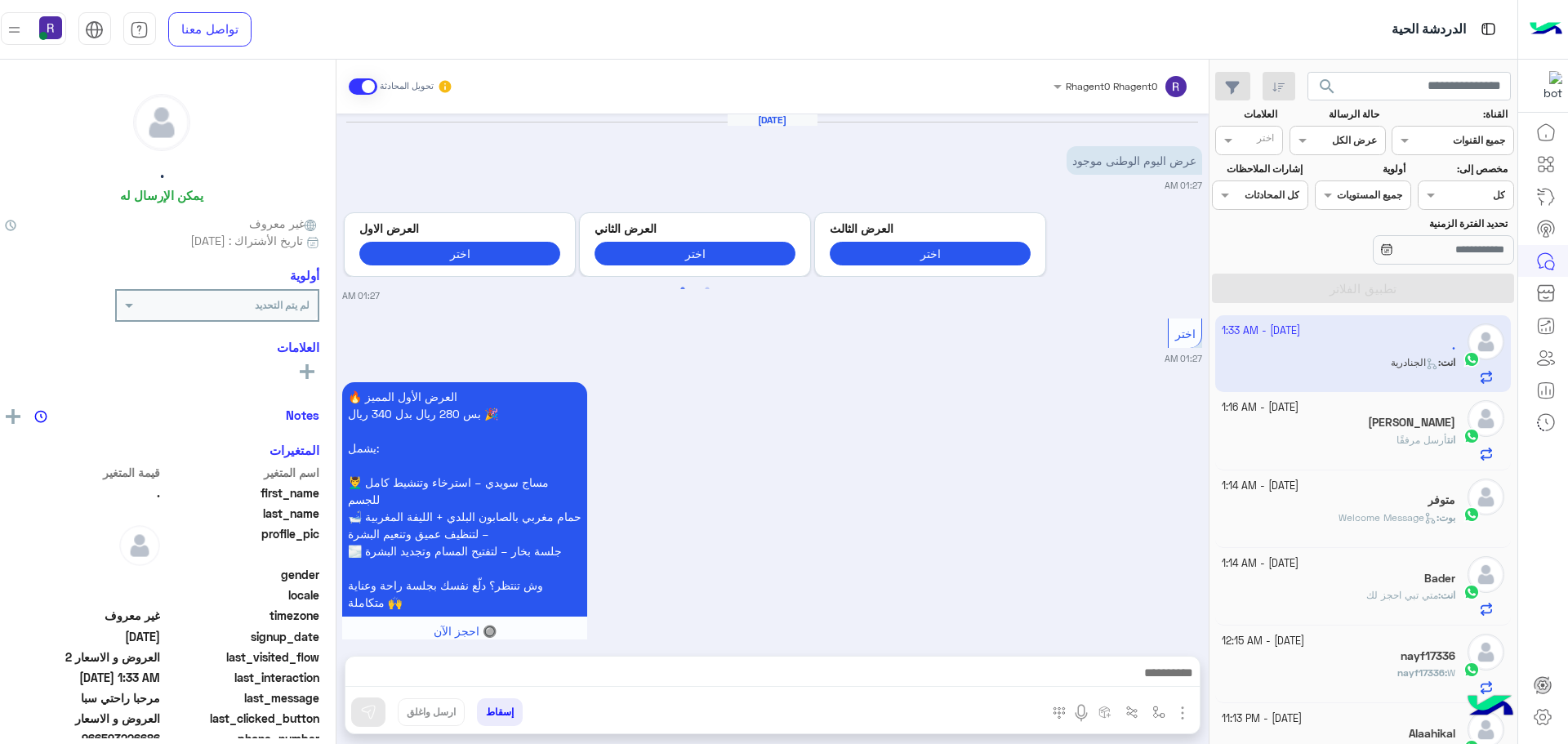
scroll to position [1807, 0]
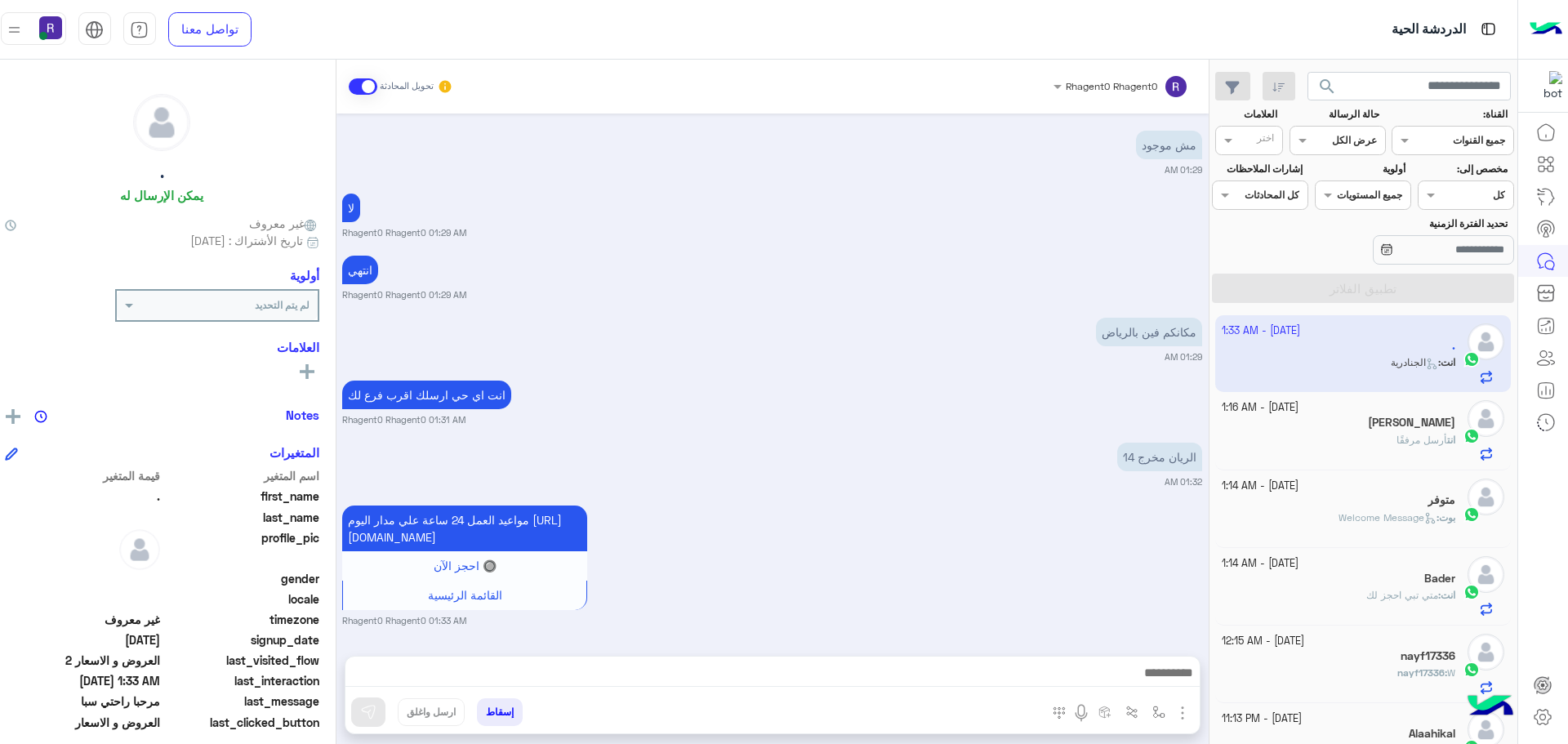
click at [1366, 527] on div "بوت : Welcome Message" at bounding box center [1339, 524] width 234 height 28
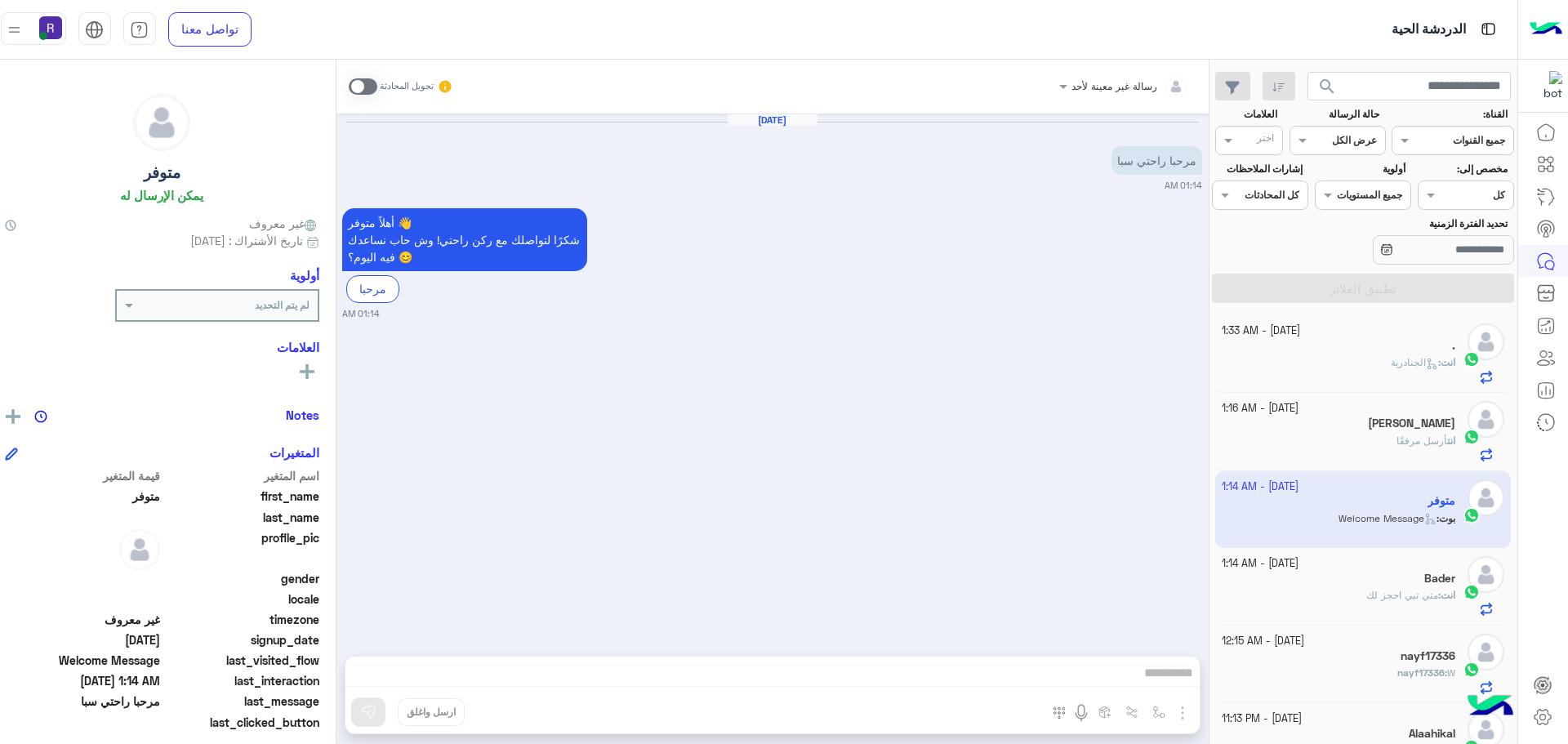
click at [378, 89] on span at bounding box center [362, 87] width 28 height 16
click at [1192, 709] on img "button" at bounding box center [1182, 712] width 19 height 19
click at [1167, 685] on span "الصور" at bounding box center [1151, 677] width 30 height 19
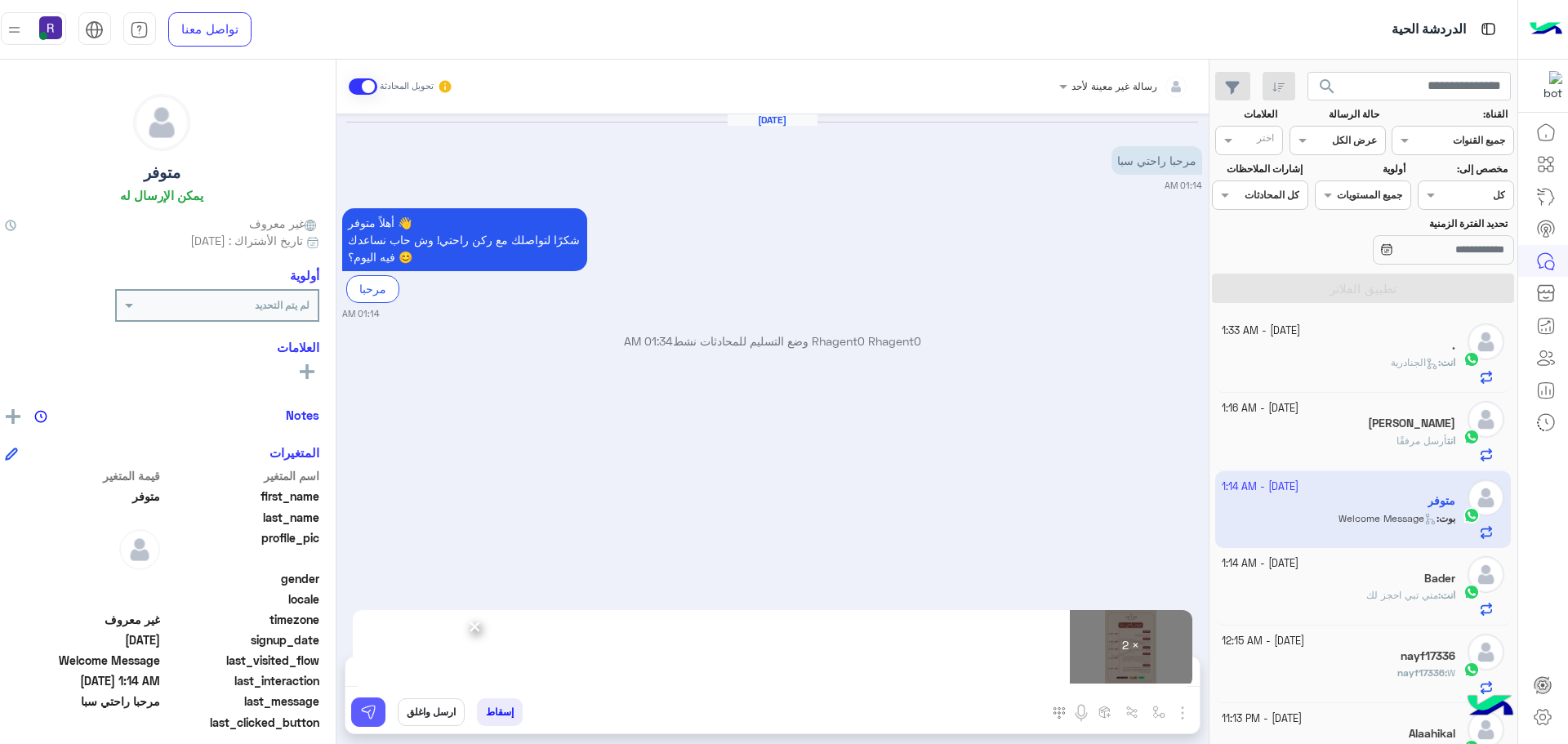
click at [377, 715] on img at bounding box center [369, 712] width 16 height 16
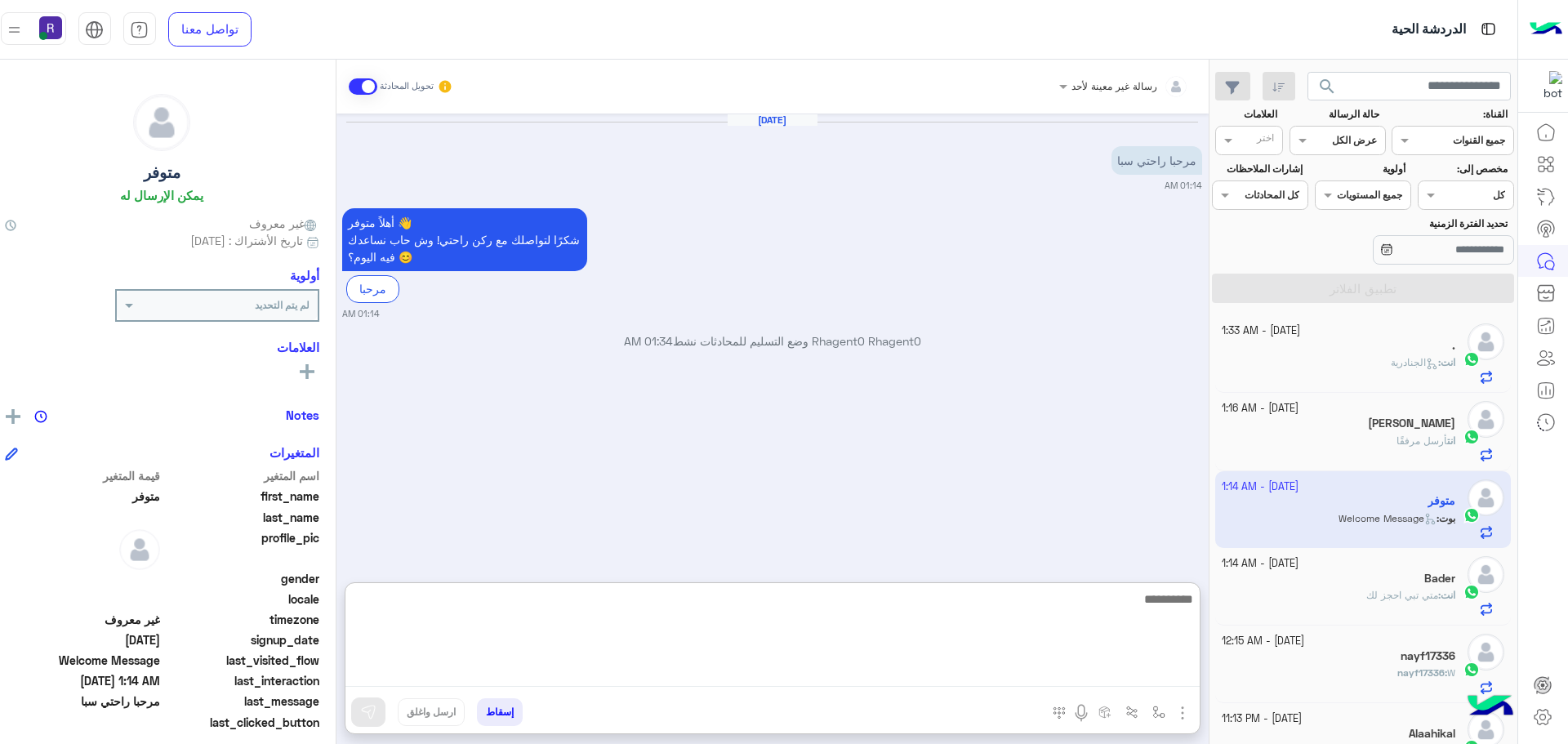
paste textarea "**********"
type textarea "**********"
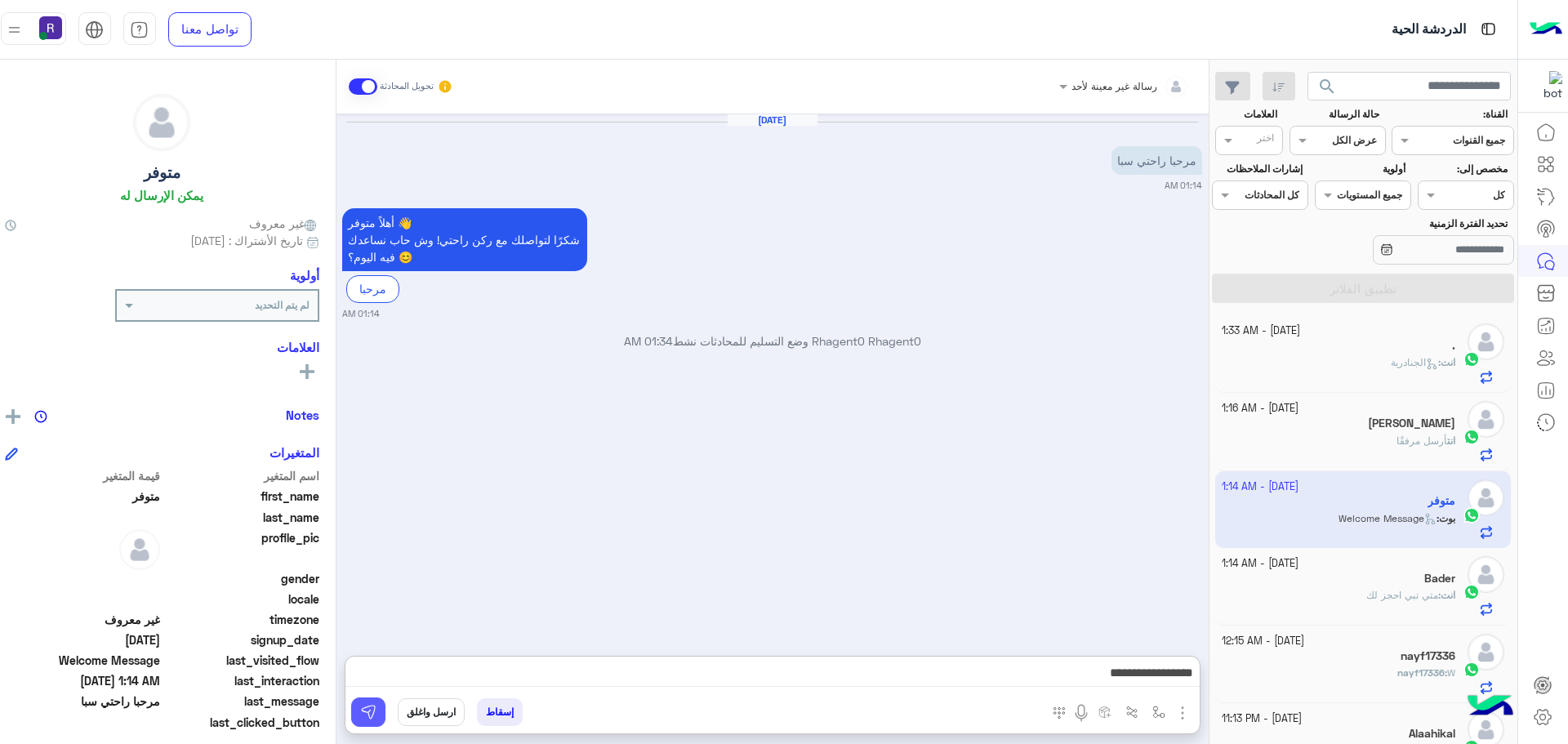
click at [386, 707] on button at bounding box center [369, 712] width 35 height 29
click at [1392, 581] on div "Bader" at bounding box center [1339, 580] width 234 height 17
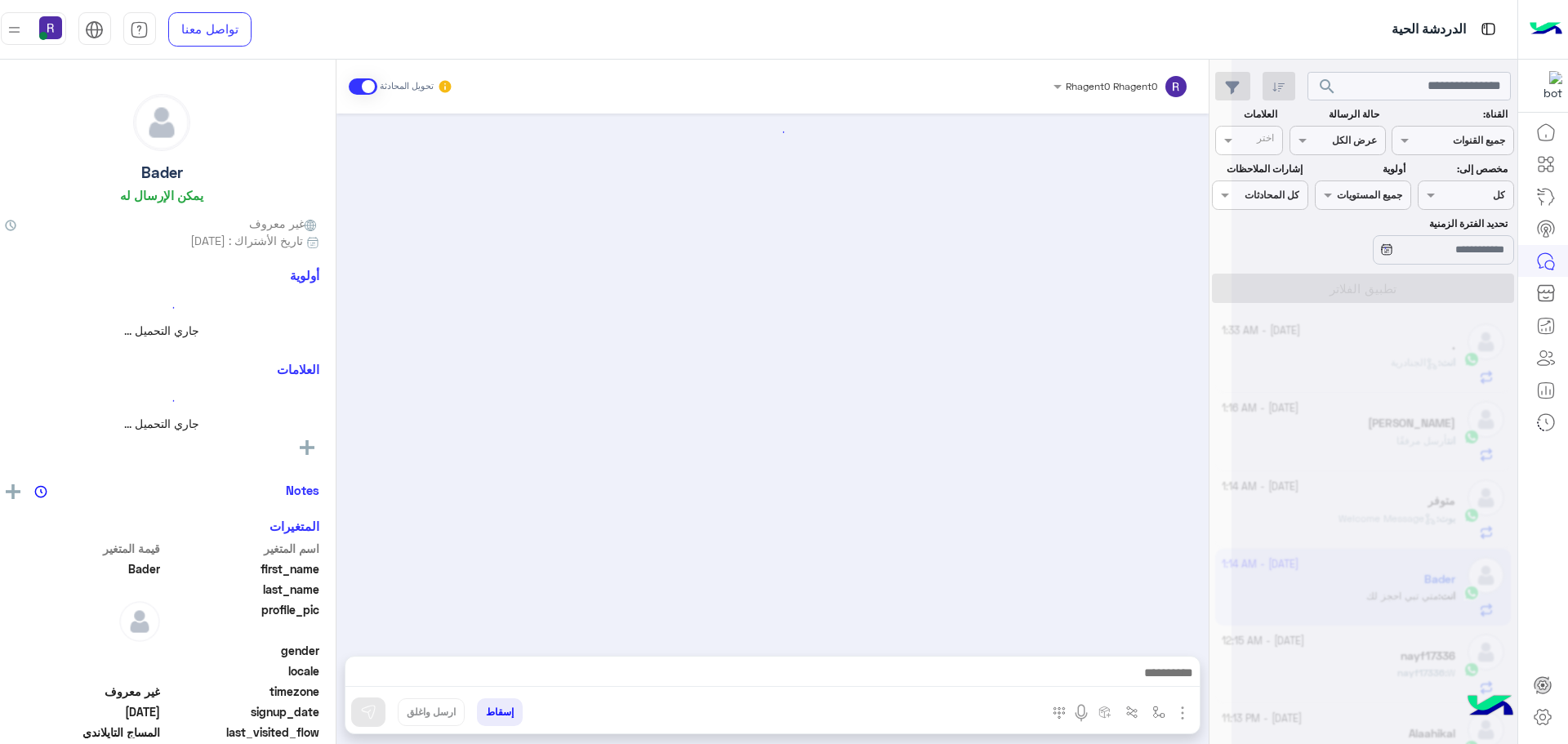
scroll to position [1119, 0]
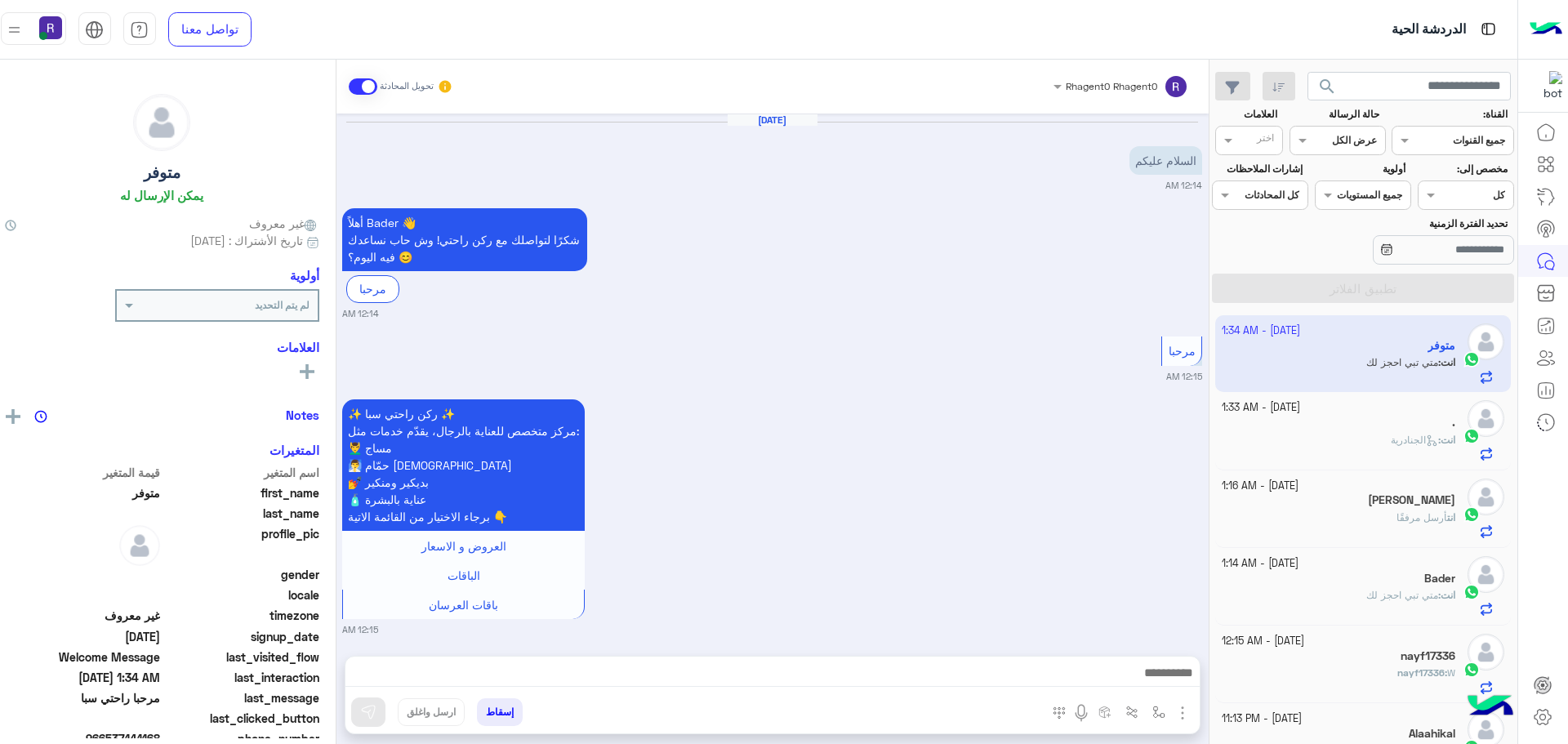
scroll to position [1919, 0]
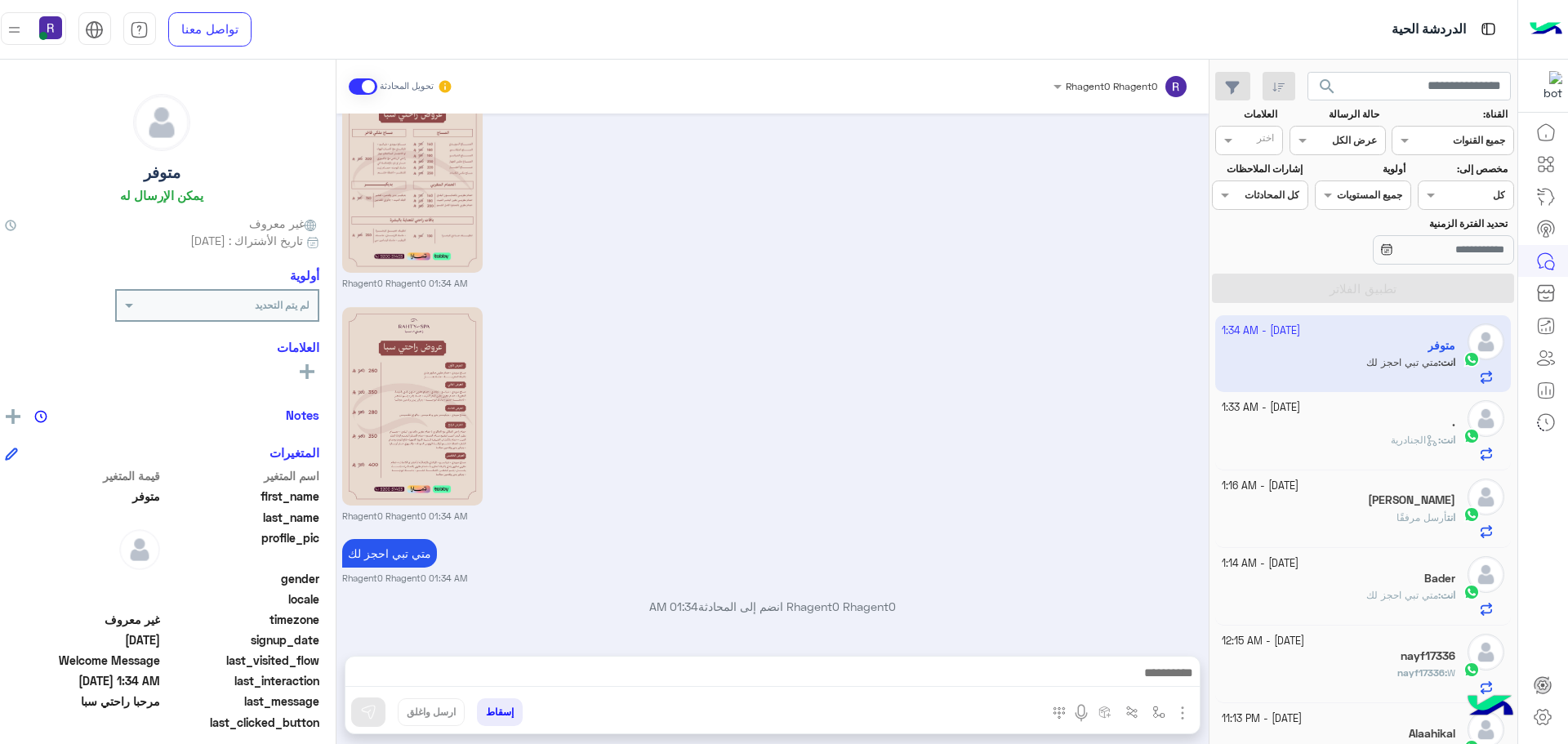
click at [1365, 452] on div "انت : الجنادرية" at bounding box center [1339, 447] width 234 height 28
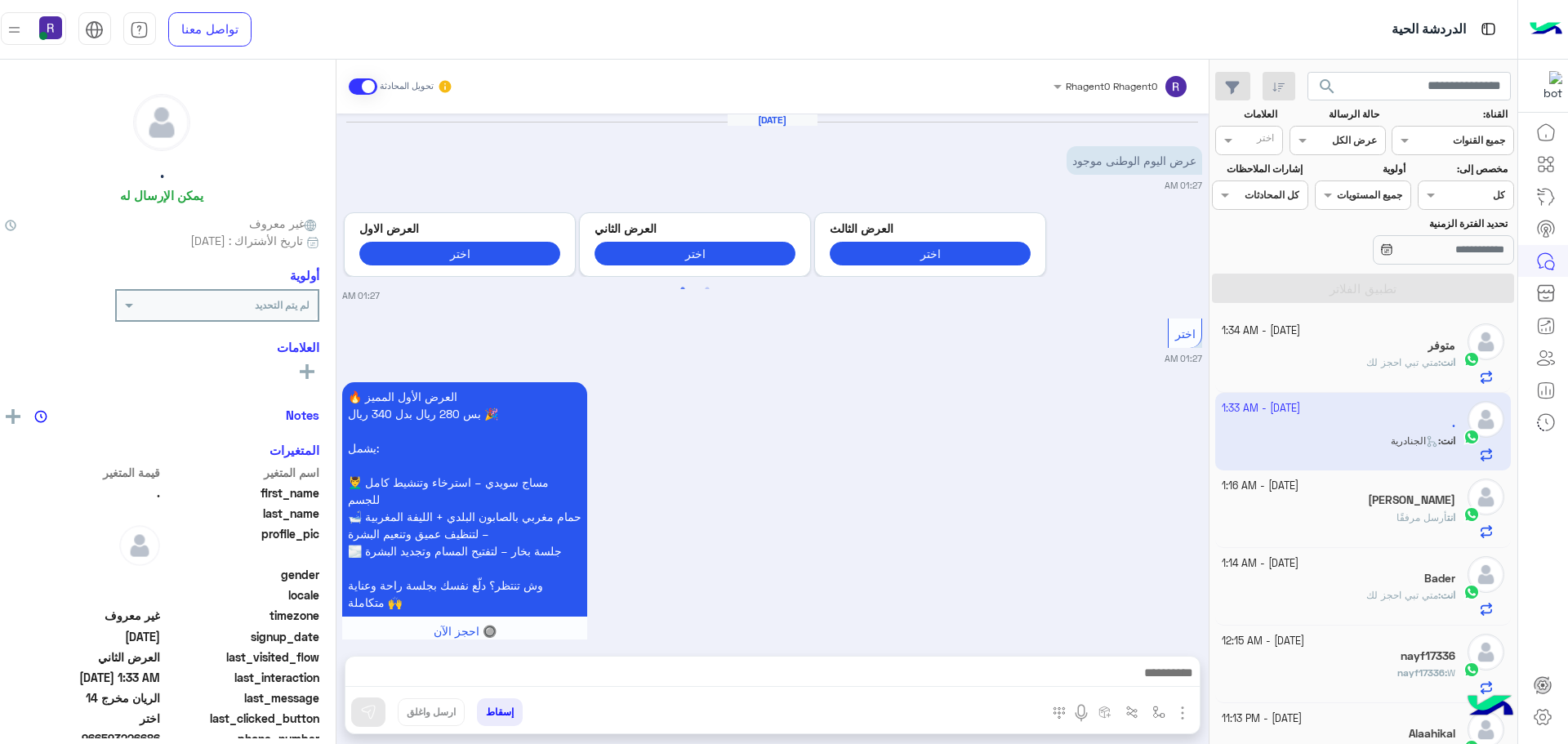
scroll to position [1807, 0]
